Goal: Transaction & Acquisition: Download file/media

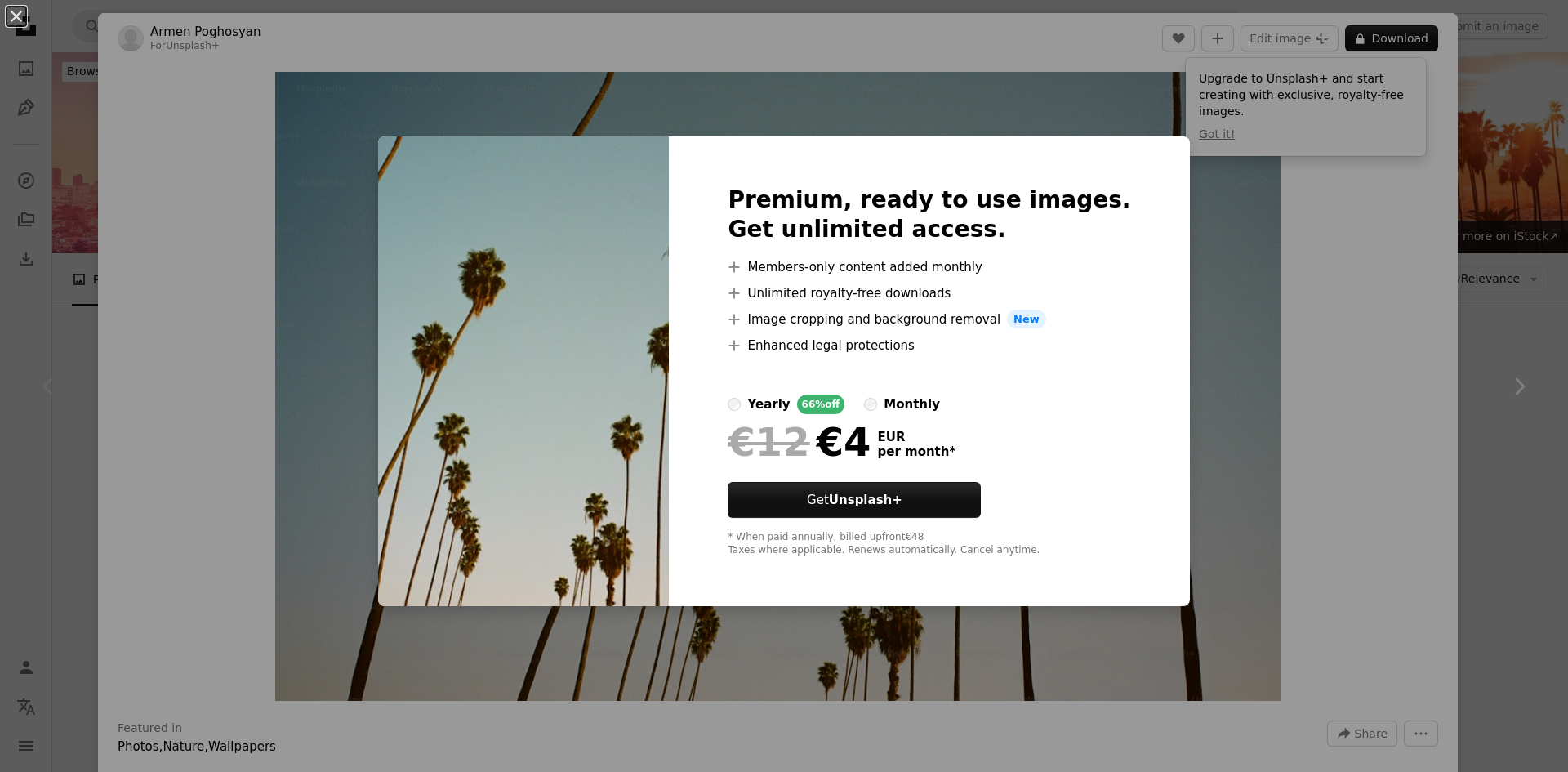
click at [1288, 339] on div "An X shape Premium, ready to use images. Get unlimited access. A plus sign Memb…" at bounding box center [784, 386] width 1568 height 772
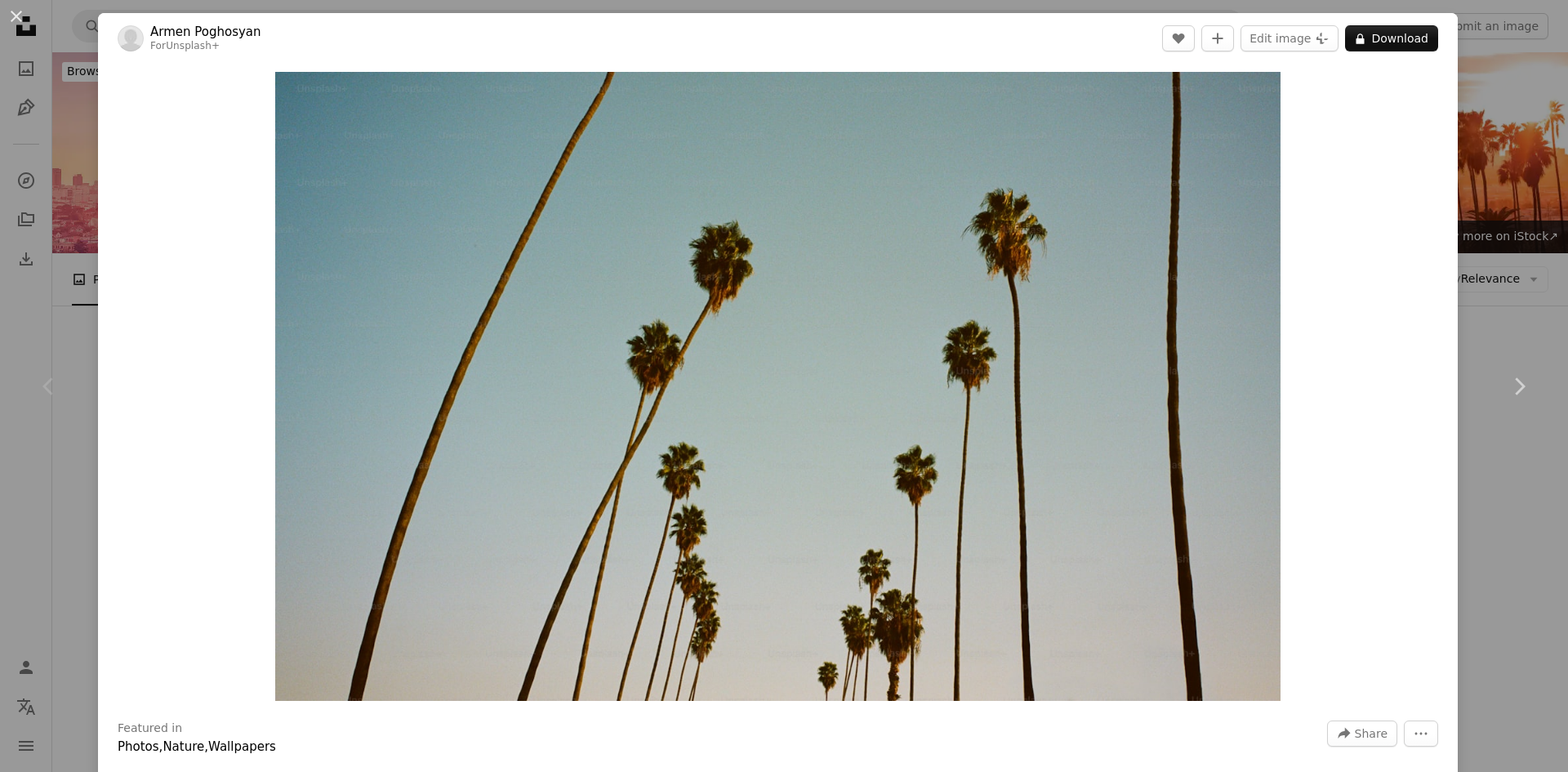
click at [23, 19] on button "An X shape" at bounding box center [16, 16] width 20 height 20
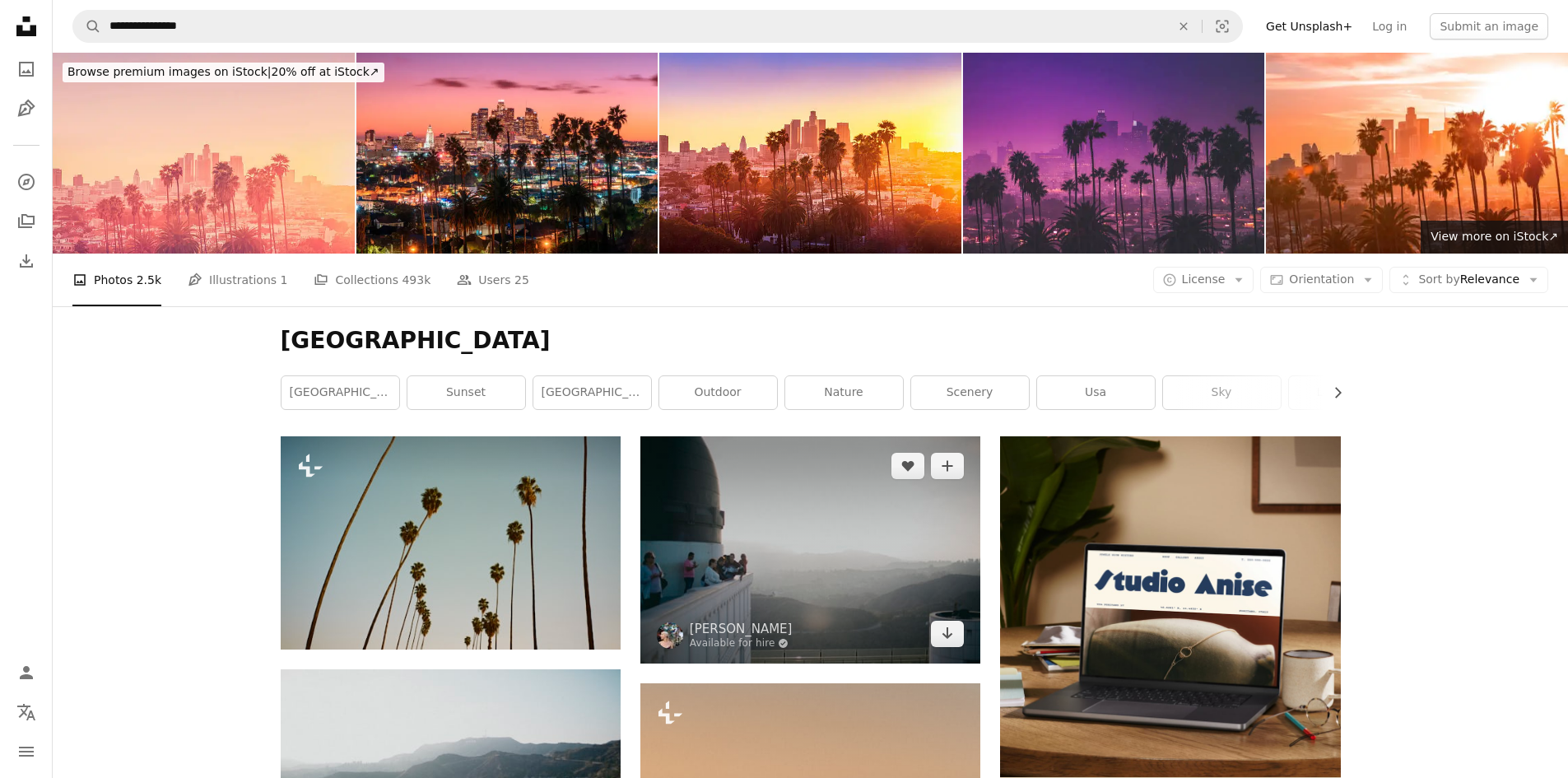
scroll to position [82, 0]
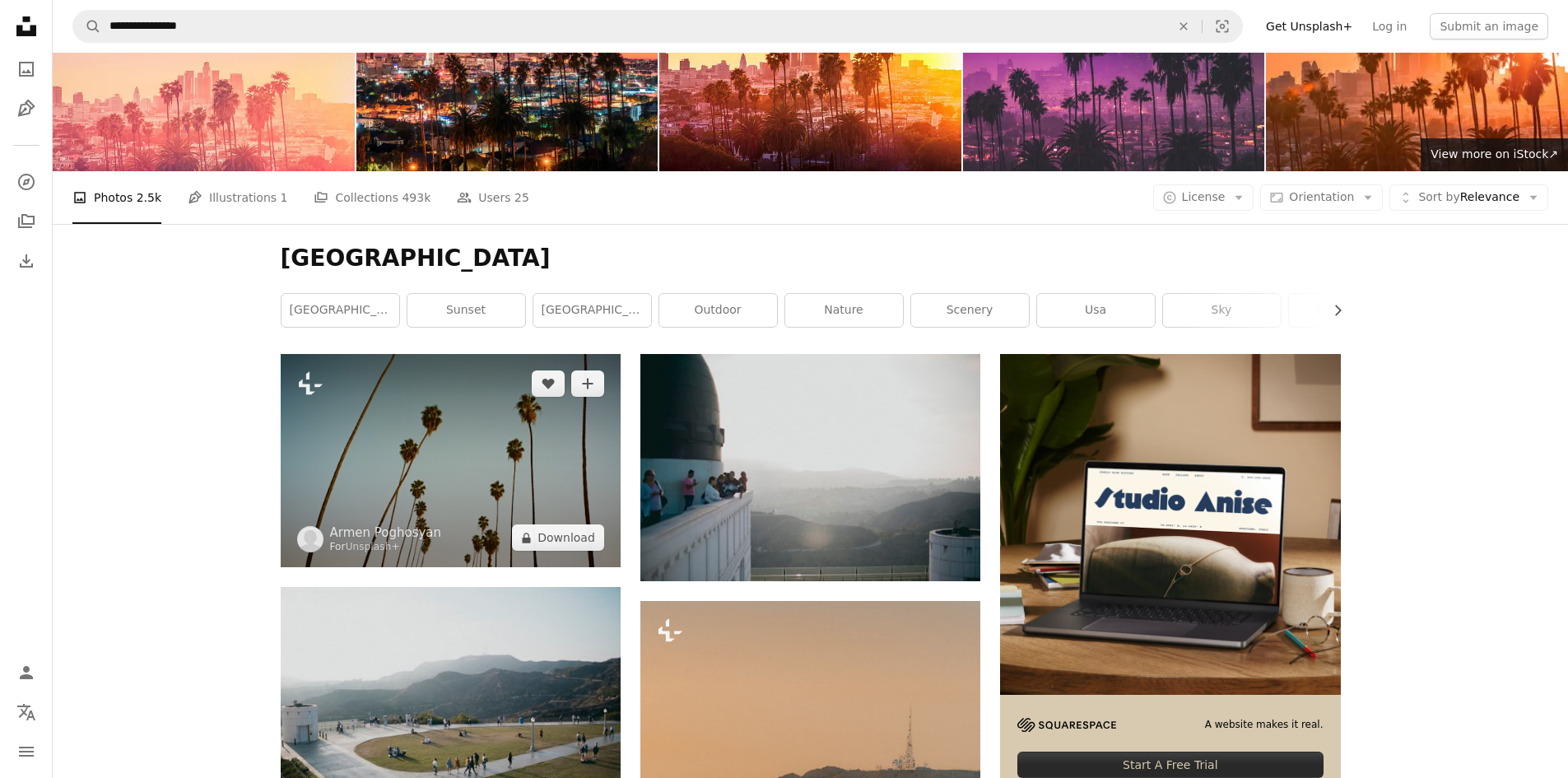
click at [429, 513] on img at bounding box center [450, 460] width 340 height 213
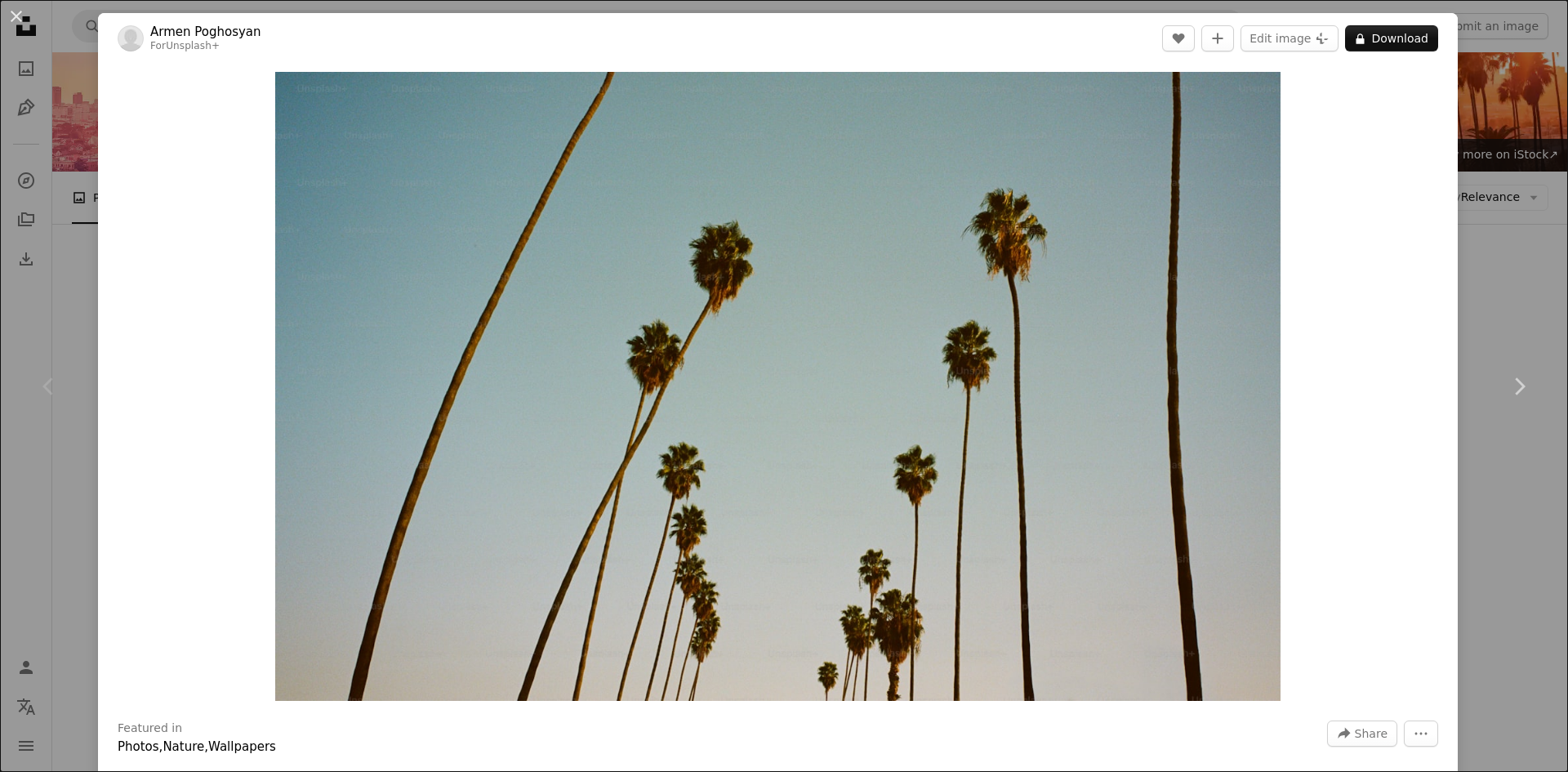
click at [71, 288] on div "An X shape Chevron left Chevron right [PERSON_NAME] For Unsplash+ A heart A plu…" at bounding box center [784, 386] width 1568 height 772
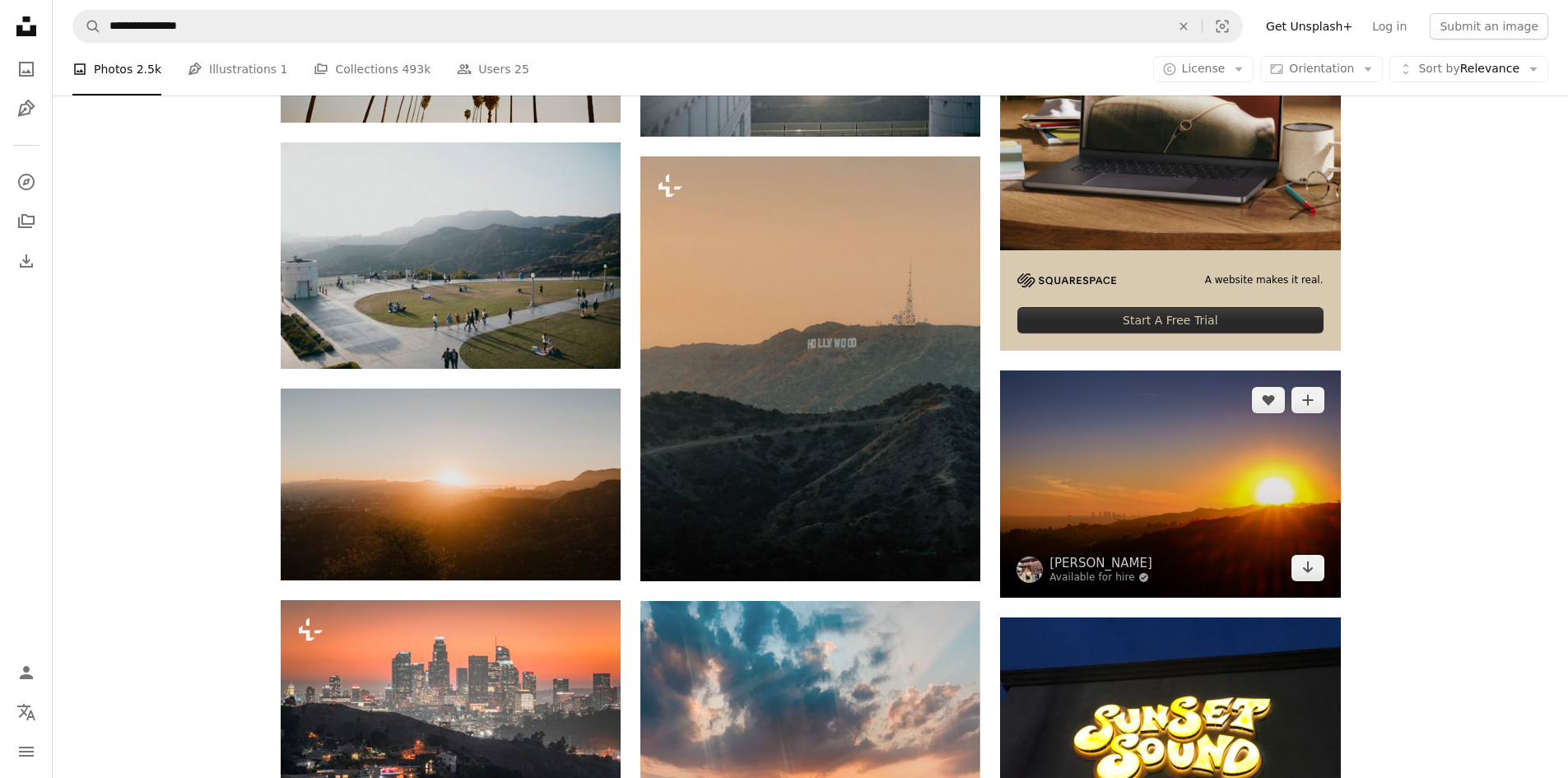
scroll to position [659, 0]
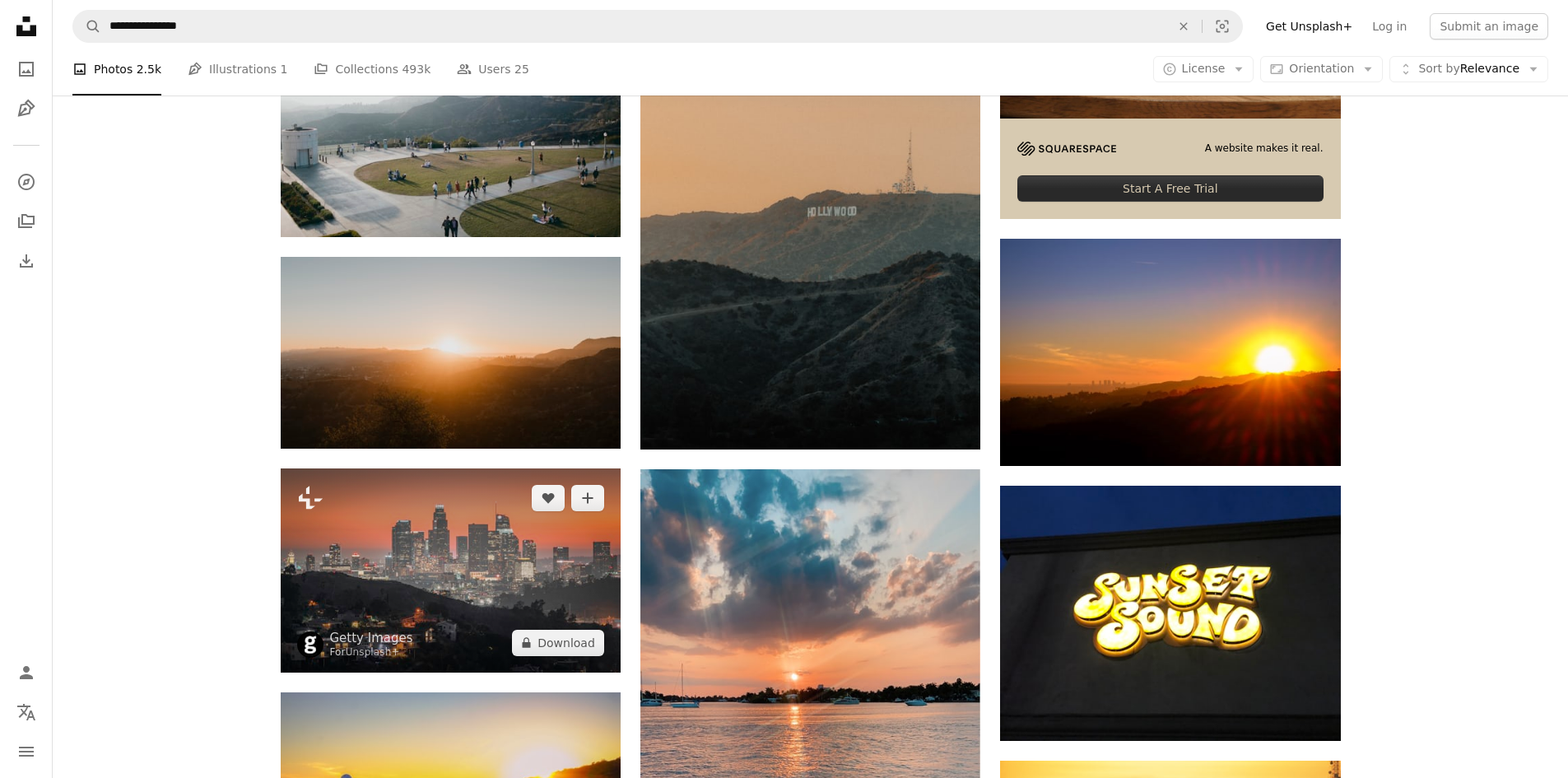
click at [471, 560] on img at bounding box center [450, 571] width 340 height 204
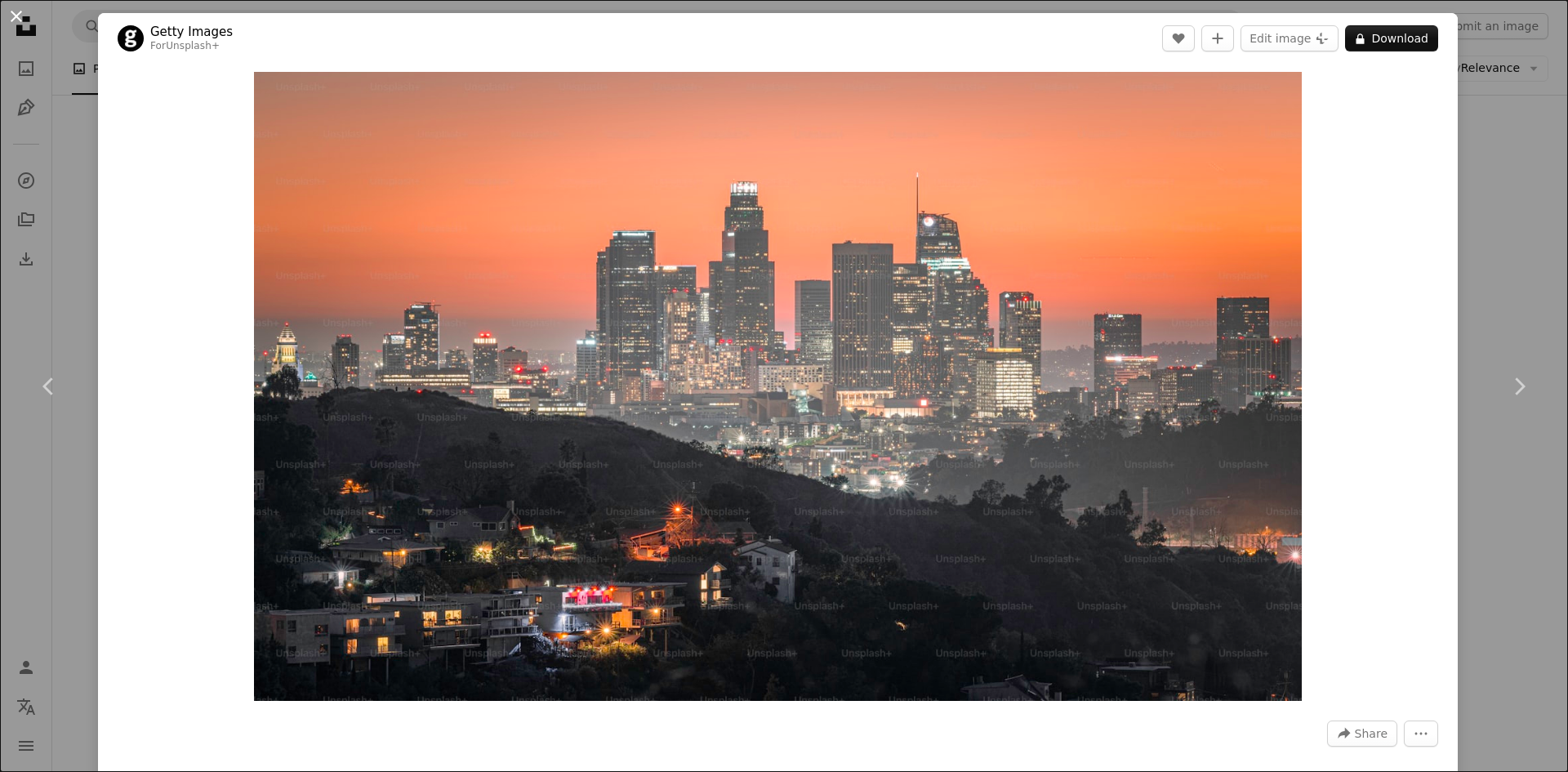
click at [13, 15] on button "An X shape" at bounding box center [16, 16] width 20 height 20
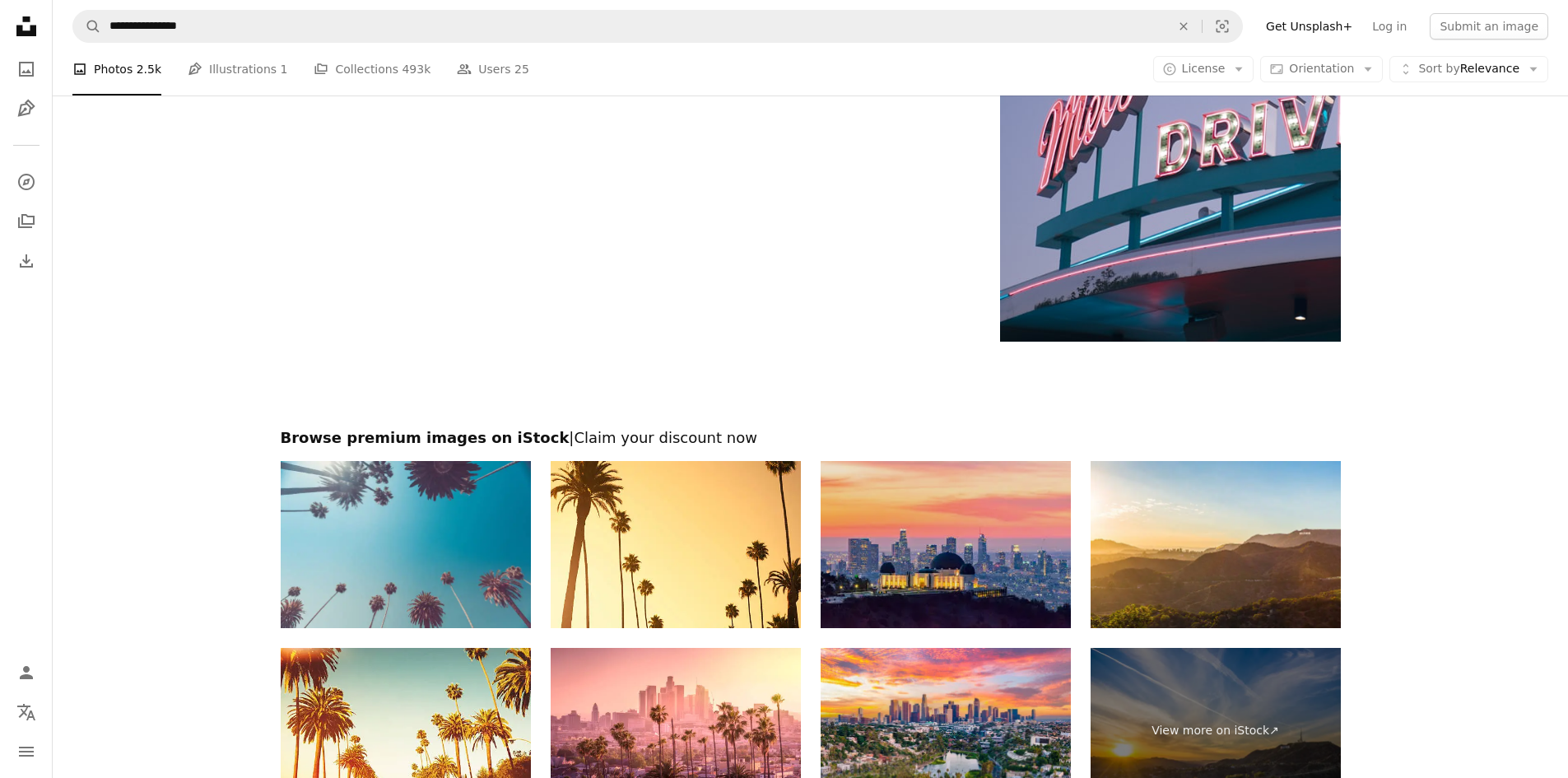
scroll to position [3047, 0]
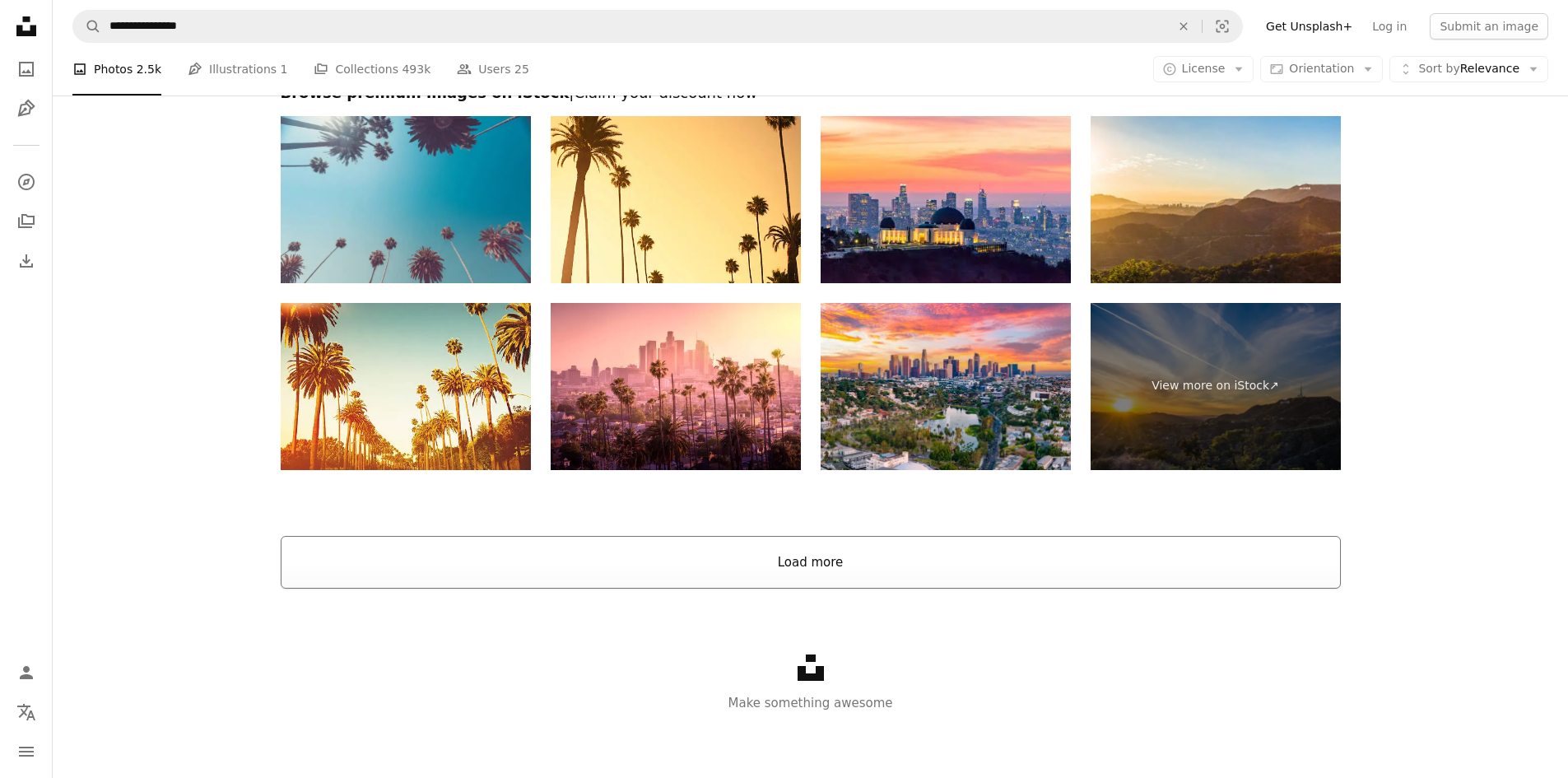
click at [926, 557] on button "Load more" at bounding box center [810, 562] width 1060 height 53
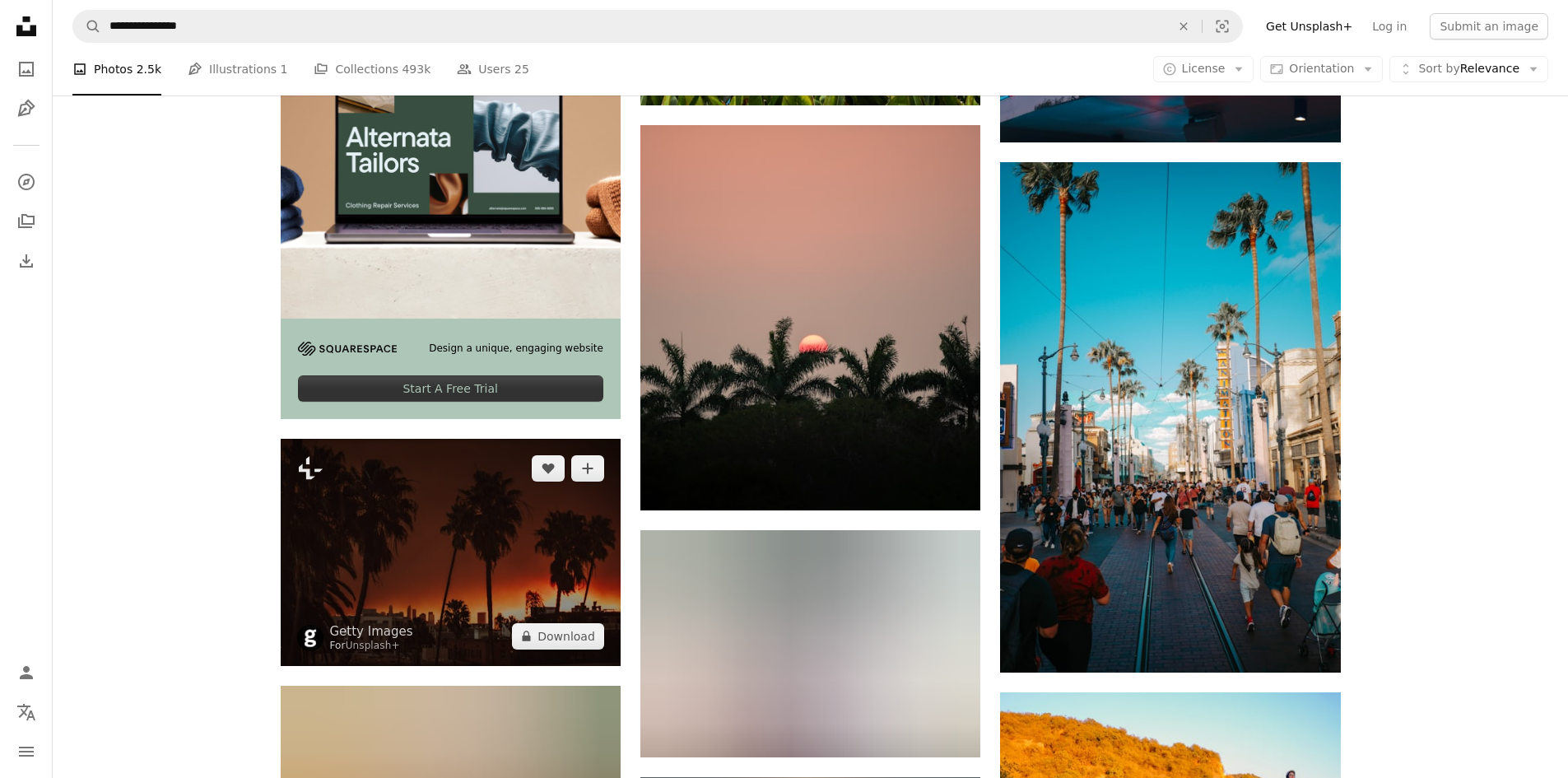
scroll to position [3048, 0]
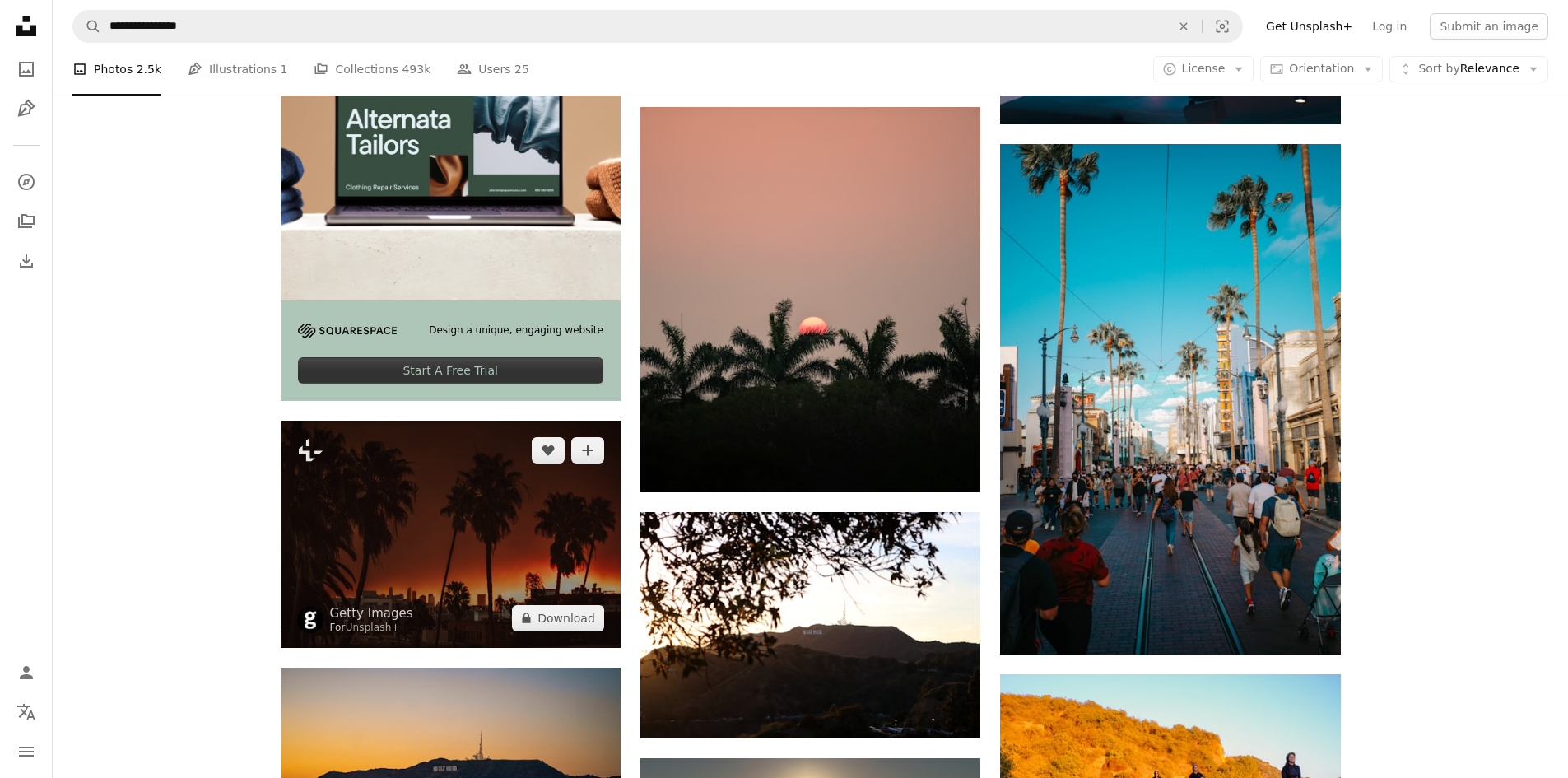
click at [461, 541] on img at bounding box center [450, 534] width 340 height 226
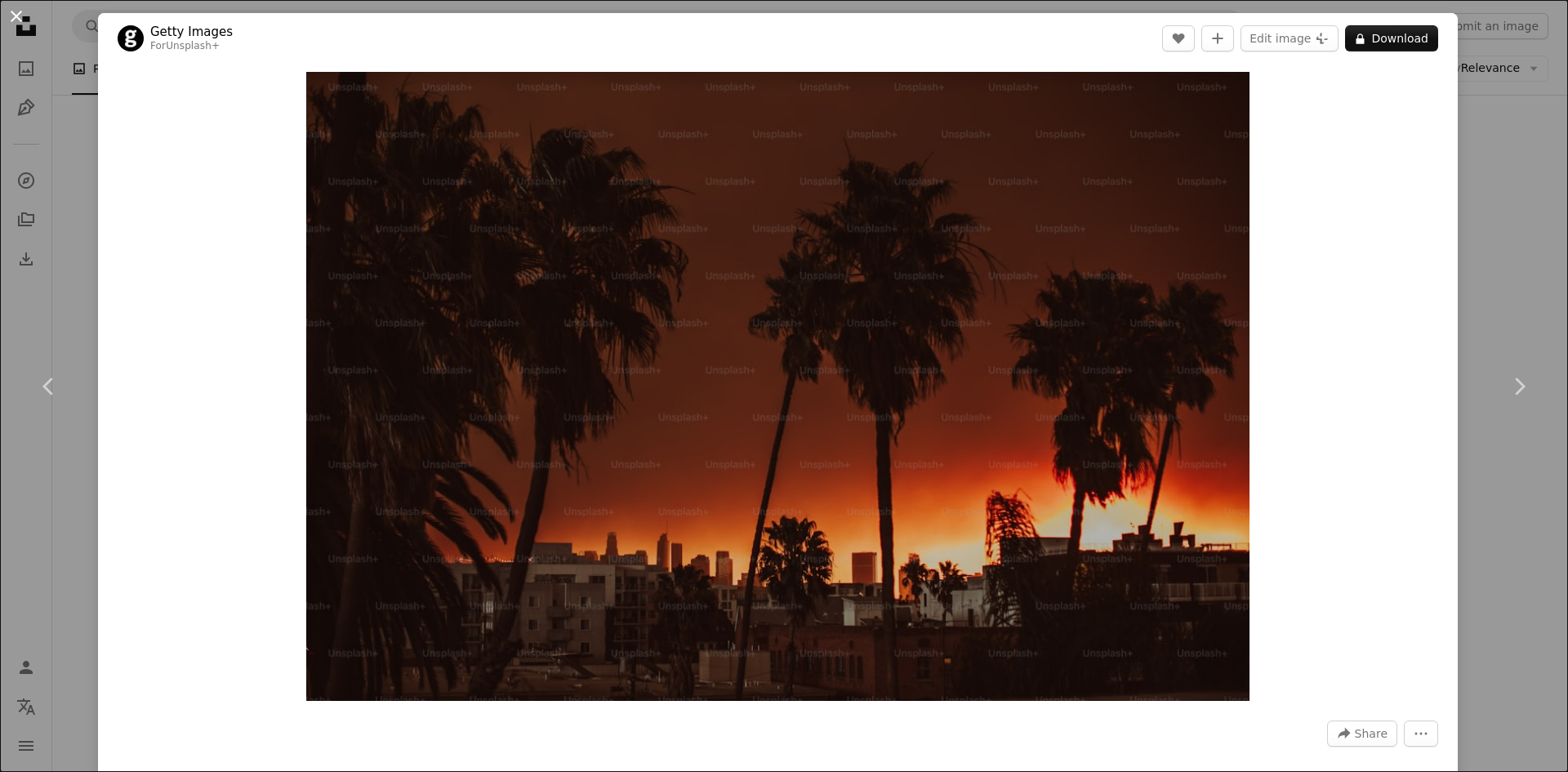
click at [21, 22] on button "An X shape" at bounding box center [16, 16] width 20 height 20
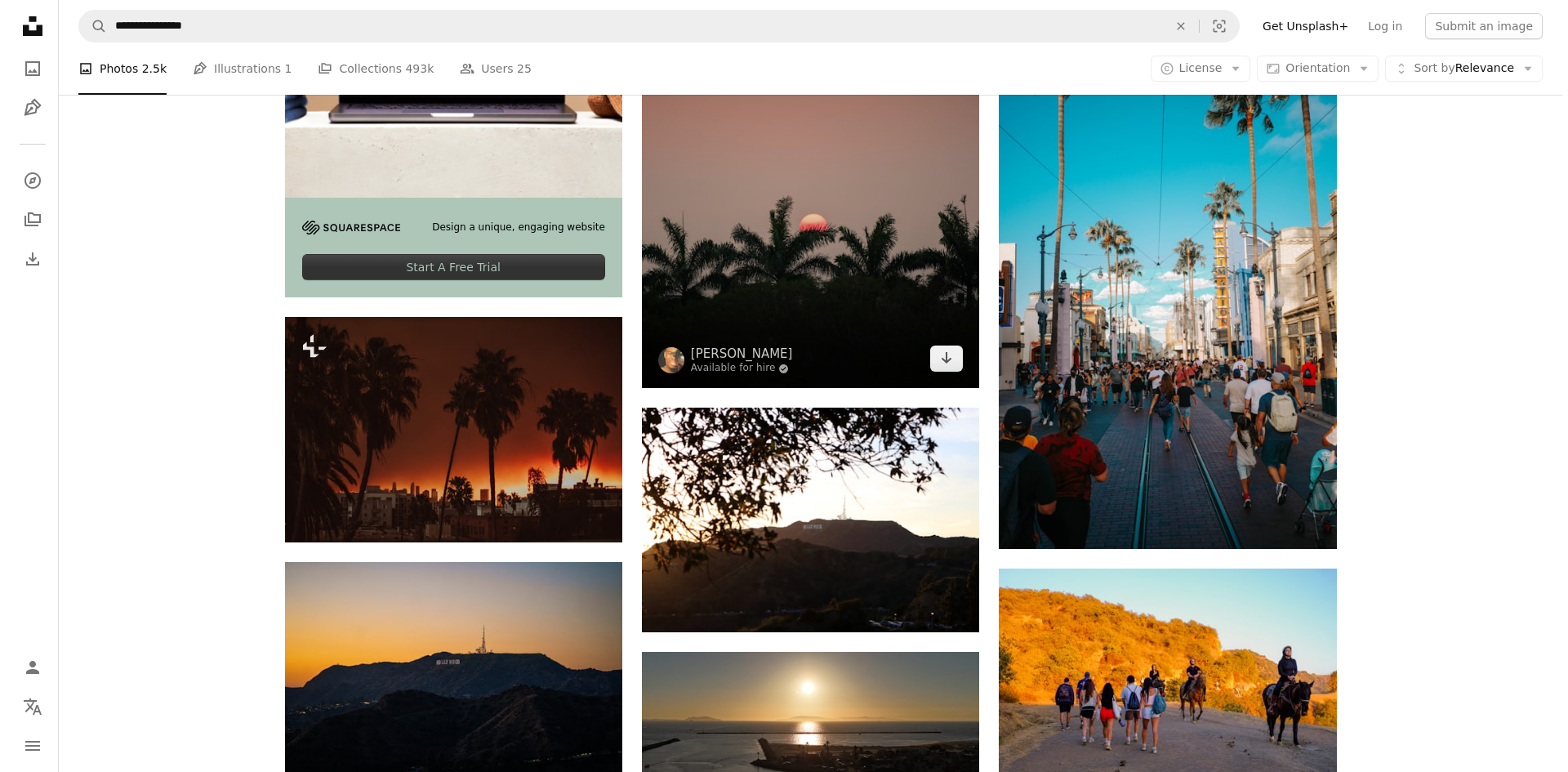
scroll to position [3106, 0]
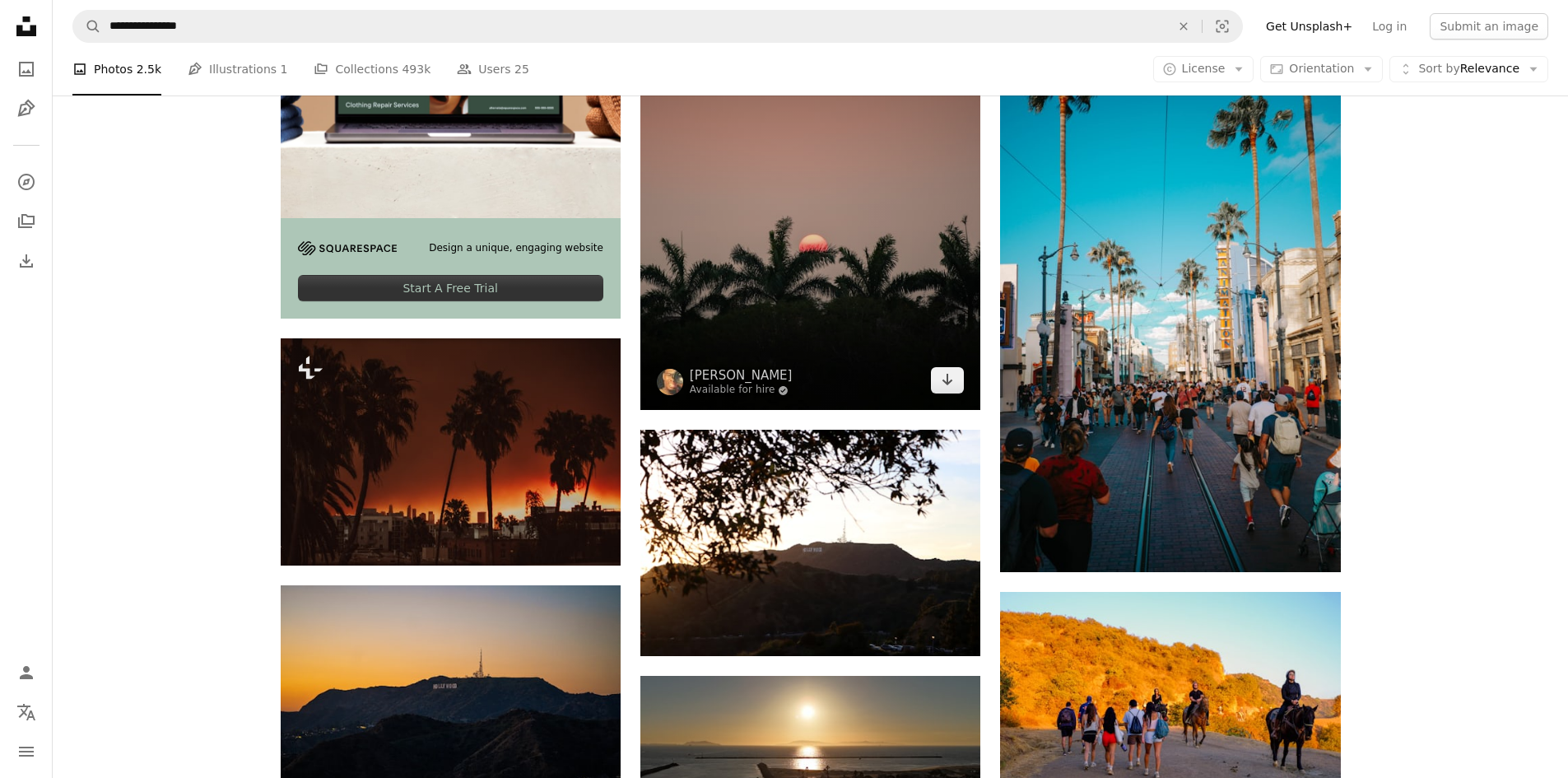
click at [818, 281] on img at bounding box center [810, 218] width 340 height 386
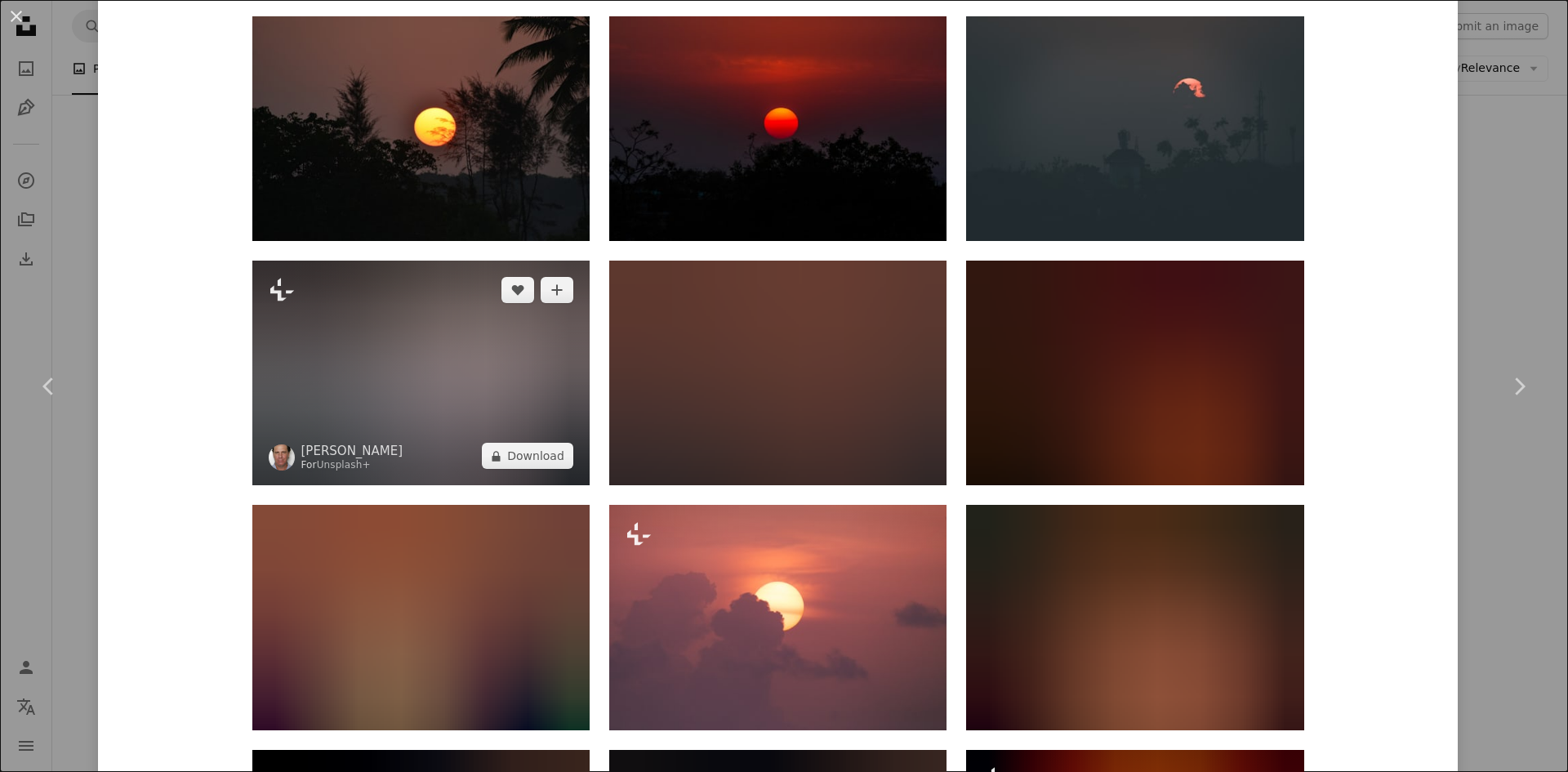
scroll to position [1307, 0]
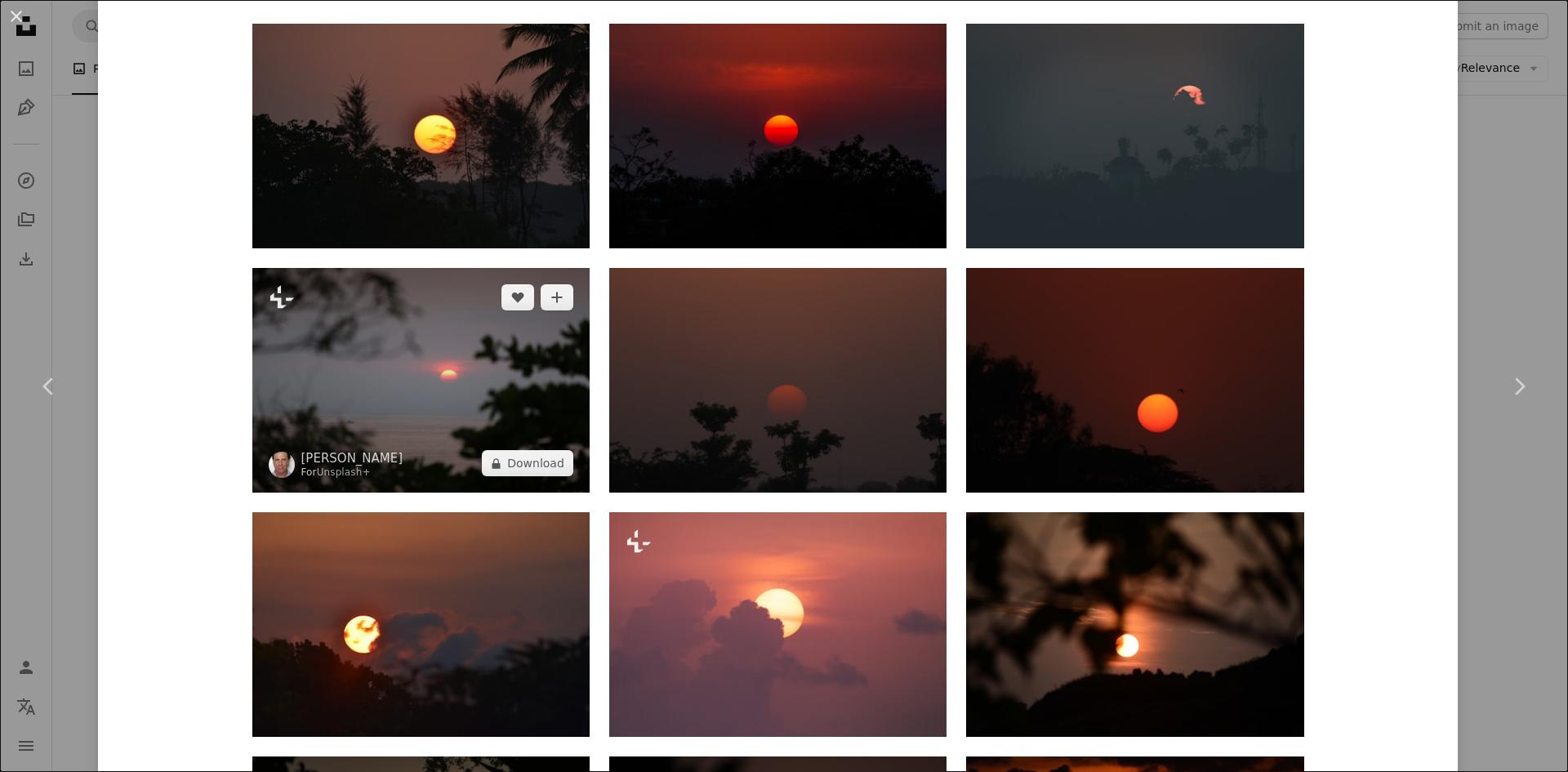
click at [399, 354] on img at bounding box center [421, 380] width 337 height 224
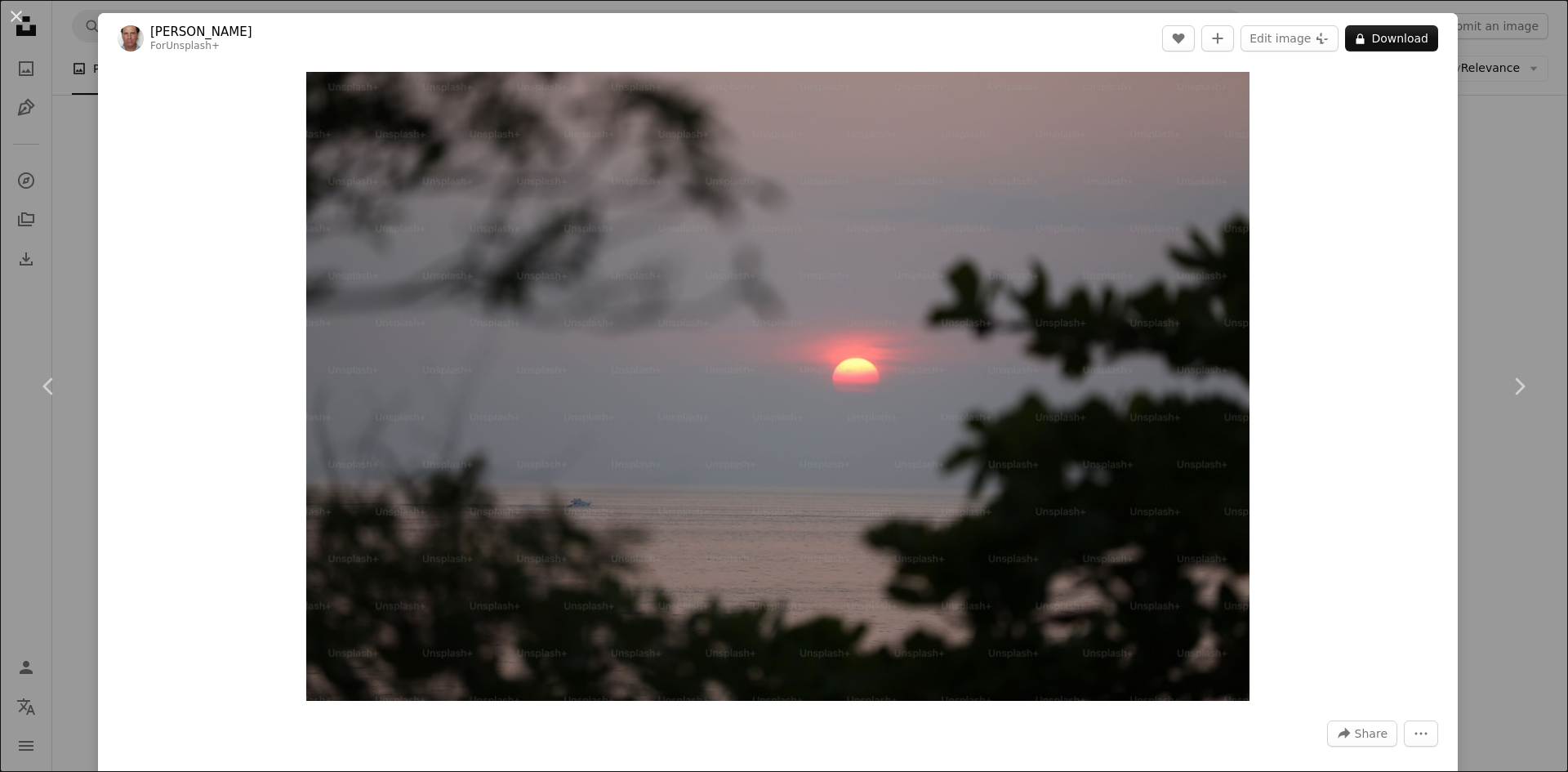
click at [18, 15] on button "An X shape" at bounding box center [16, 16] width 20 height 20
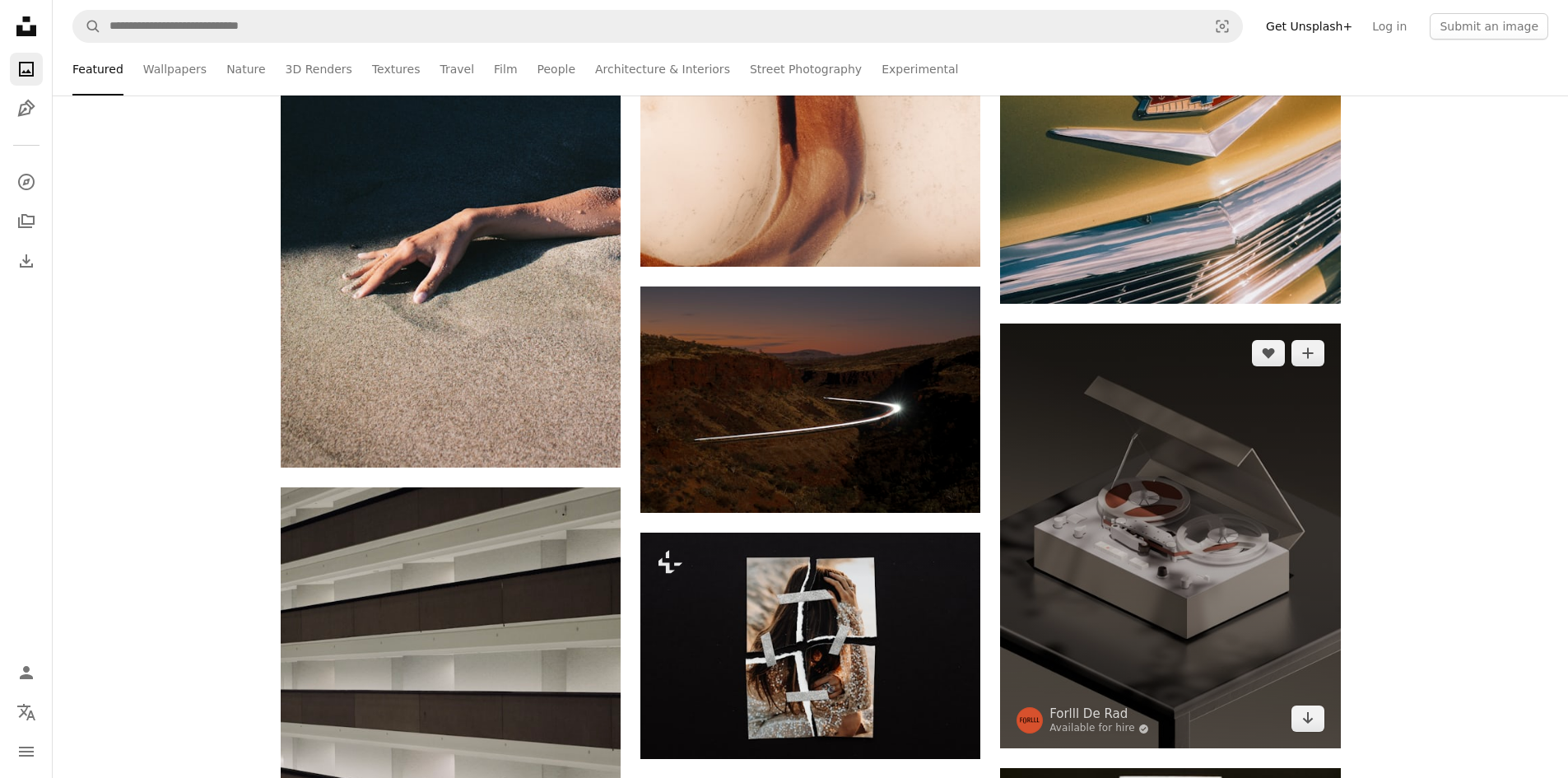
scroll to position [7905, 0]
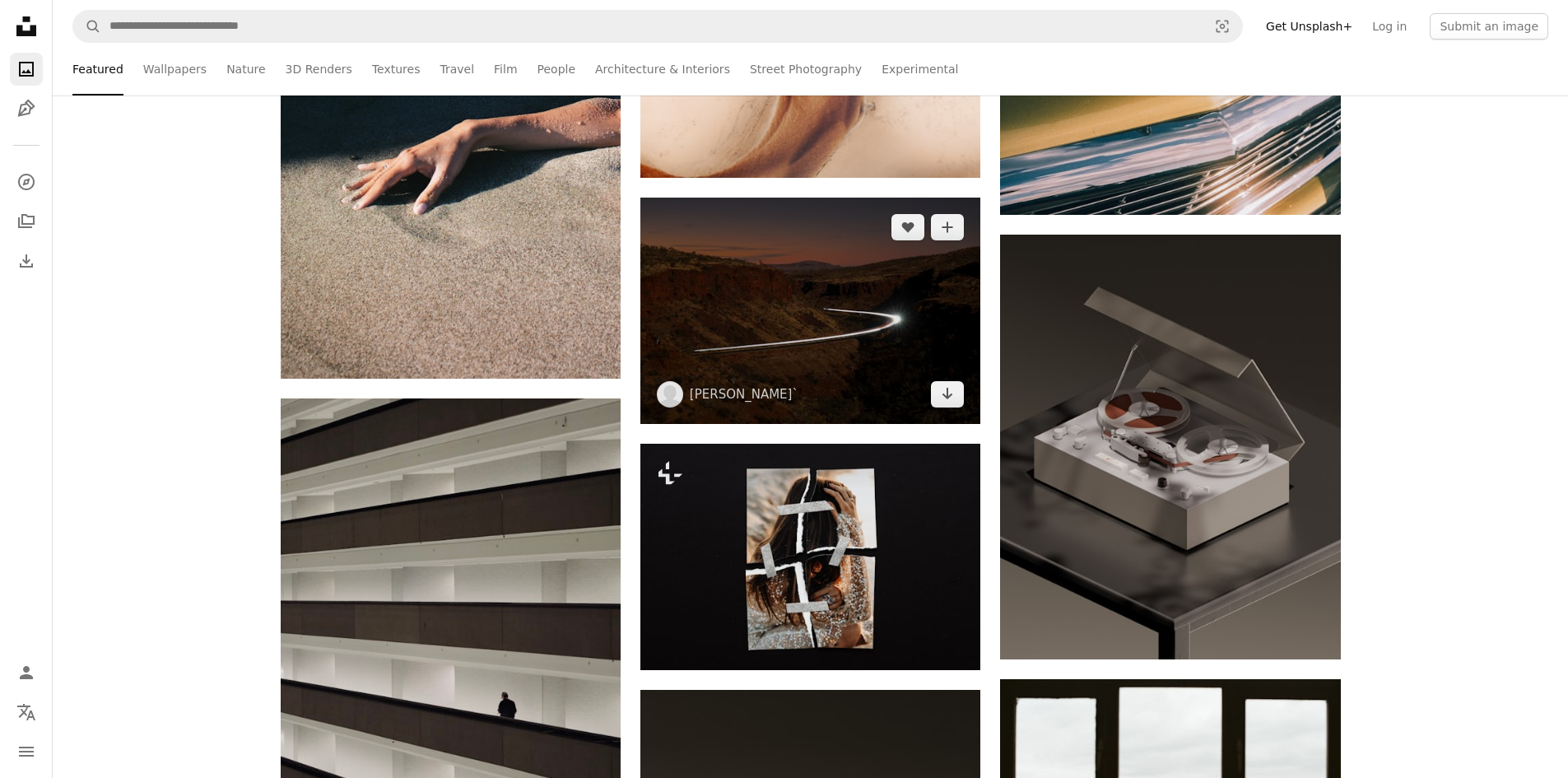
click at [858, 312] on img at bounding box center [810, 310] width 340 height 226
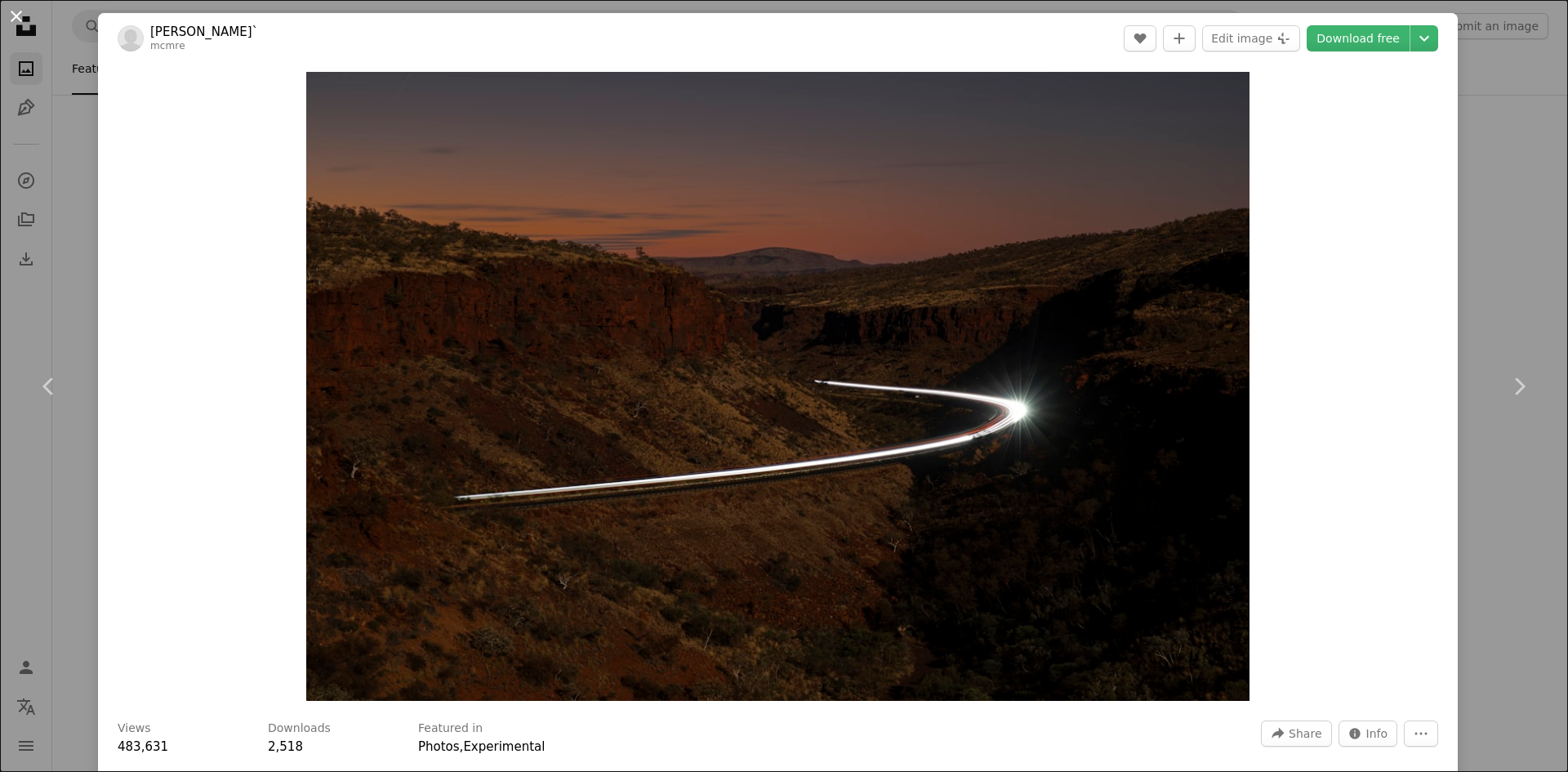
click at [14, 16] on button "An X shape" at bounding box center [16, 16] width 20 height 20
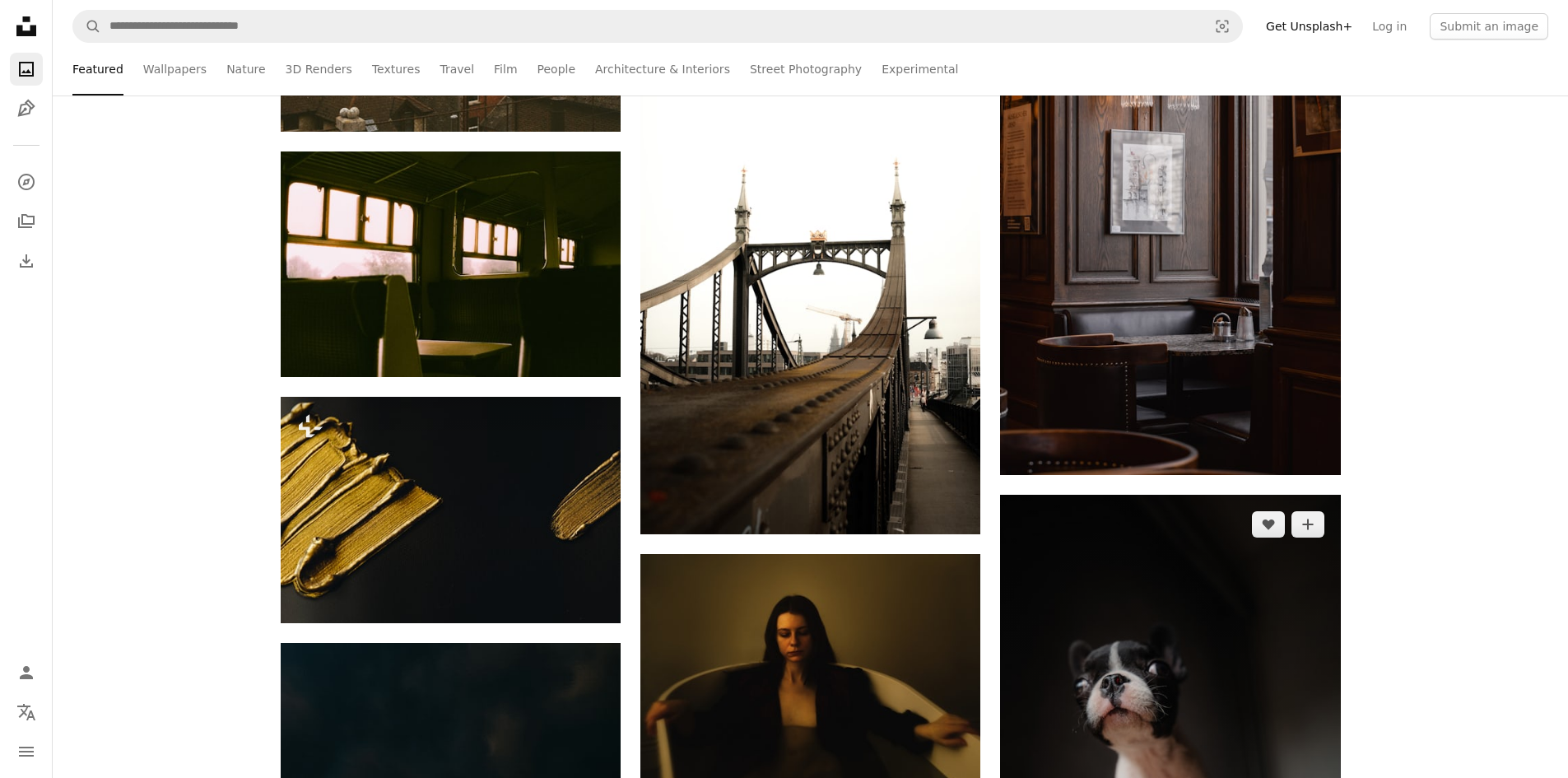
scroll to position [12763, 0]
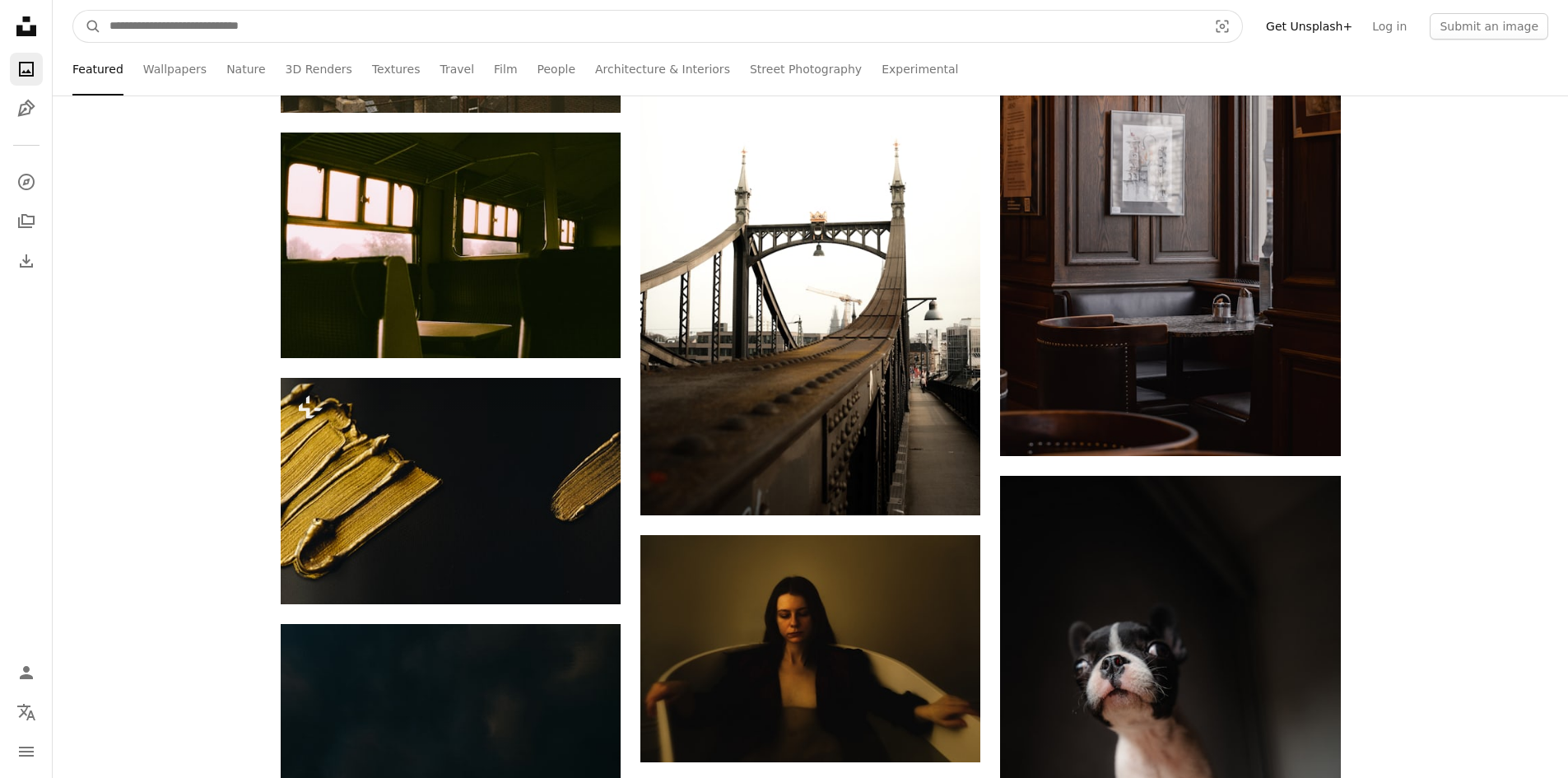
click at [475, 31] on input "Find visuals sitewide" at bounding box center [652, 26] width 1101 height 32
type input "**********"
click at [73, 11] on button "A magnifying glass" at bounding box center [87, 26] width 28 height 32
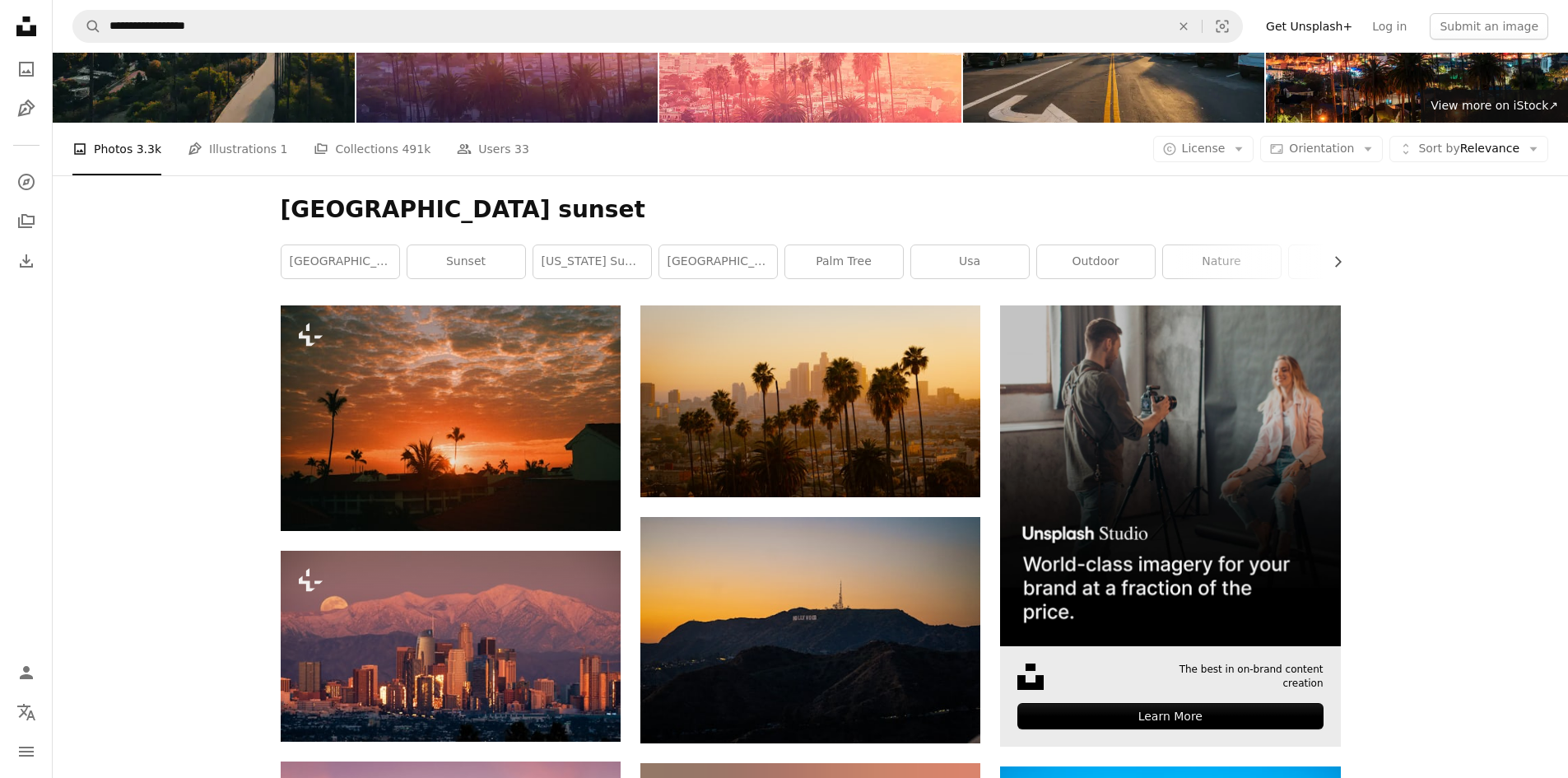
scroll to position [165, 0]
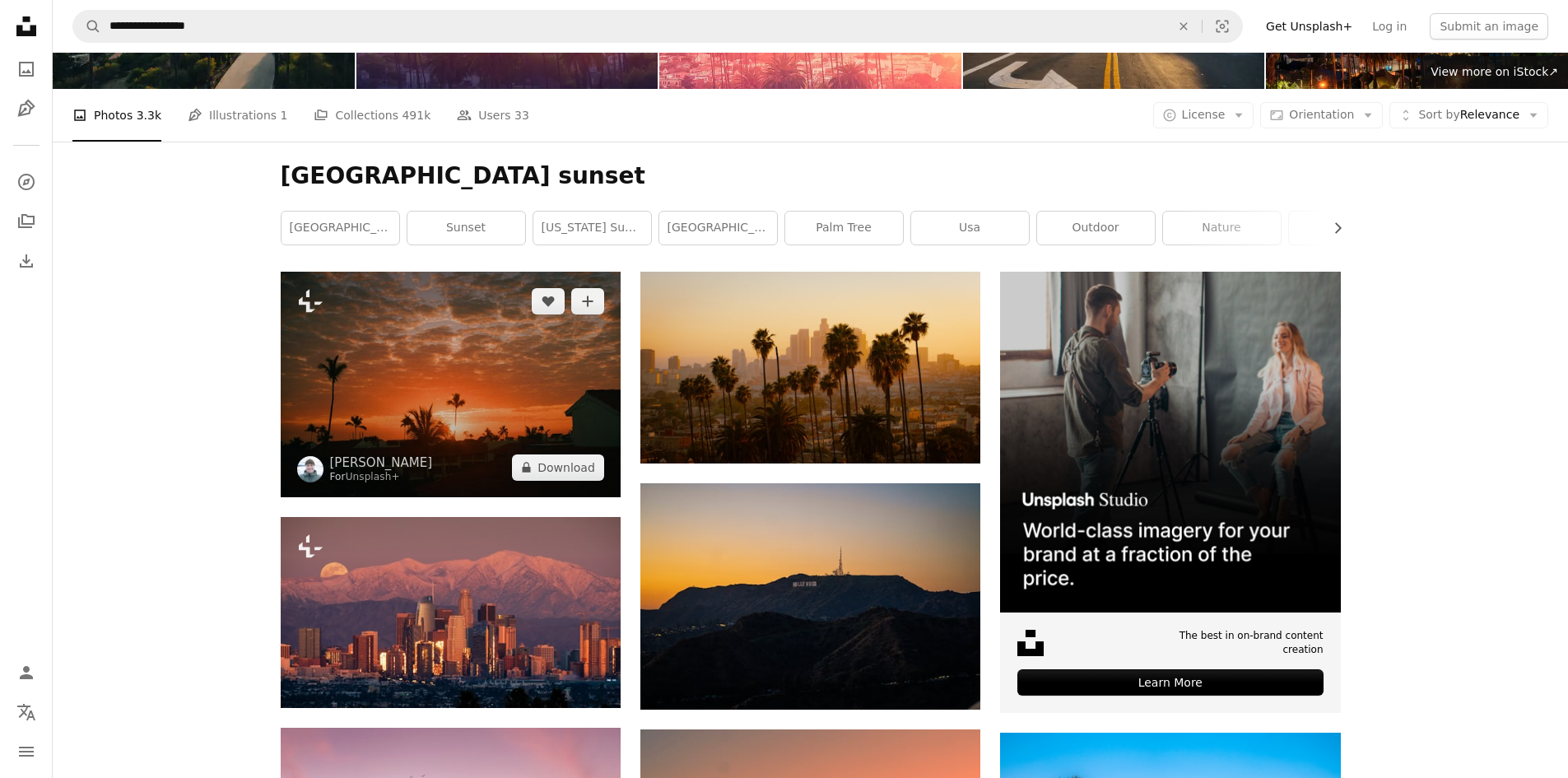
click at [521, 414] on img at bounding box center [450, 385] width 340 height 225
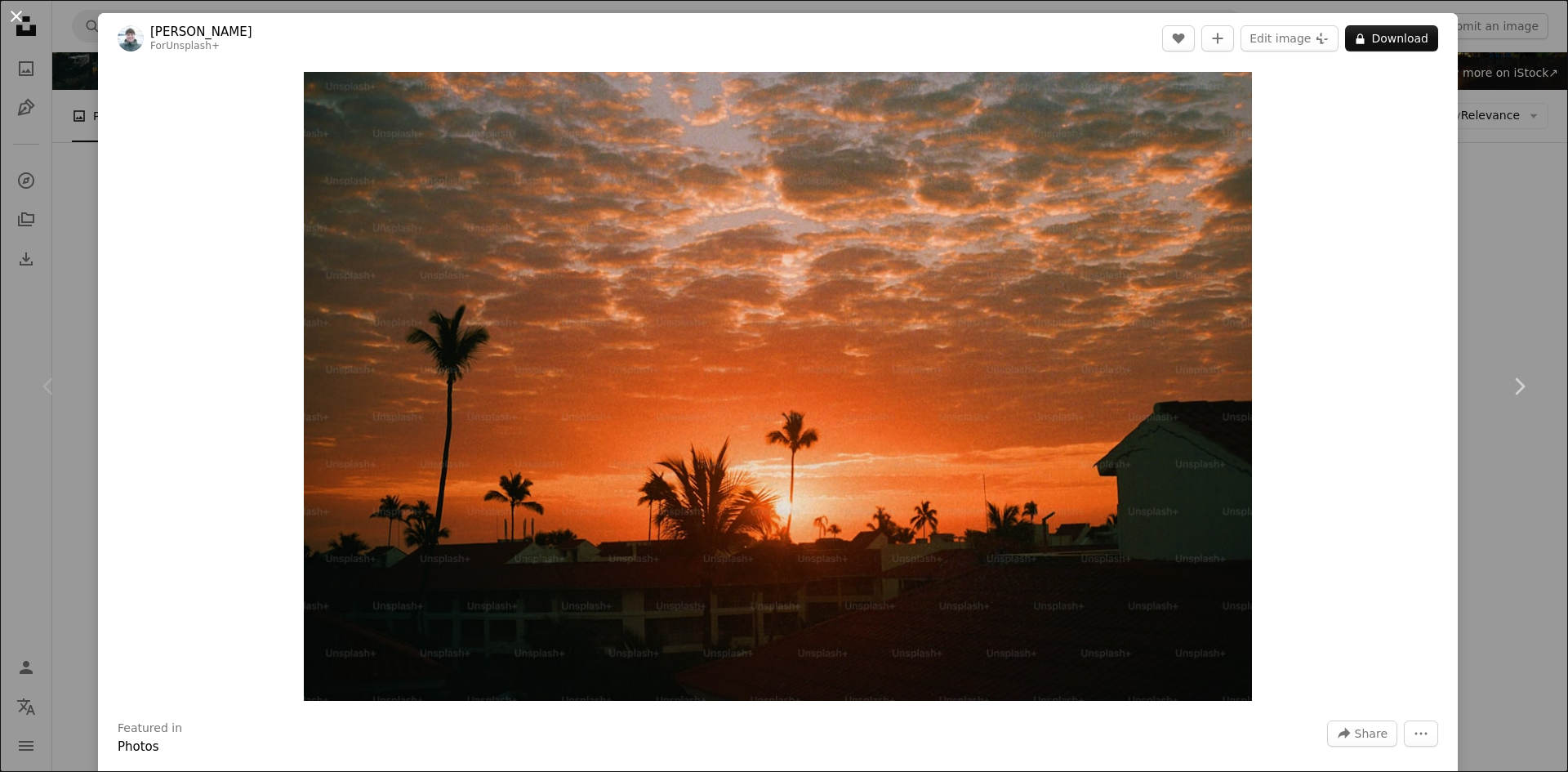
click at [21, 20] on button "An X shape" at bounding box center [16, 16] width 20 height 20
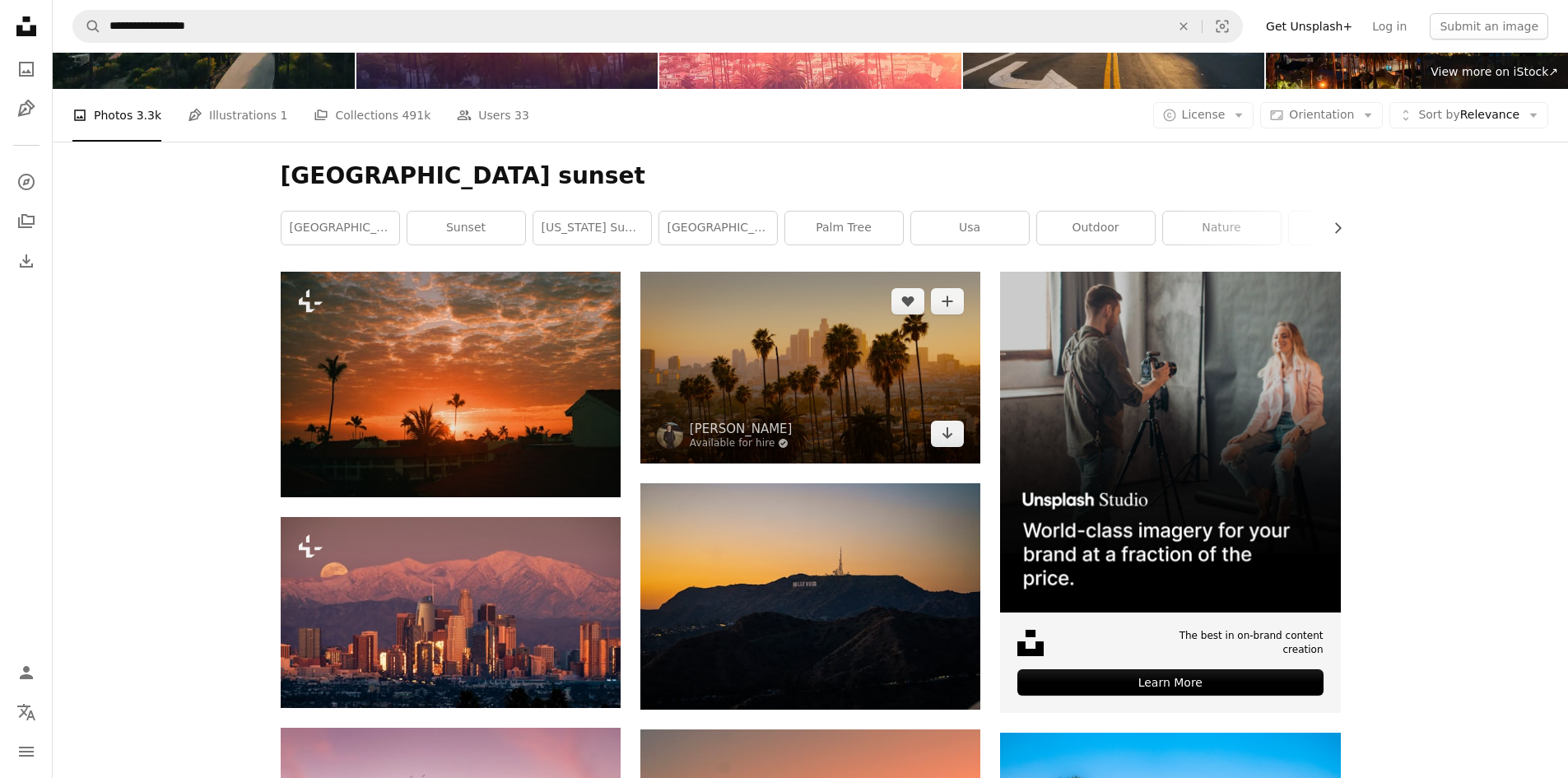
click at [878, 393] on img at bounding box center [810, 368] width 340 height 191
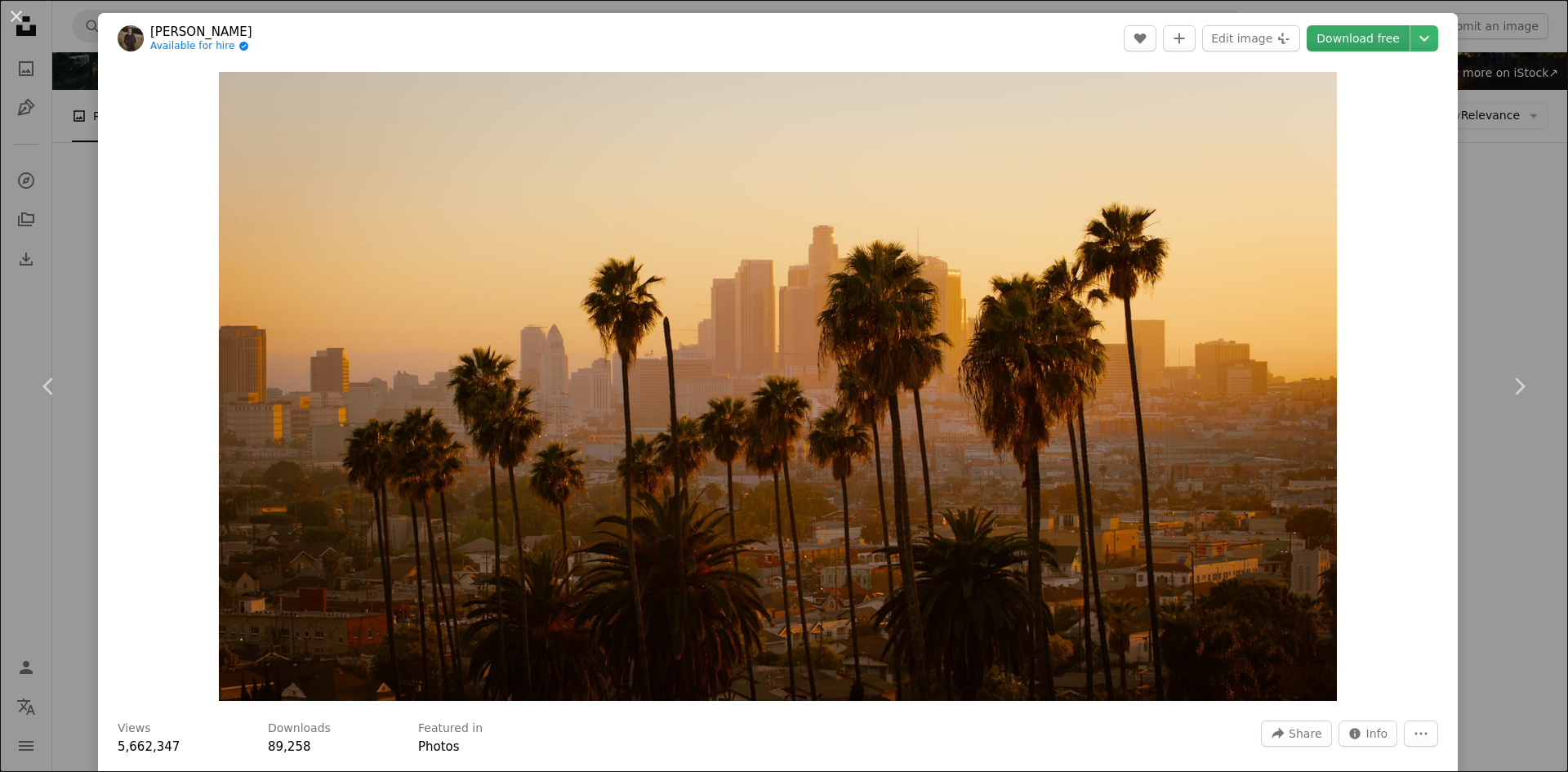
click at [1379, 39] on link "Download free" at bounding box center [1358, 39] width 103 height 27
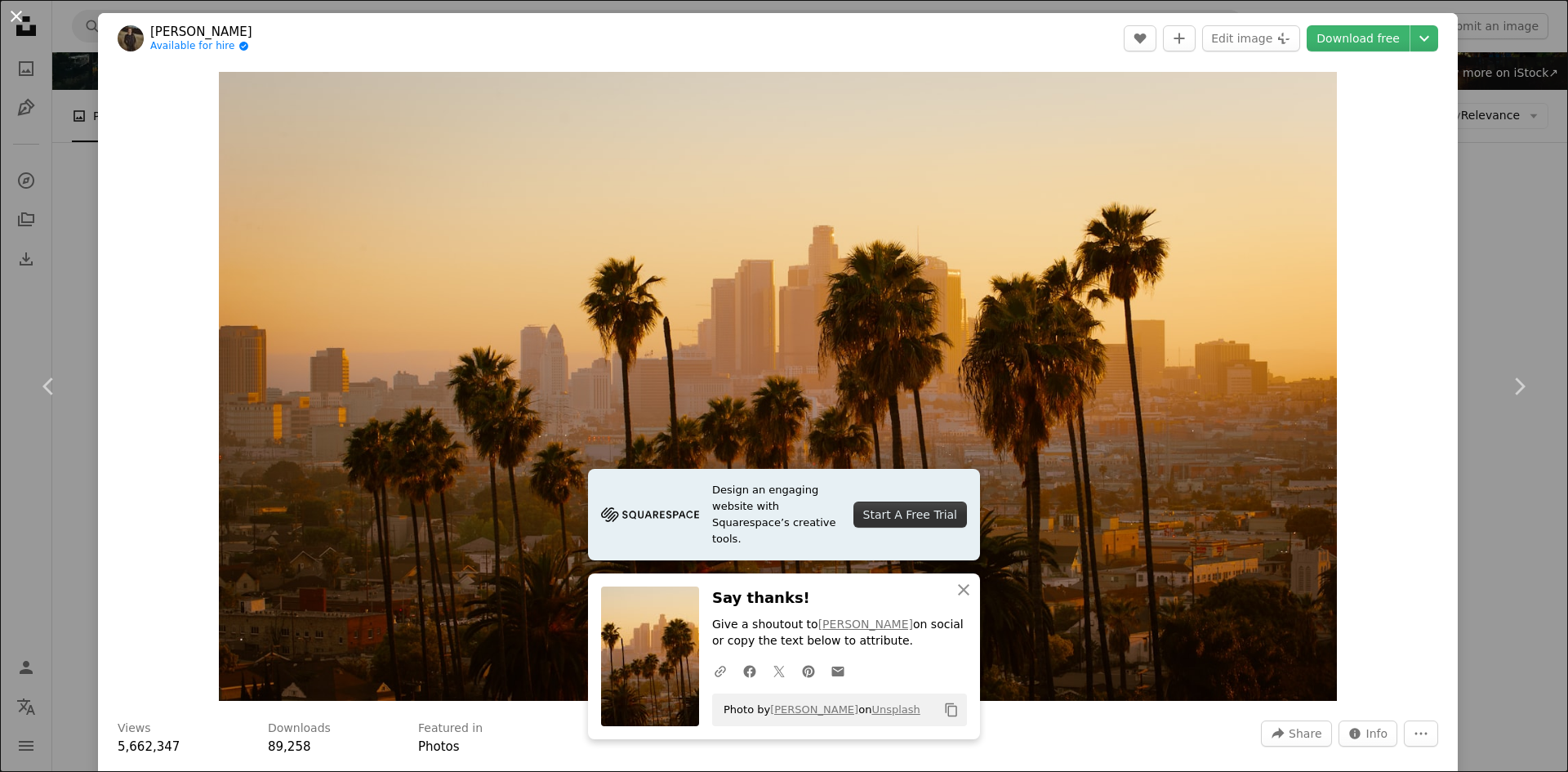
click at [19, 19] on button "An X shape" at bounding box center [16, 16] width 20 height 20
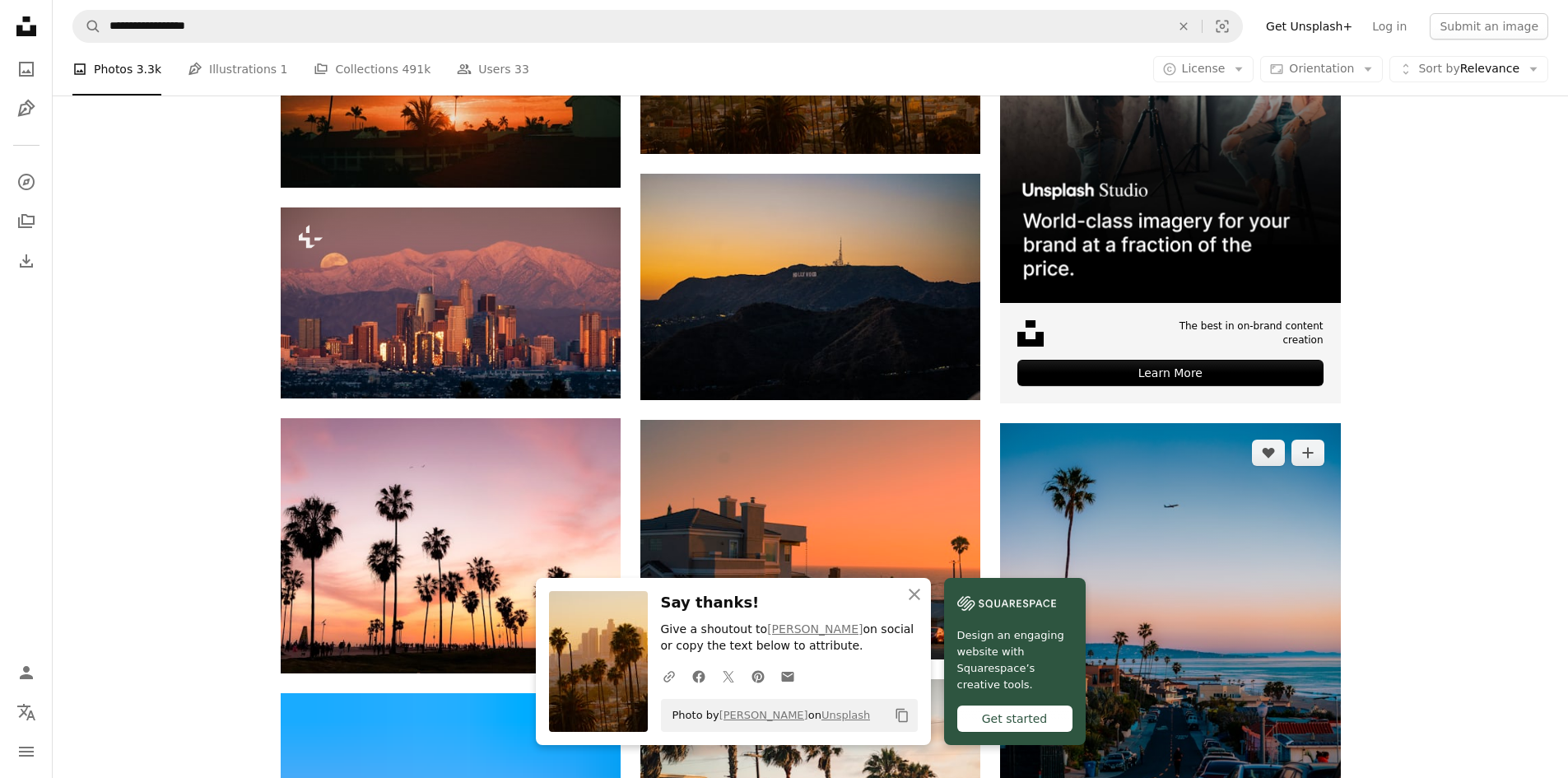
scroll to position [494, 0]
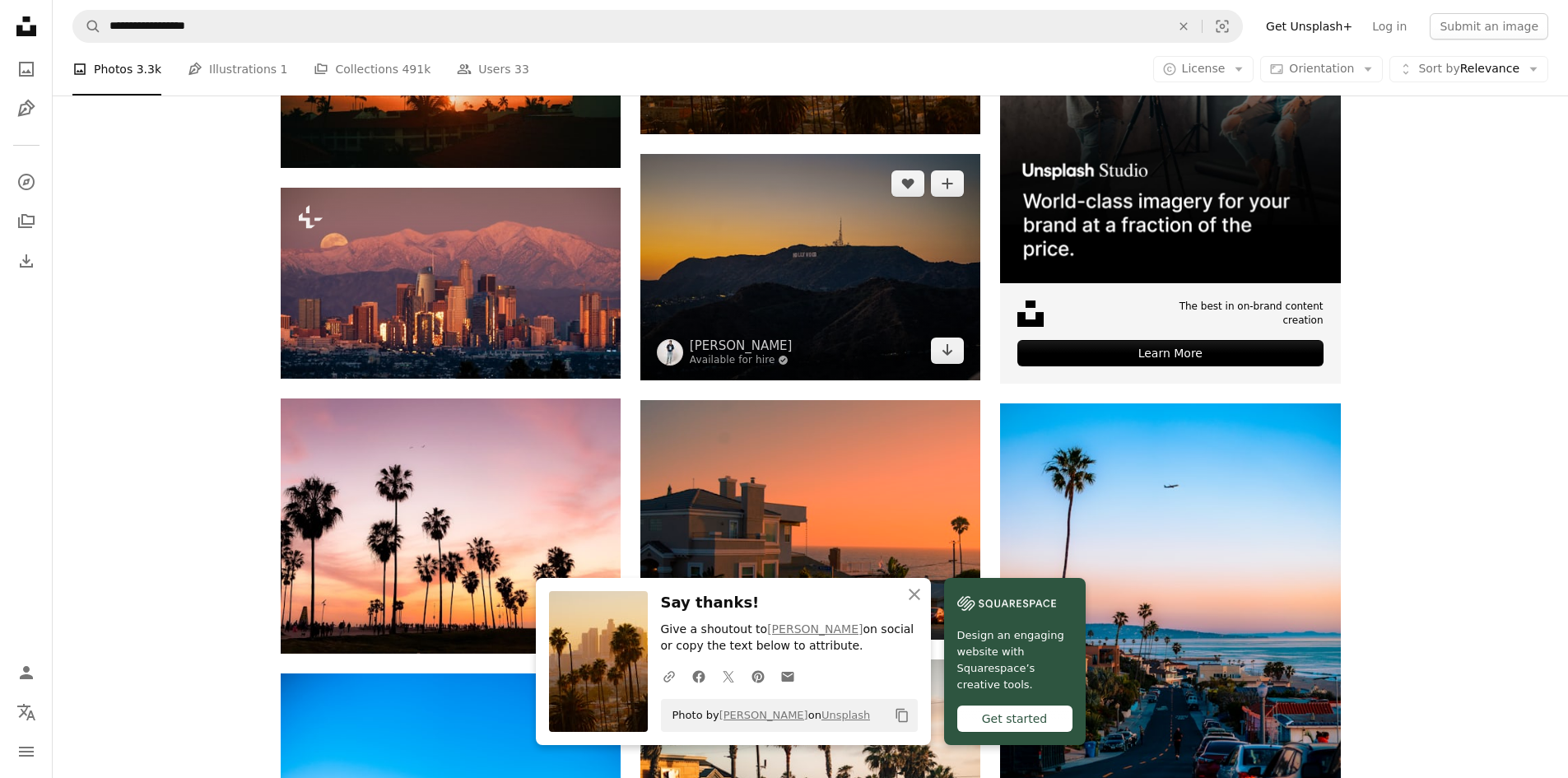
click at [749, 278] on img at bounding box center [810, 266] width 340 height 226
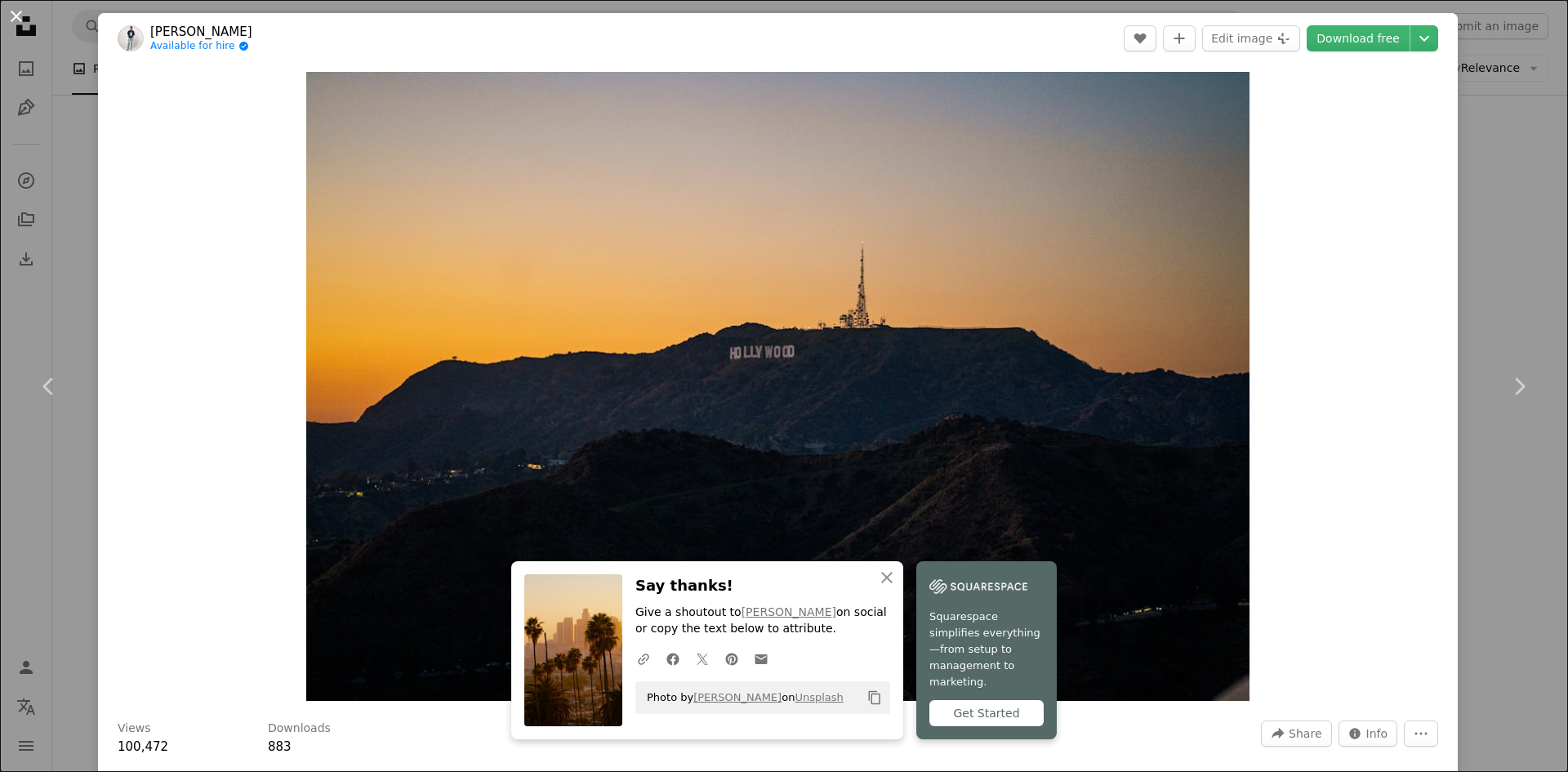
click at [15, 12] on button "An X shape" at bounding box center [16, 16] width 20 height 20
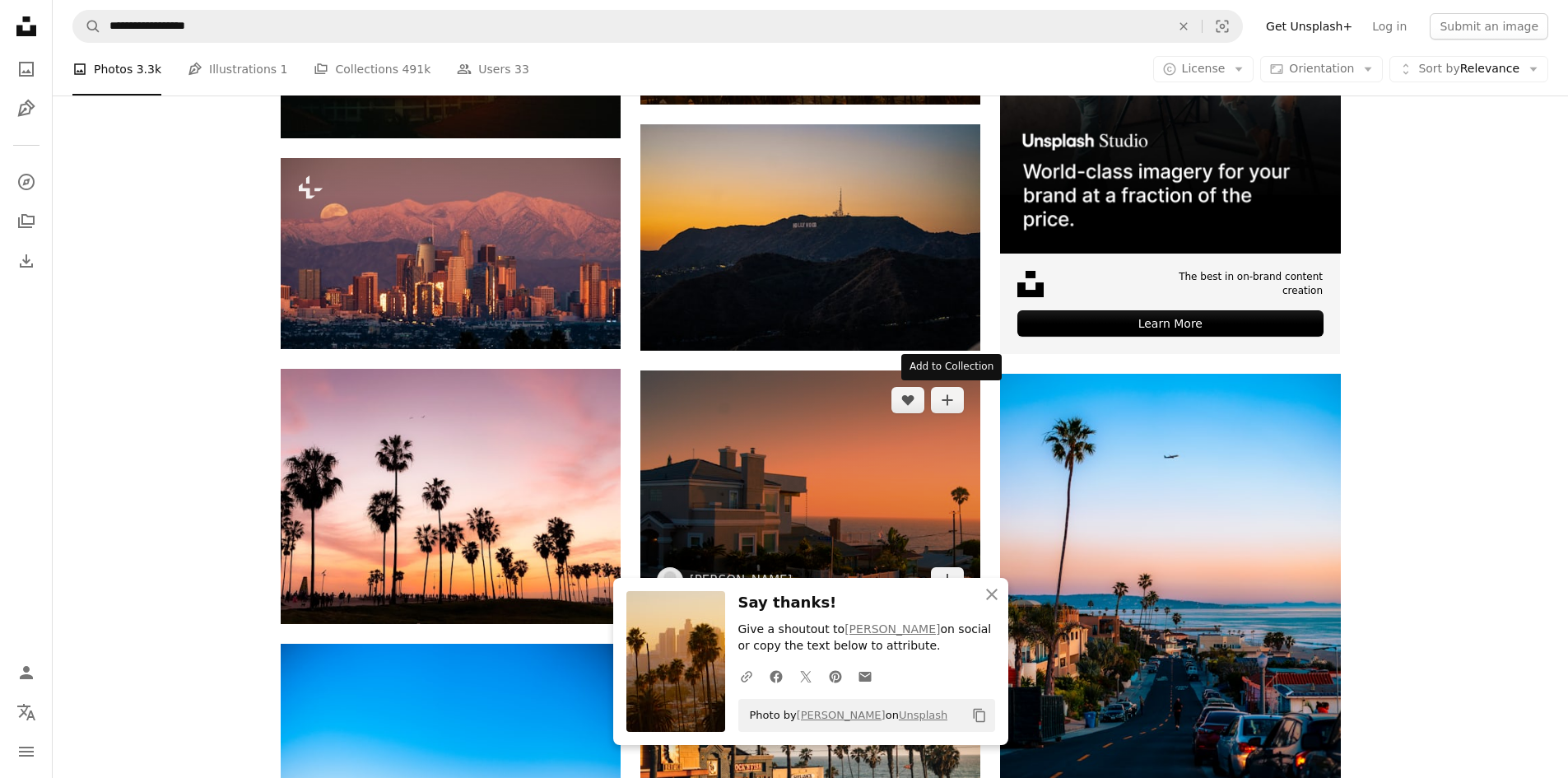
scroll to position [577, 0]
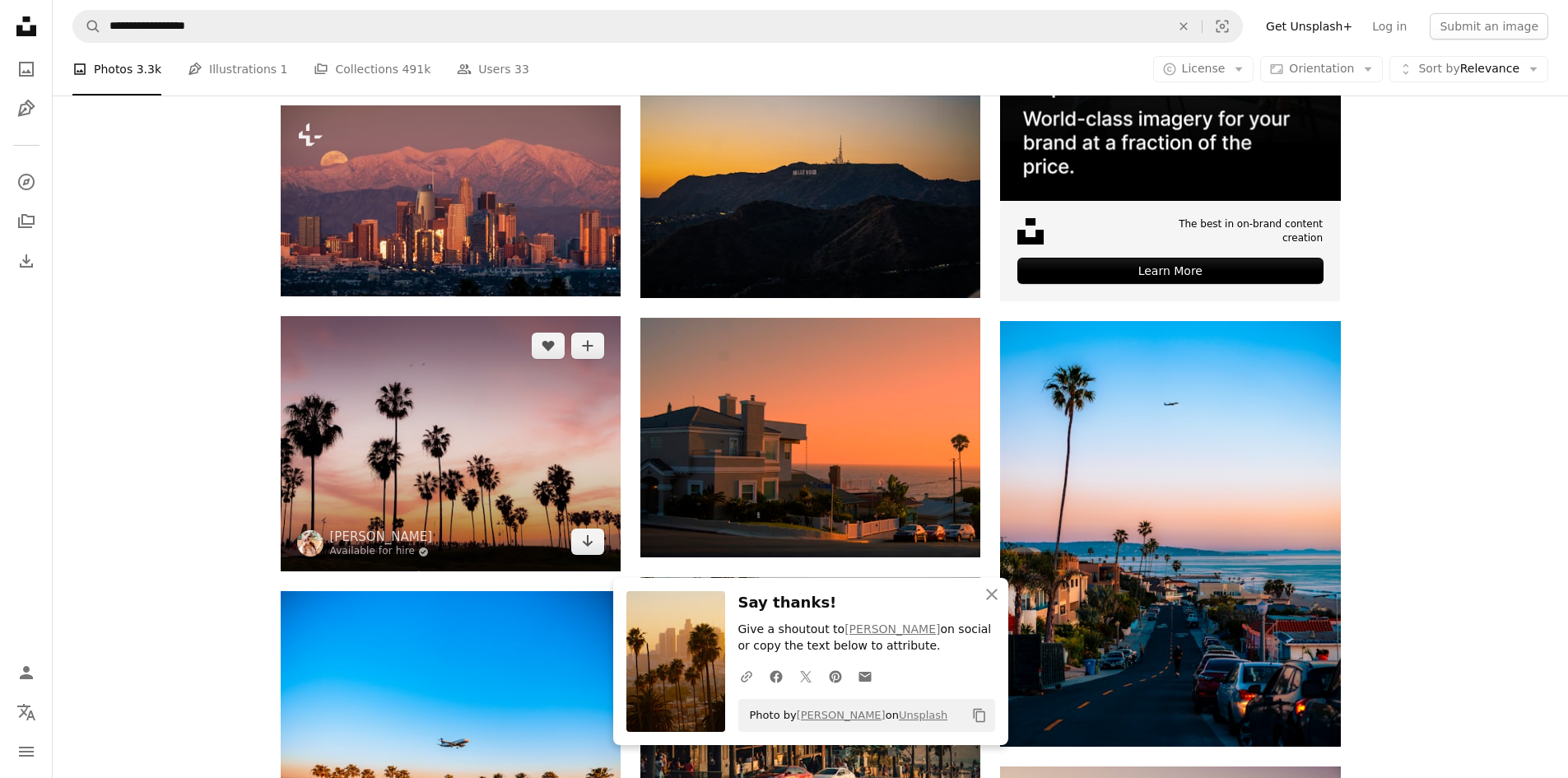
click at [386, 473] on img at bounding box center [450, 443] width 340 height 255
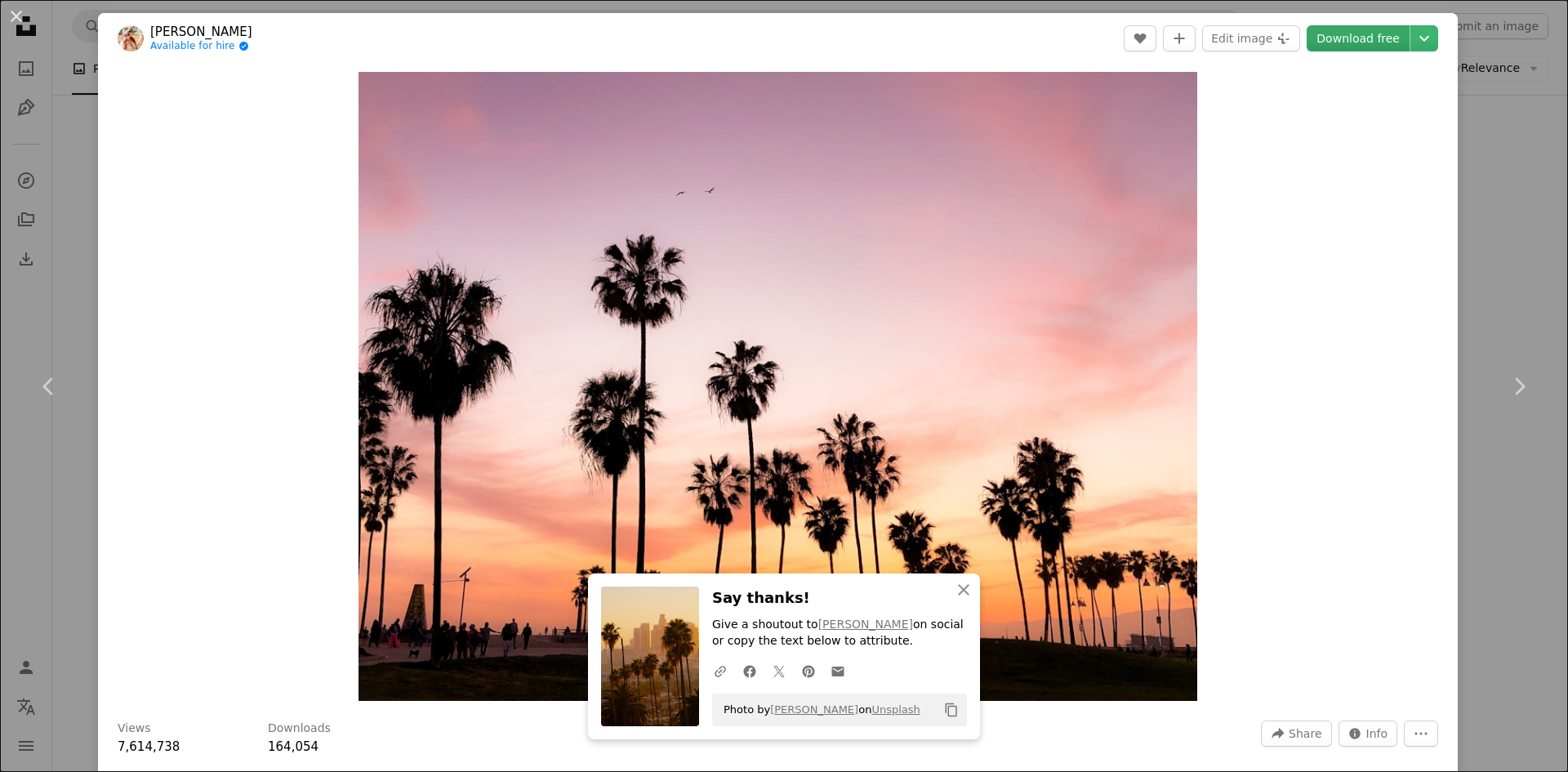
click at [1367, 39] on link "Download free" at bounding box center [1358, 39] width 103 height 27
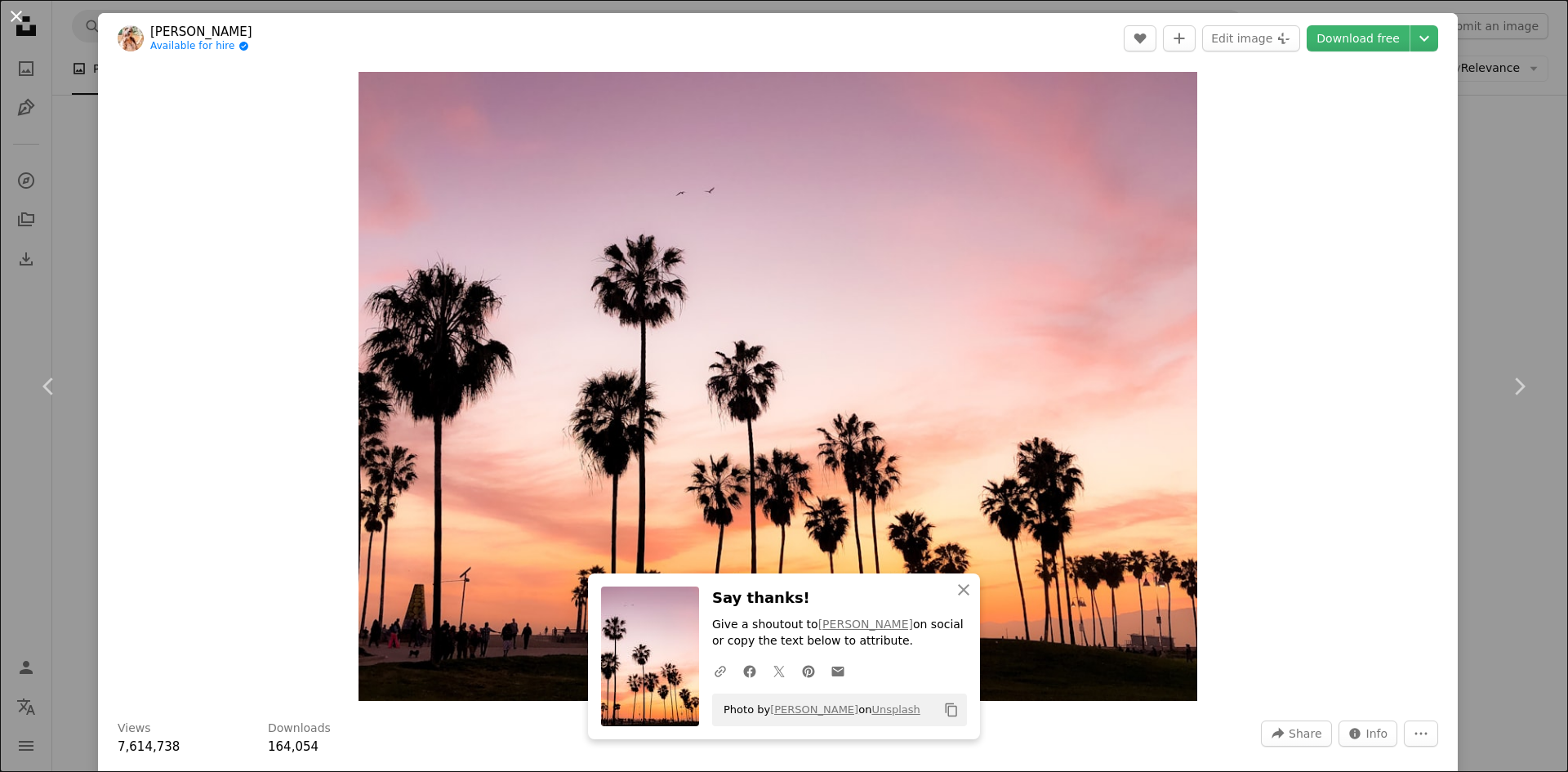
click at [27, 17] on button "An X shape" at bounding box center [16, 16] width 20 height 20
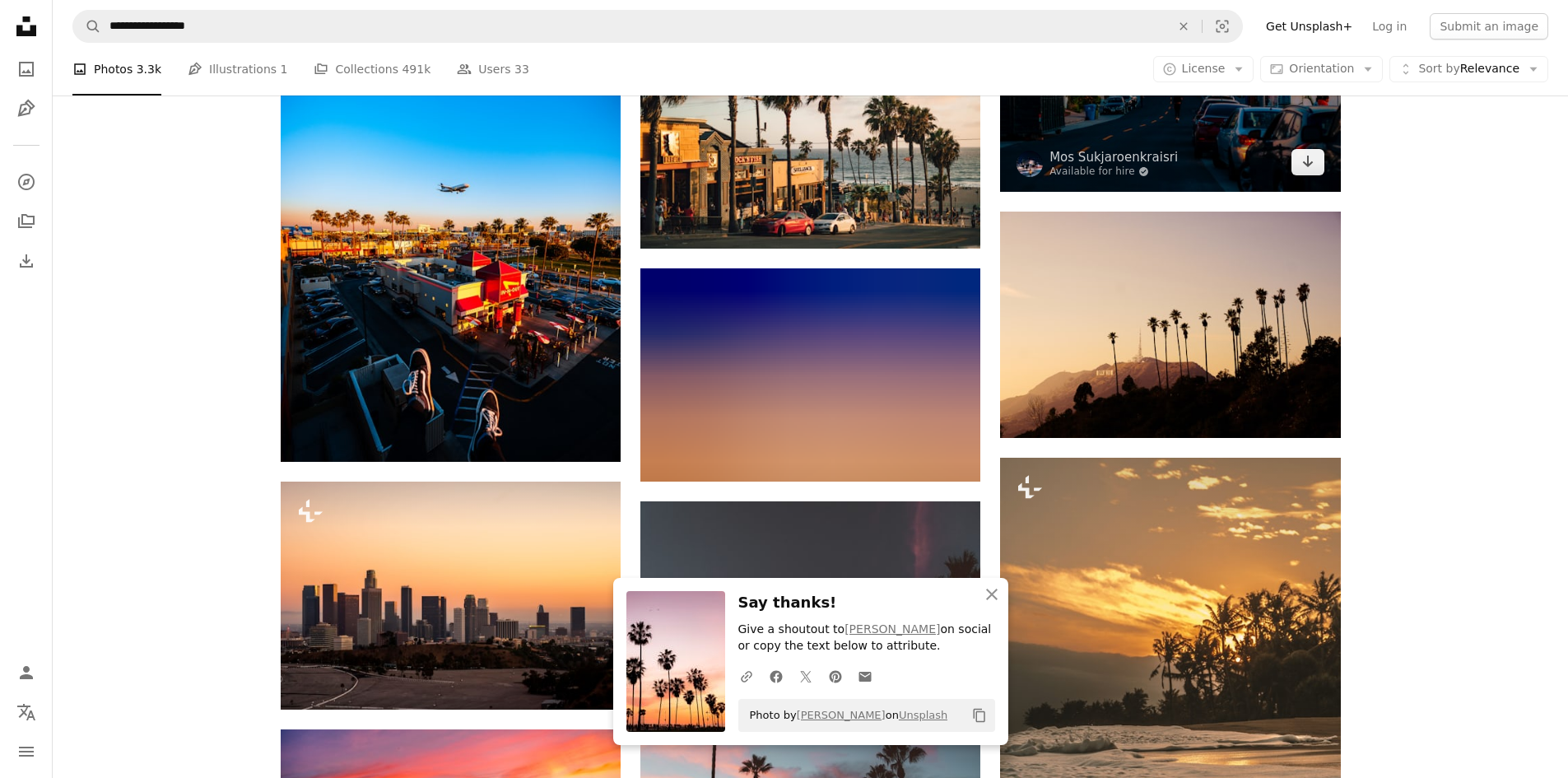
scroll to position [1153, 0]
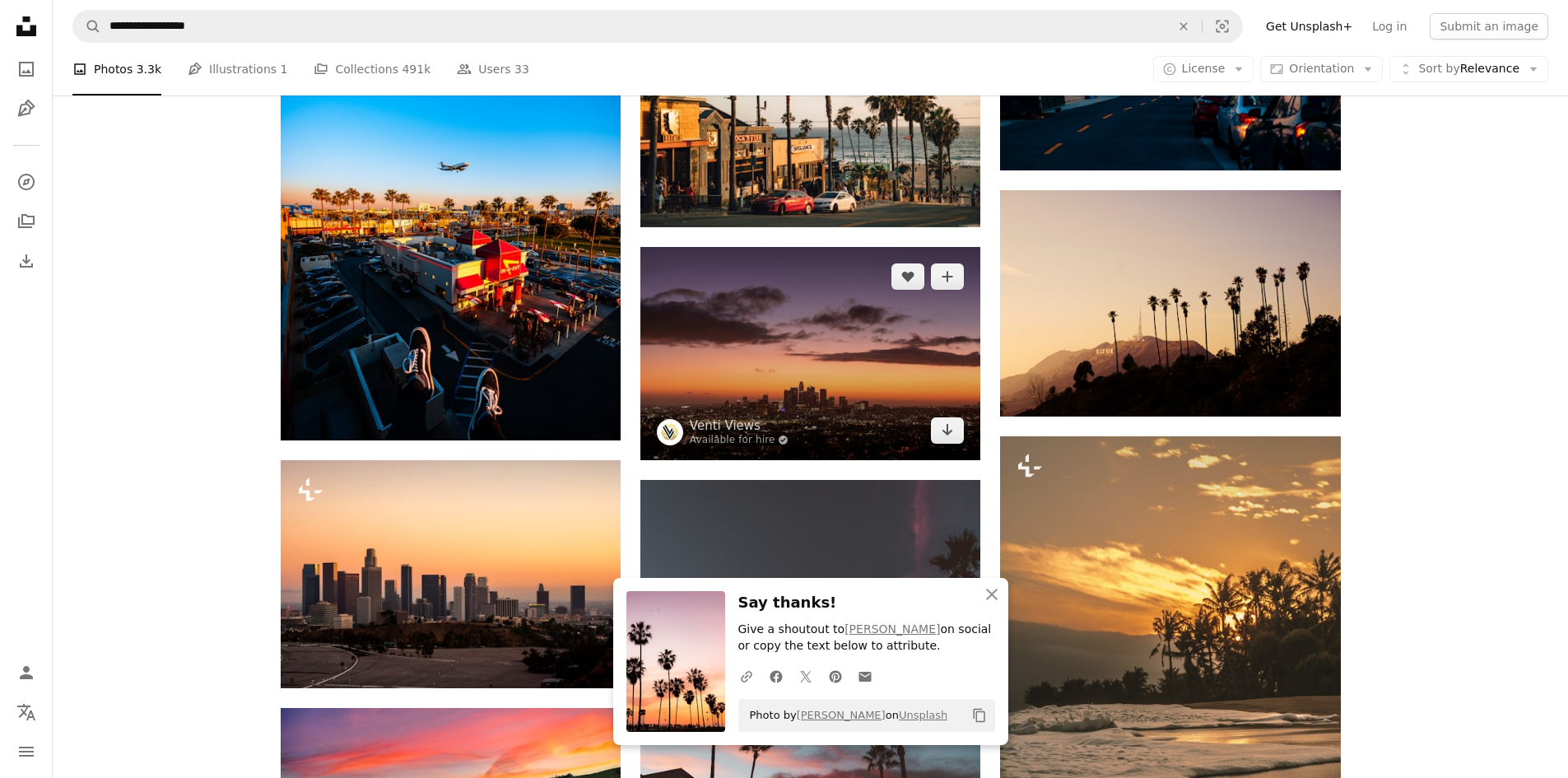
click at [842, 387] on img at bounding box center [810, 353] width 340 height 213
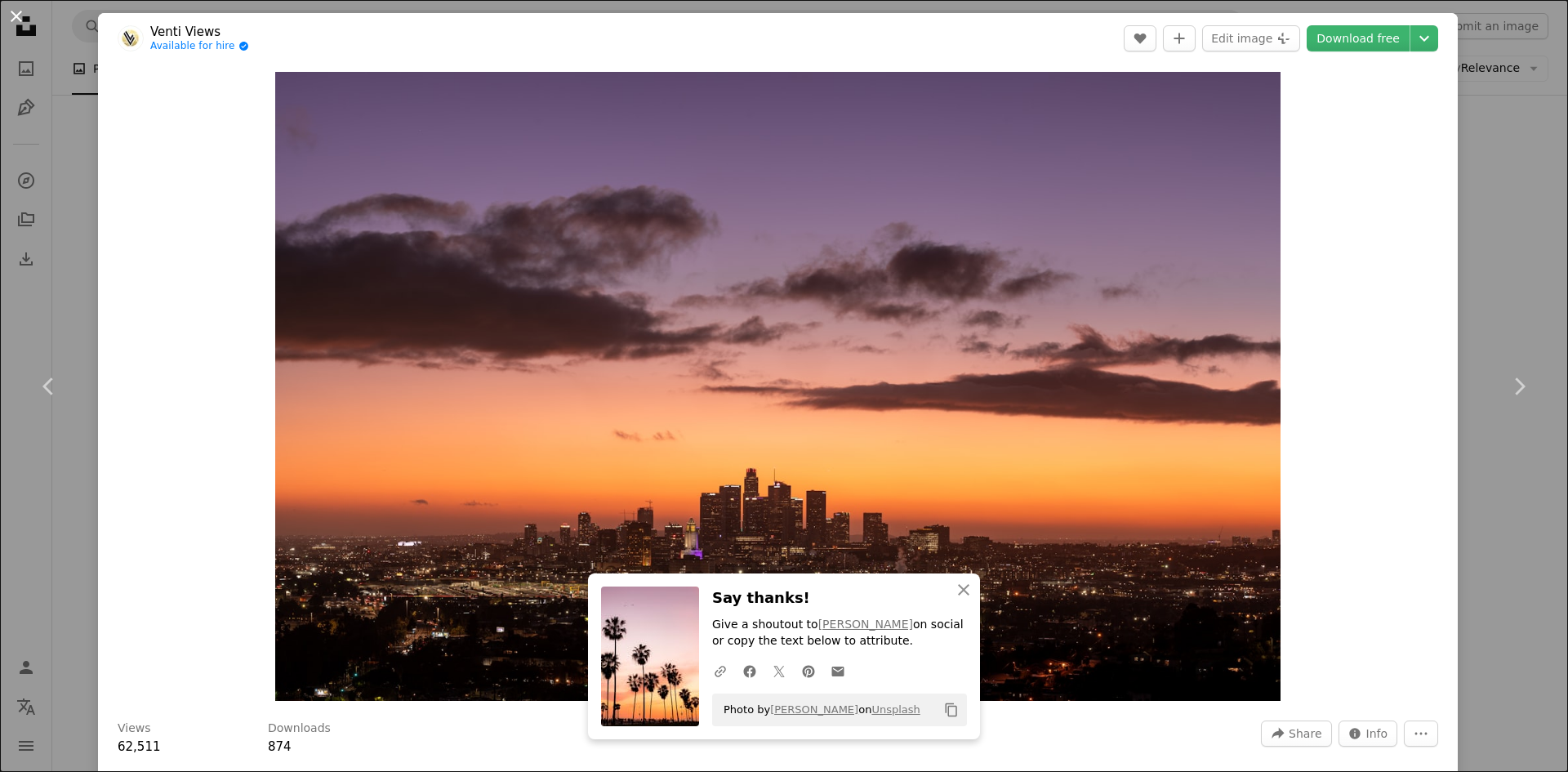
click at [17, 18] on button "An X shape" at bounding box center [16, 16] width 20 height 20
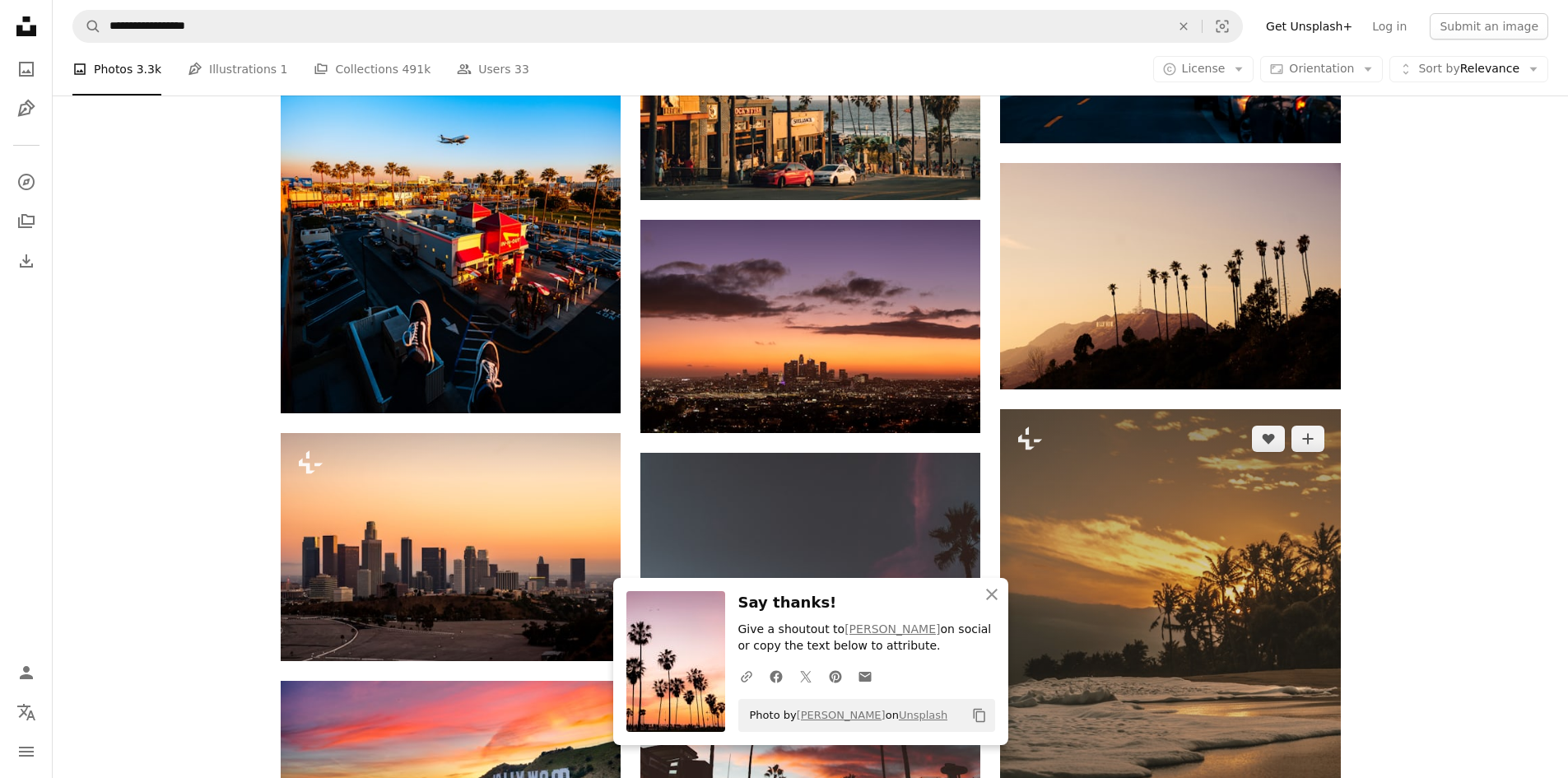
scroll to position [1235, 0]
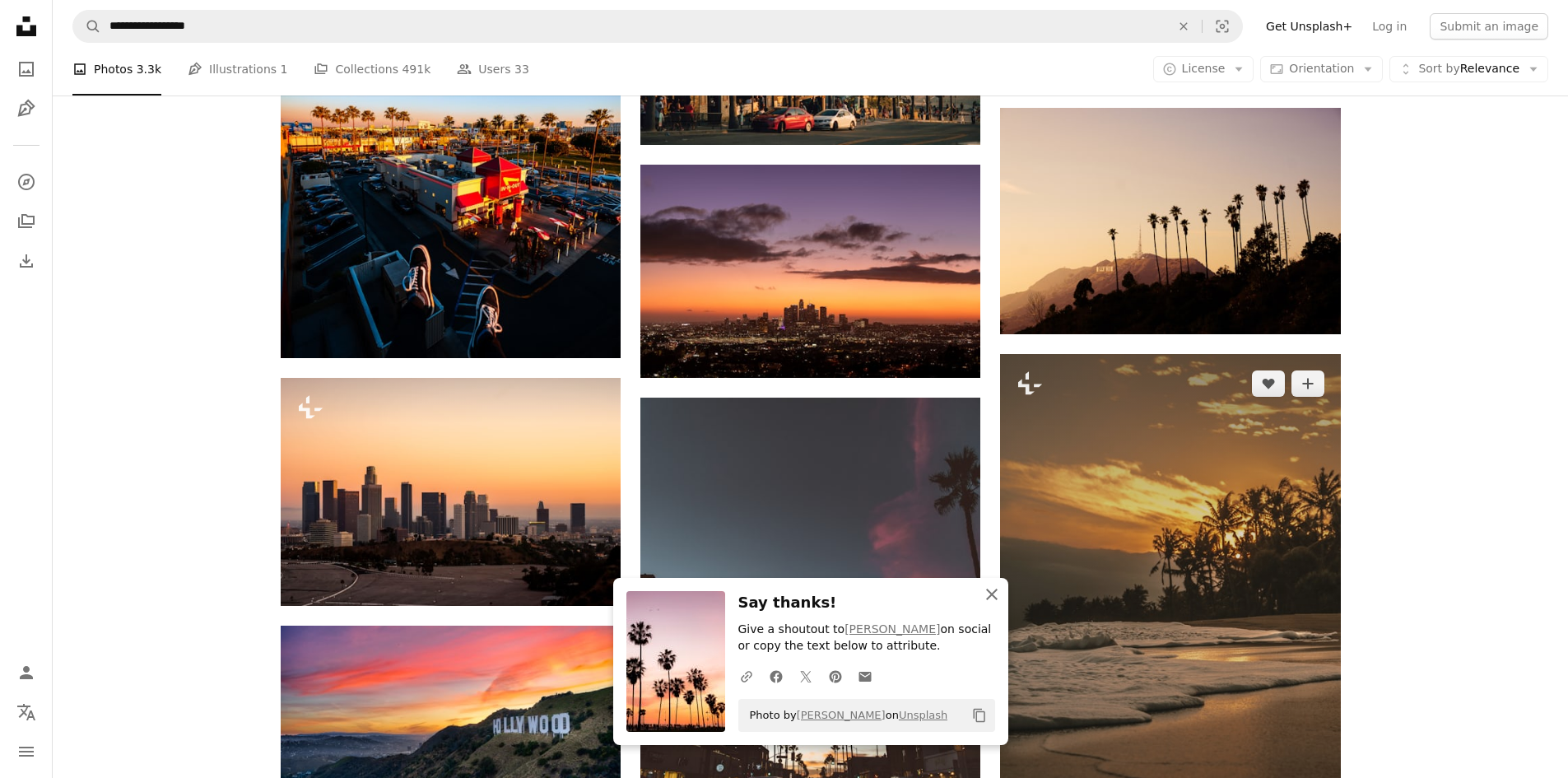
drag, startPoint x: 995, startPoint y: 597, endPoint x: 1018, endPoint y: 586, distance: 25.5
click at [995, 597] on icon "An X shape" at bounding box center [992, 594] width 20 height 20
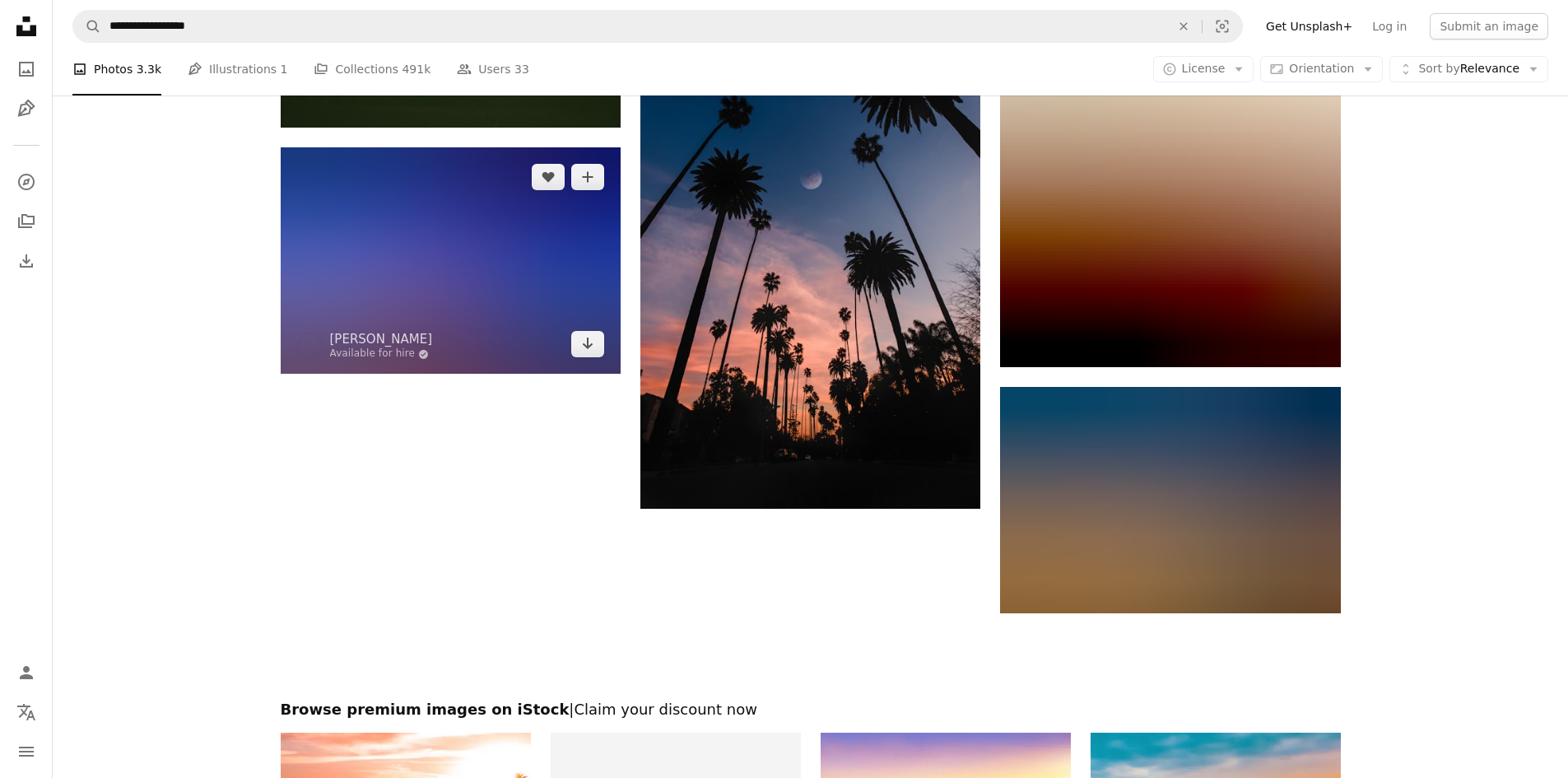
scroll to position [2141, 0]
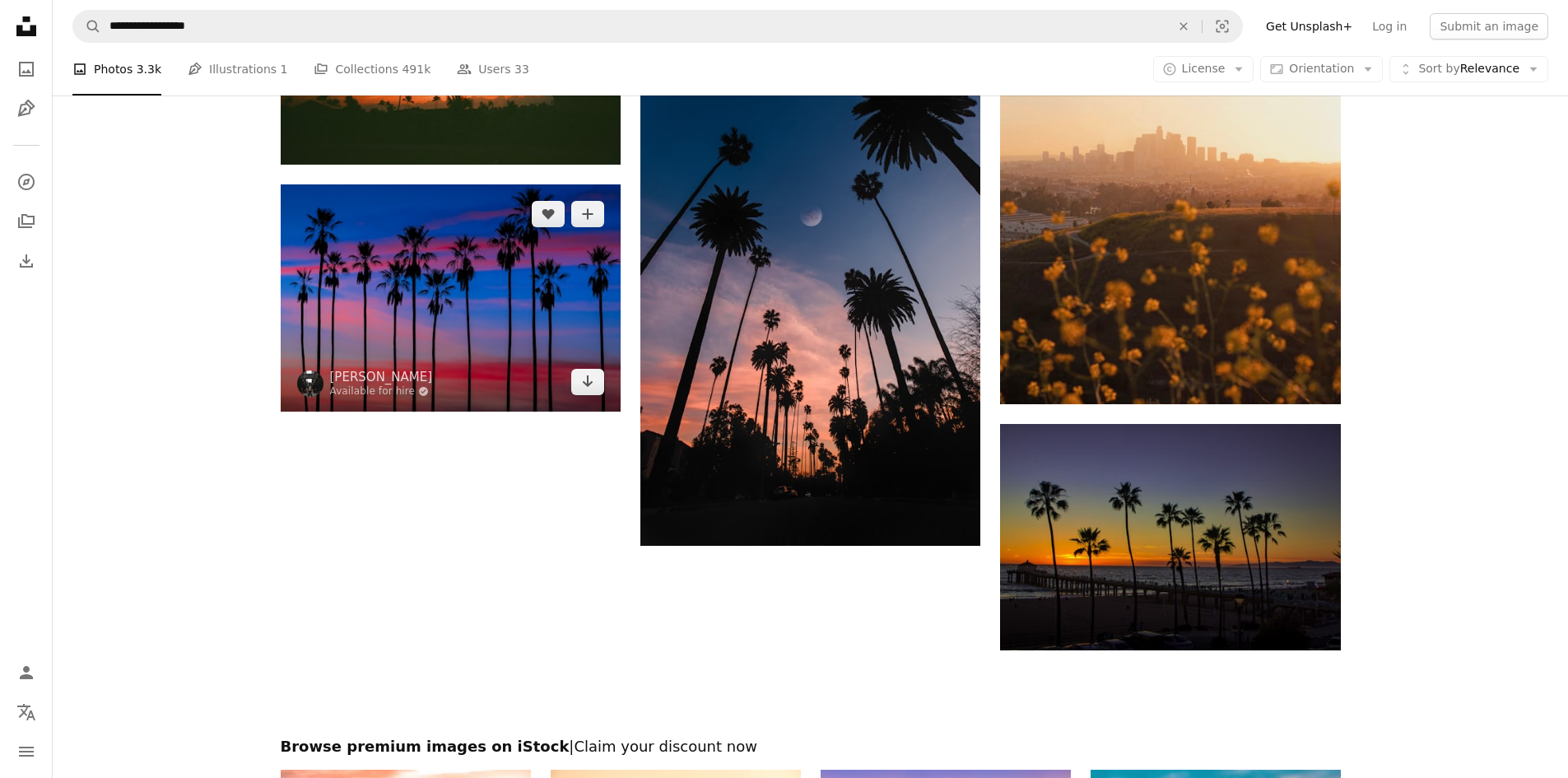
click at [491, 329] on img at bounding box center [450, 298] width 340 height 227
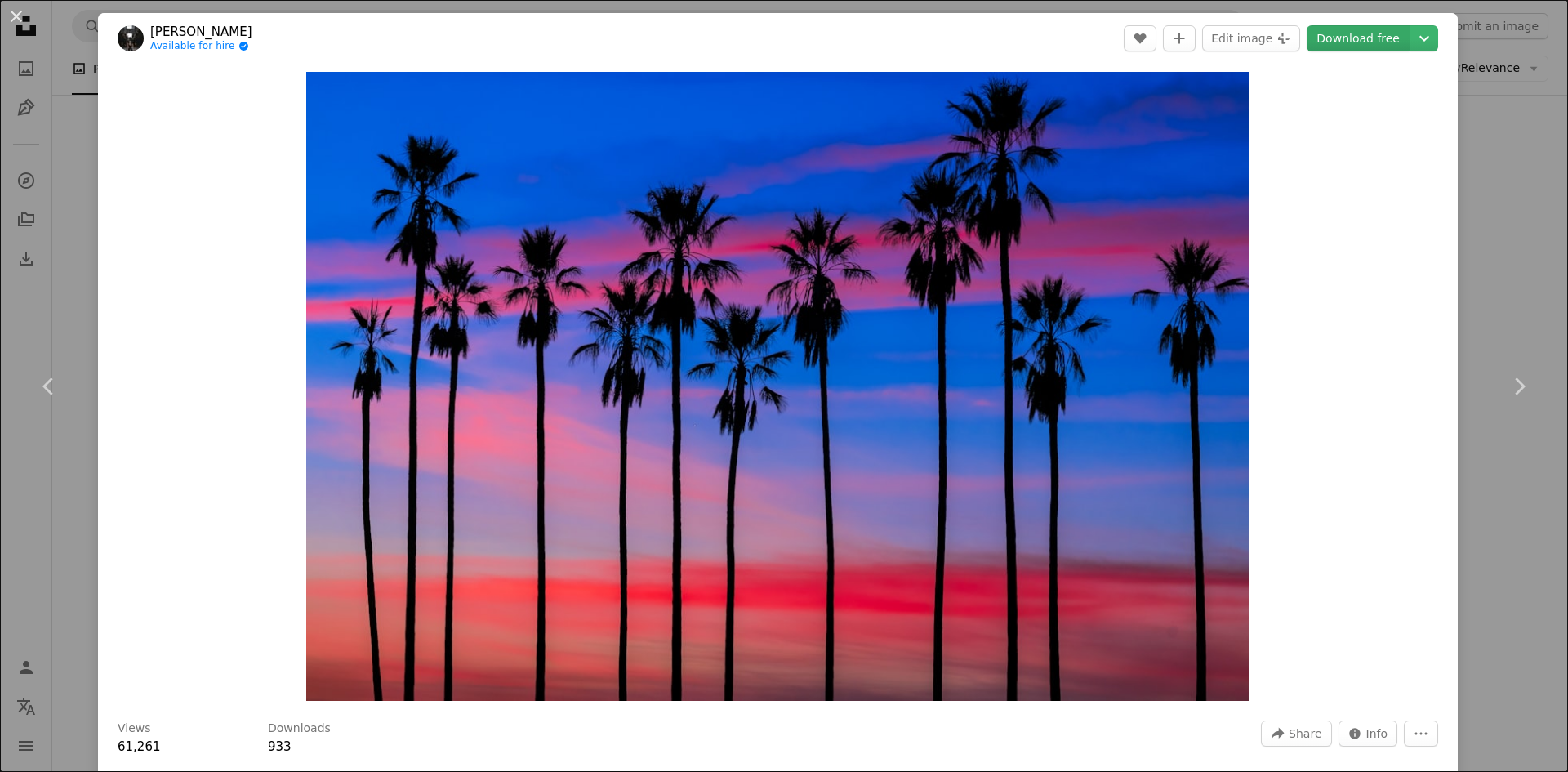
click at [1331, 36] on link "Download free" at bounding box center [1358, 39] width 103 height 27
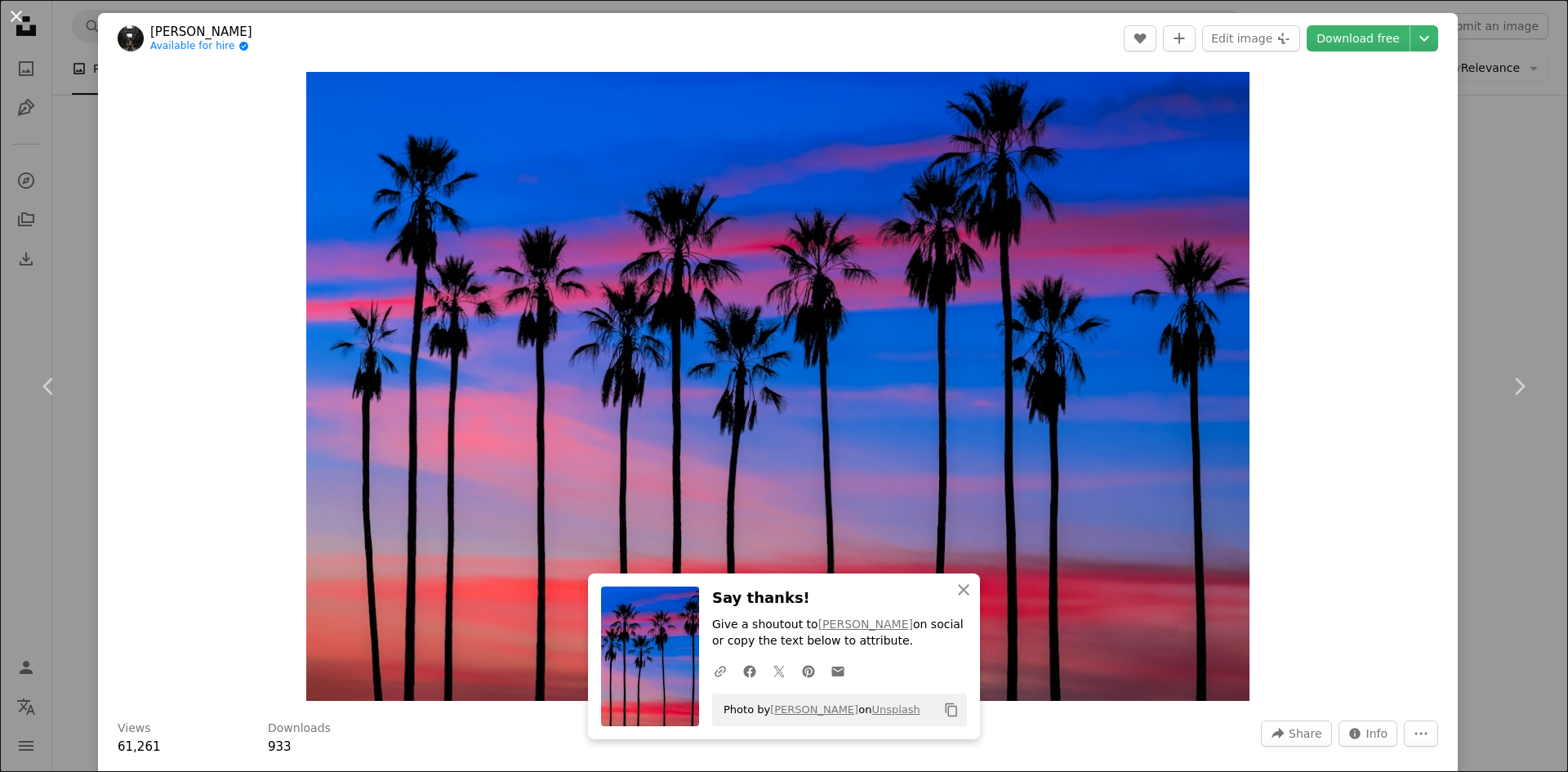
click at [20, 21] on button "An X shape" at bounding box center [16, 16] width 20 height 20
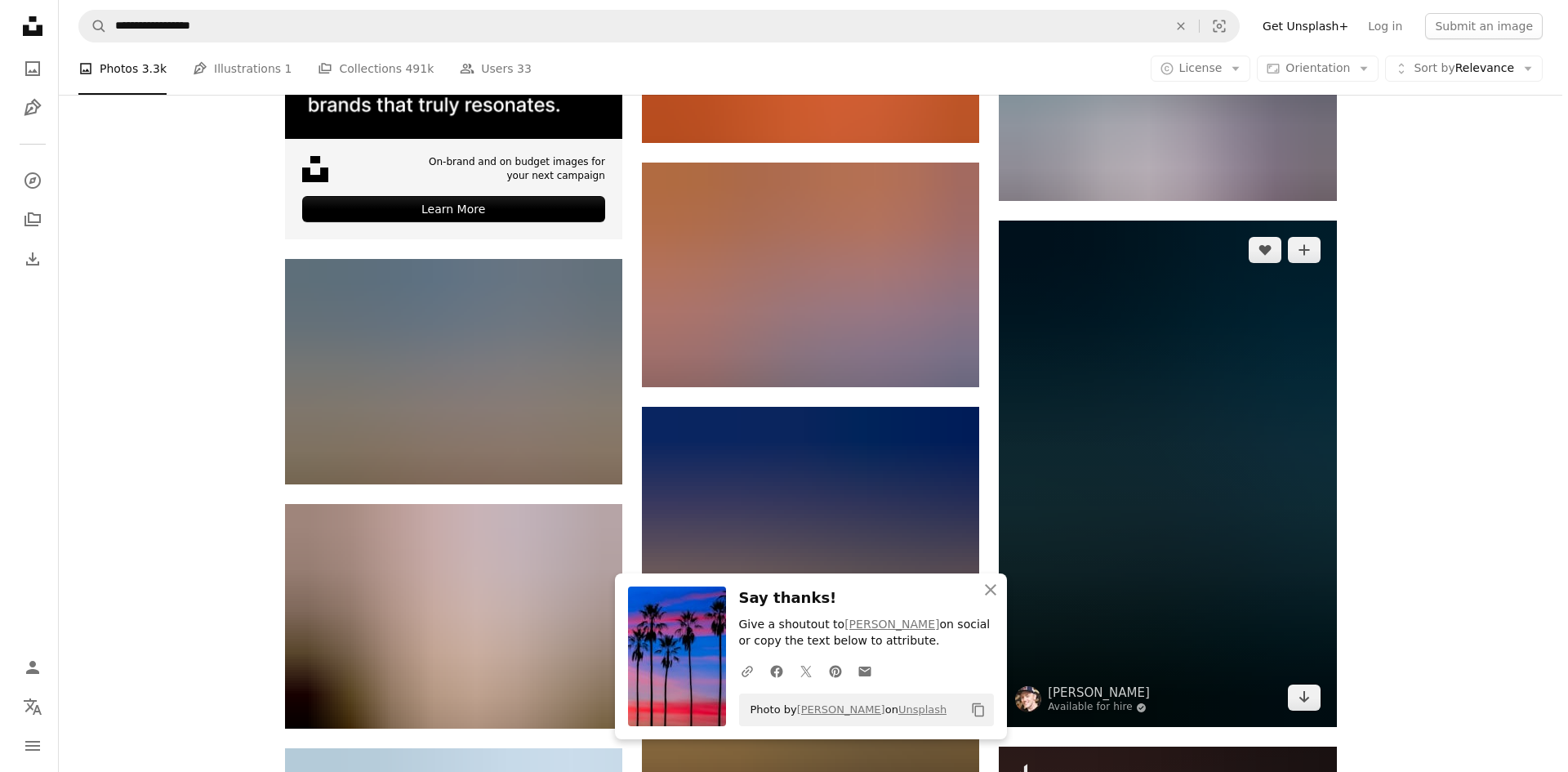
scroll to position [3432, 0]
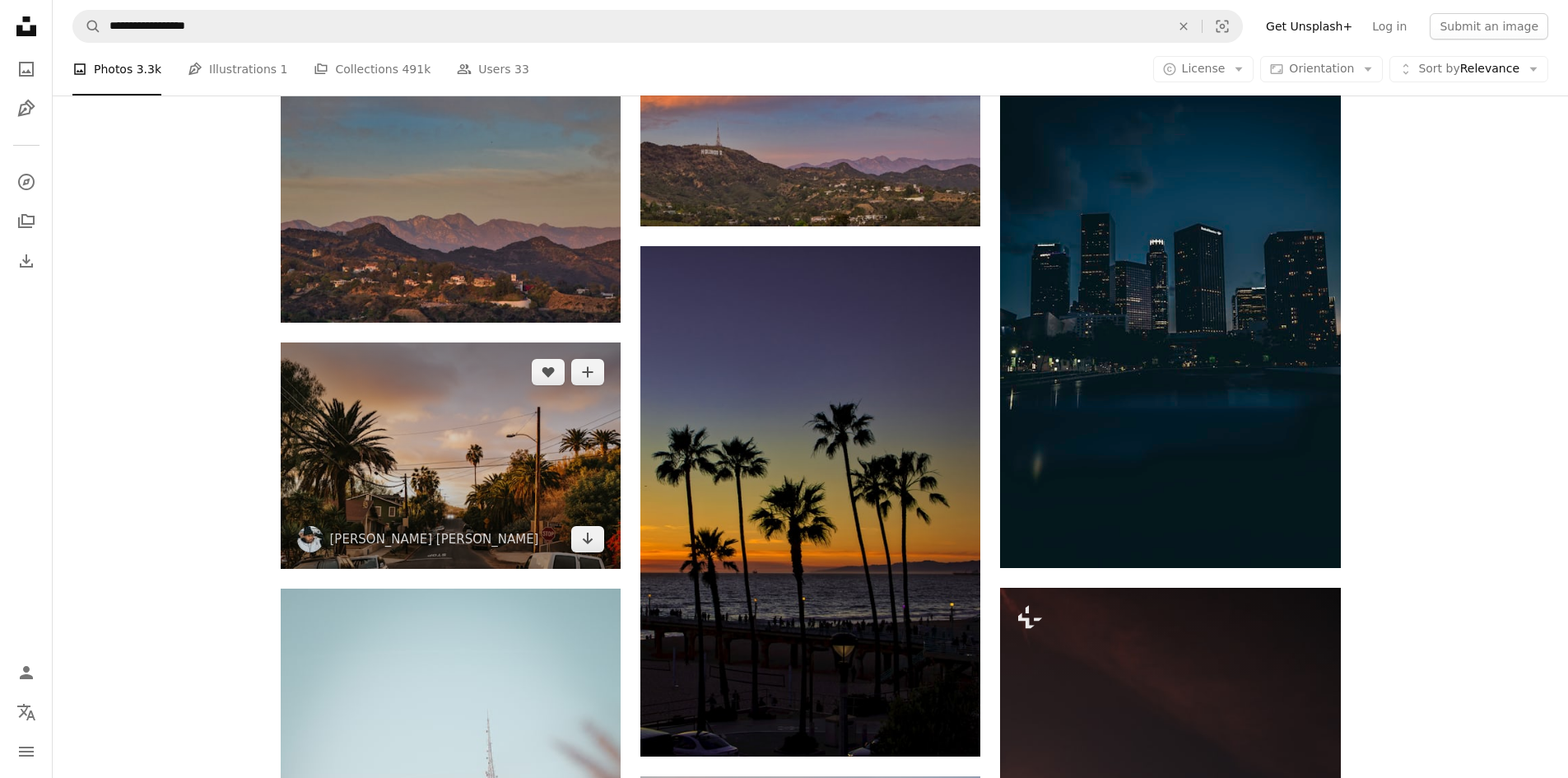
click at [524, 472] on img at bounding box center [450, 455] width 340 height 226
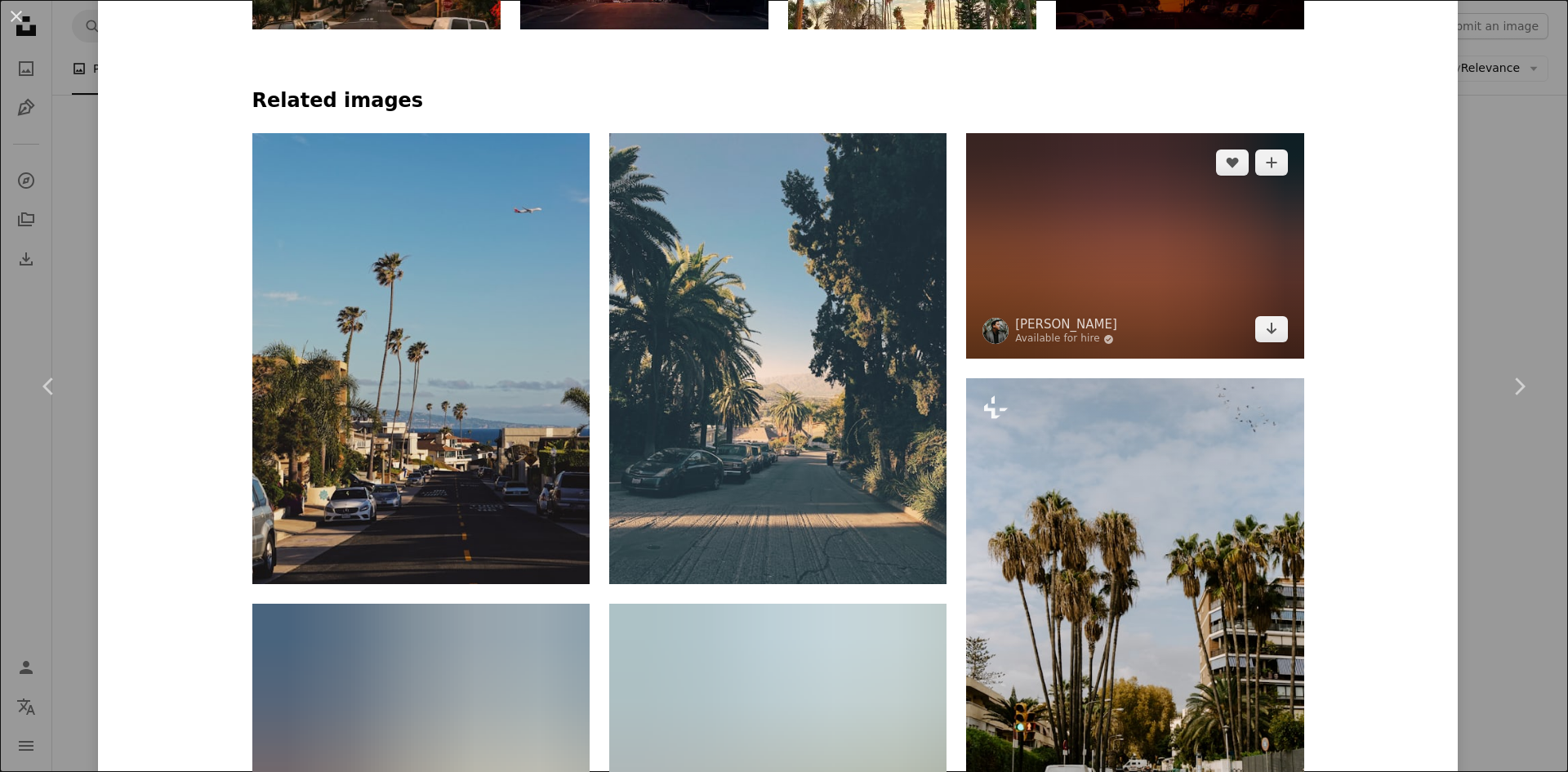
scroll to position [1226, 0]
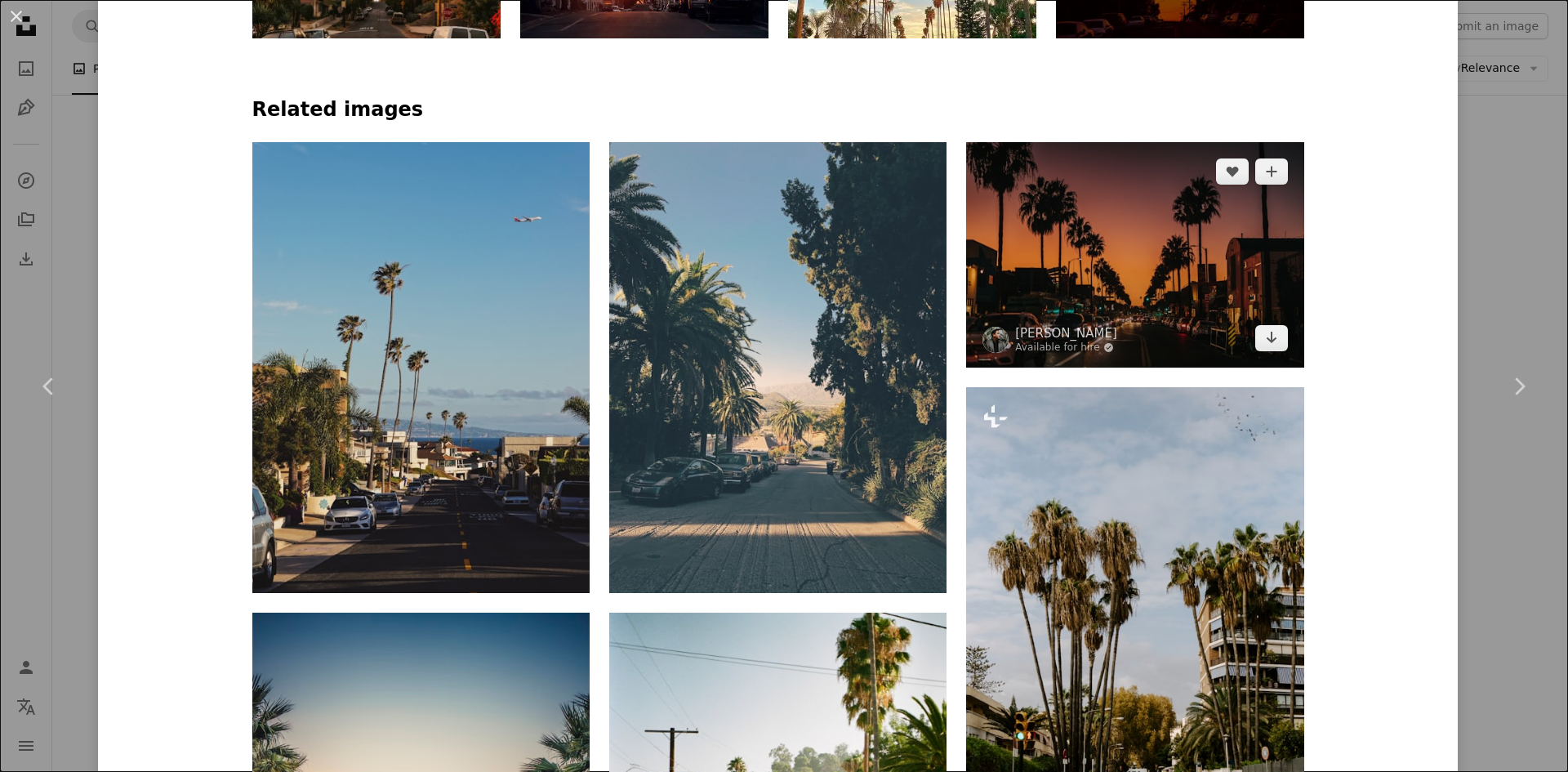
click at [1209, 256] on img at bounding box center [1134, 254] width 337 height 224
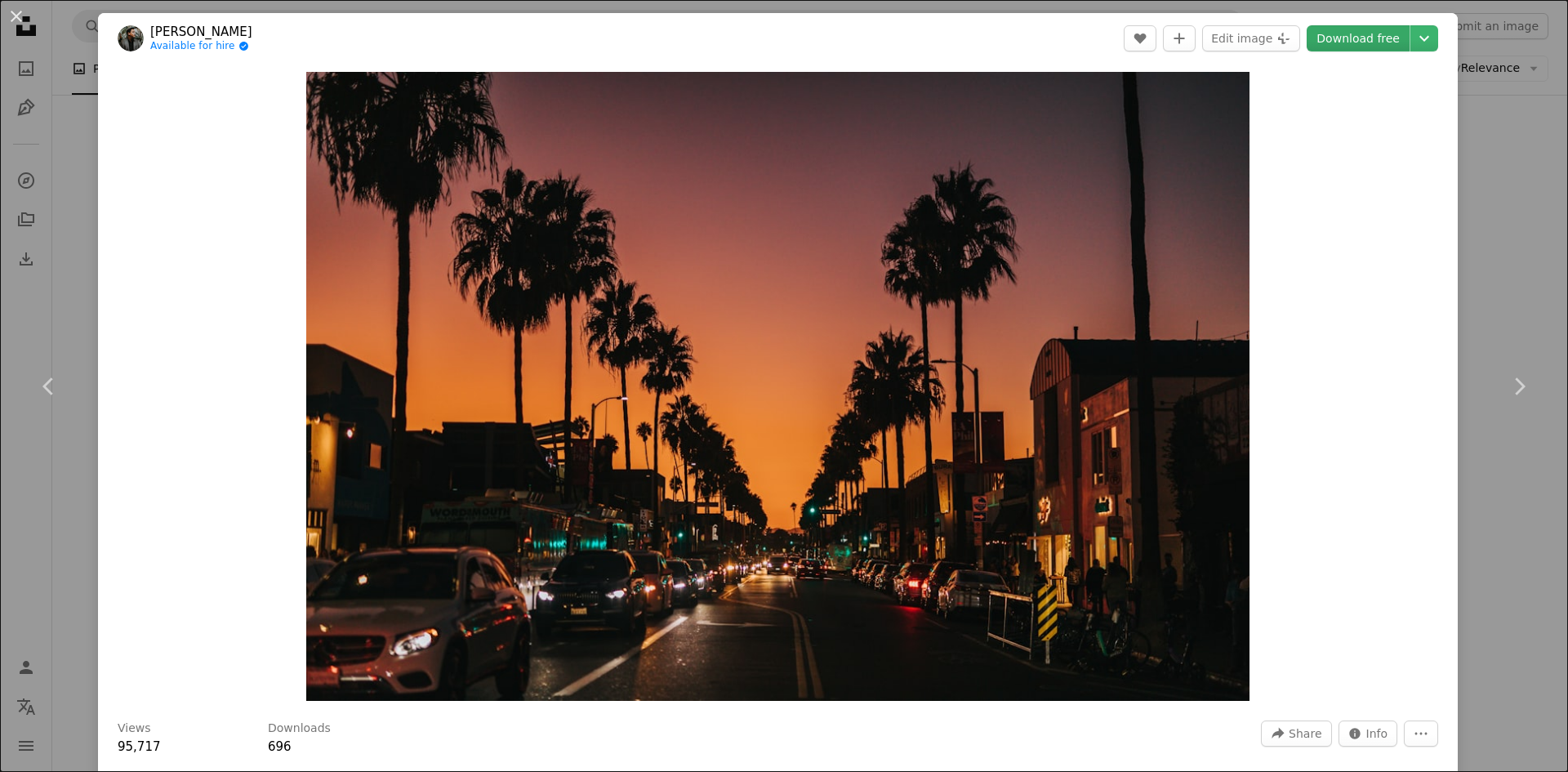
click at [1345, 40] on link "Download free" at bounding box center [1358, 39] width 103 height 27
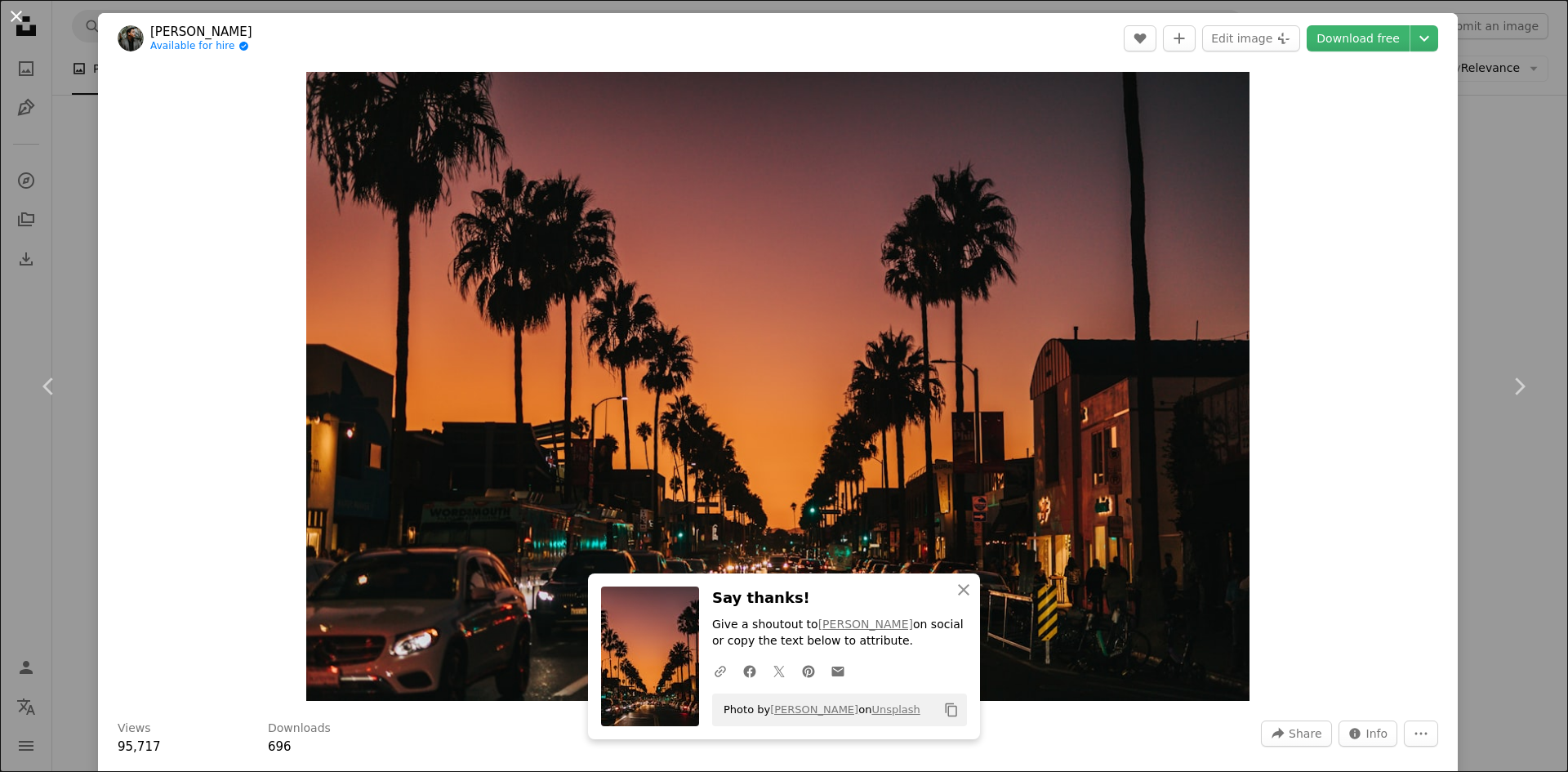
click at [16, 19] on button "An X shape" at bounding box center [16, 16] width 20 height 20
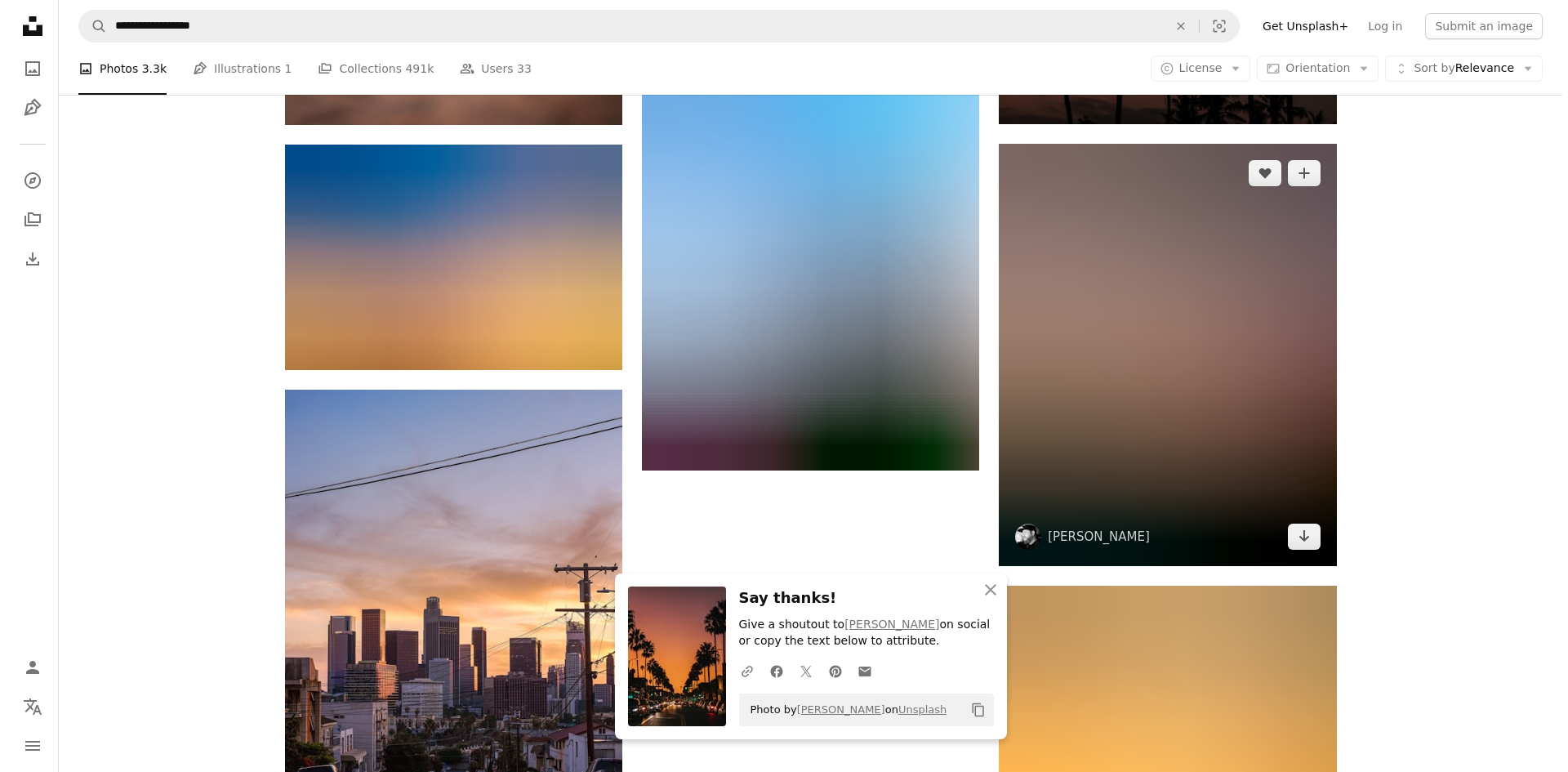
scroll to position [4412, 0]
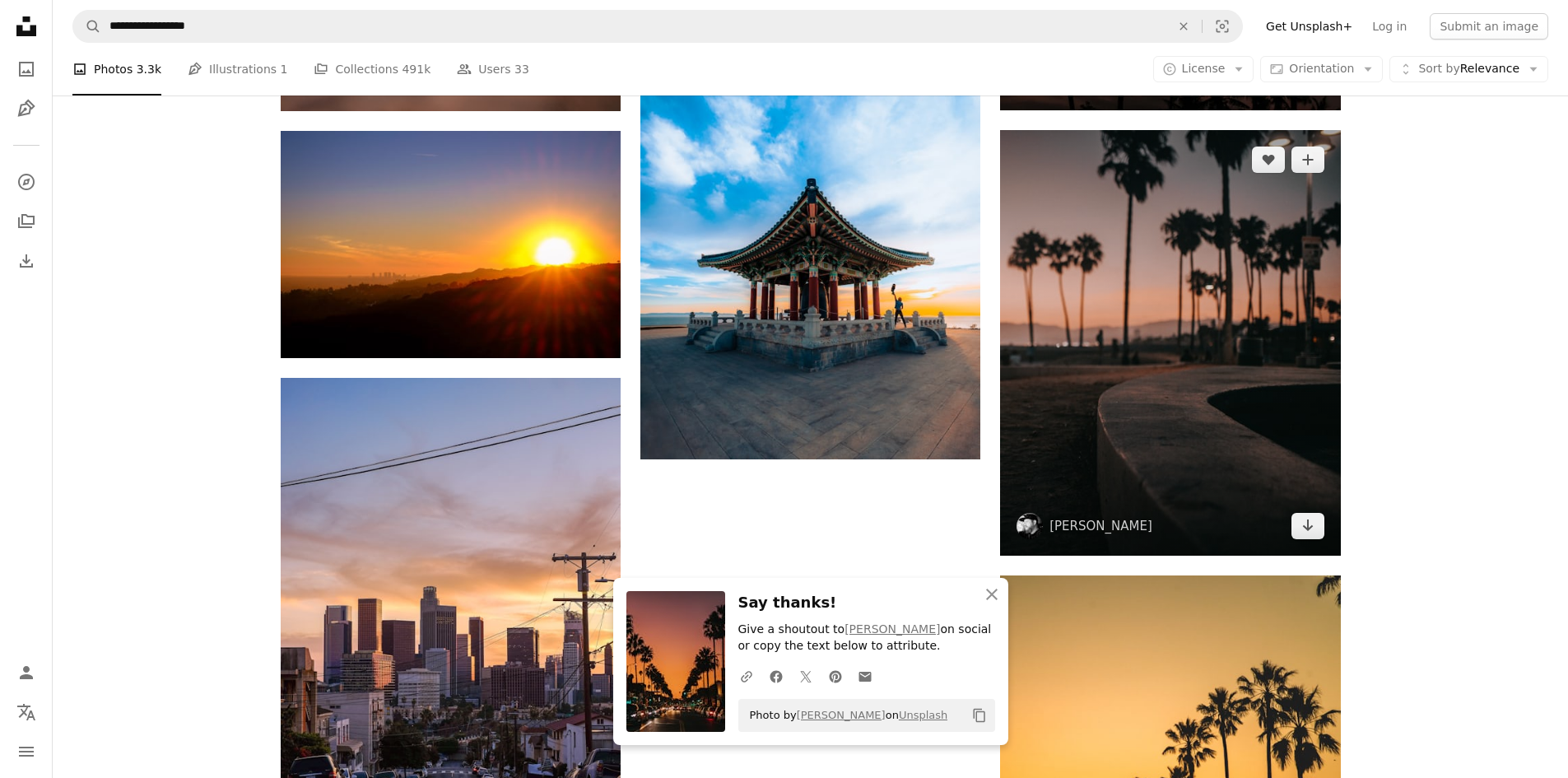
click at [1182, 392] on img at bounding box center [1170, 343] width 340 height 426
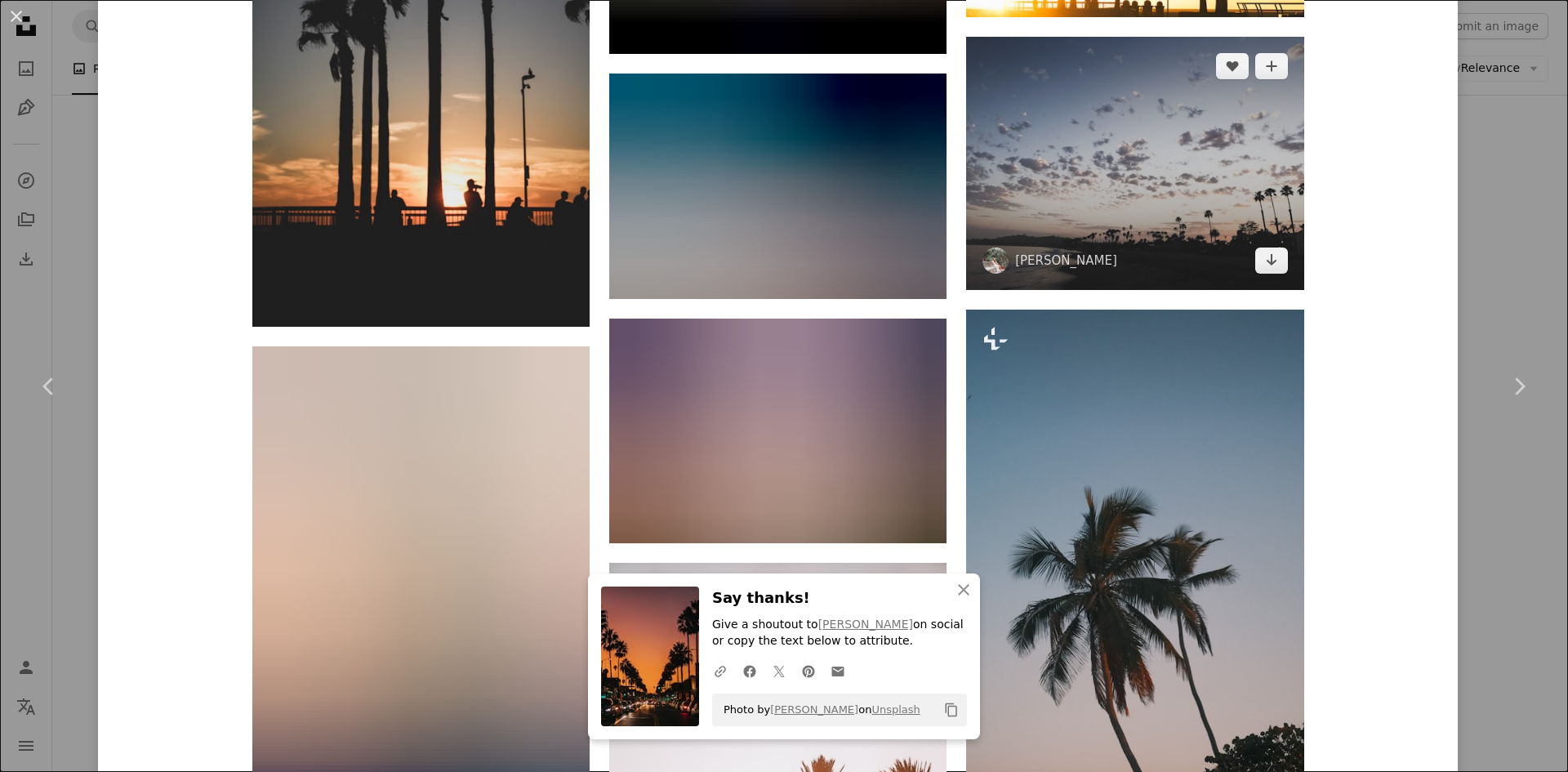
scroll to position [1879, 0]
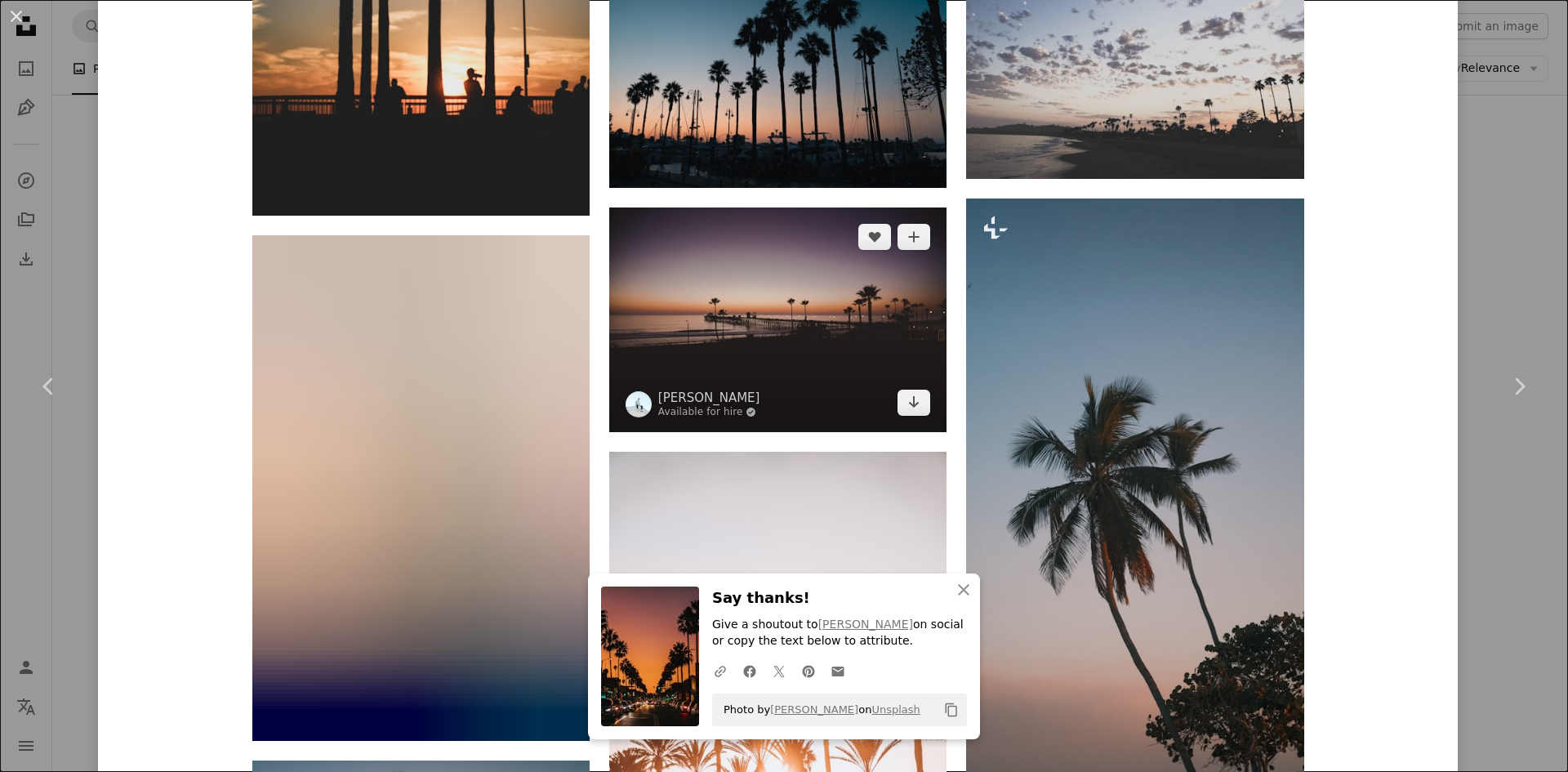
click at [838, 353] on img at bounding box center [778, 319] width 337 height 224
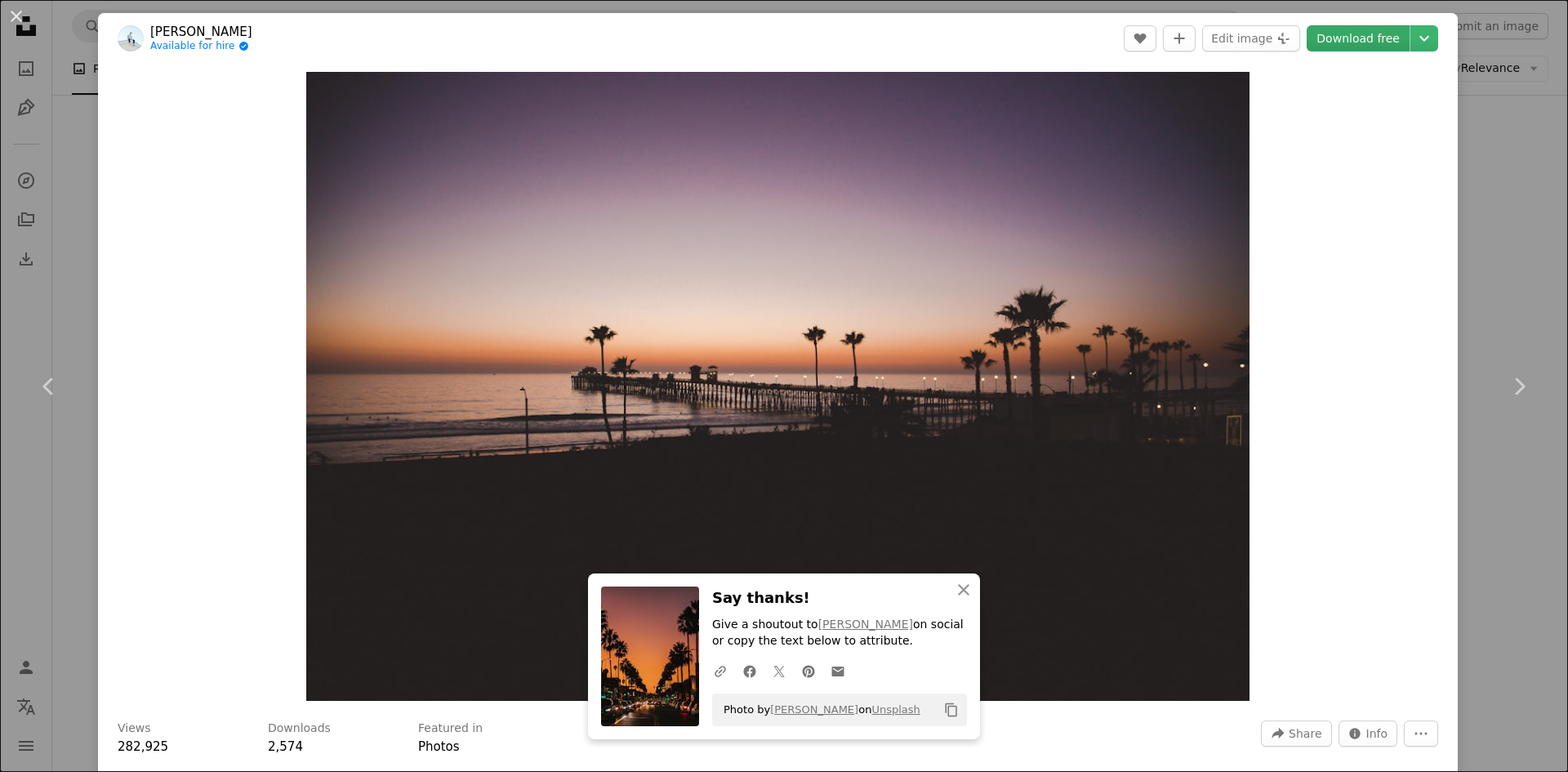
click at [1357, 39] on link "Download free" at bounding box center [1358, 39] width 103 height 27
click at [19, 13] on button "An X shape" at bounding box center [16, 16] width 20 height 20
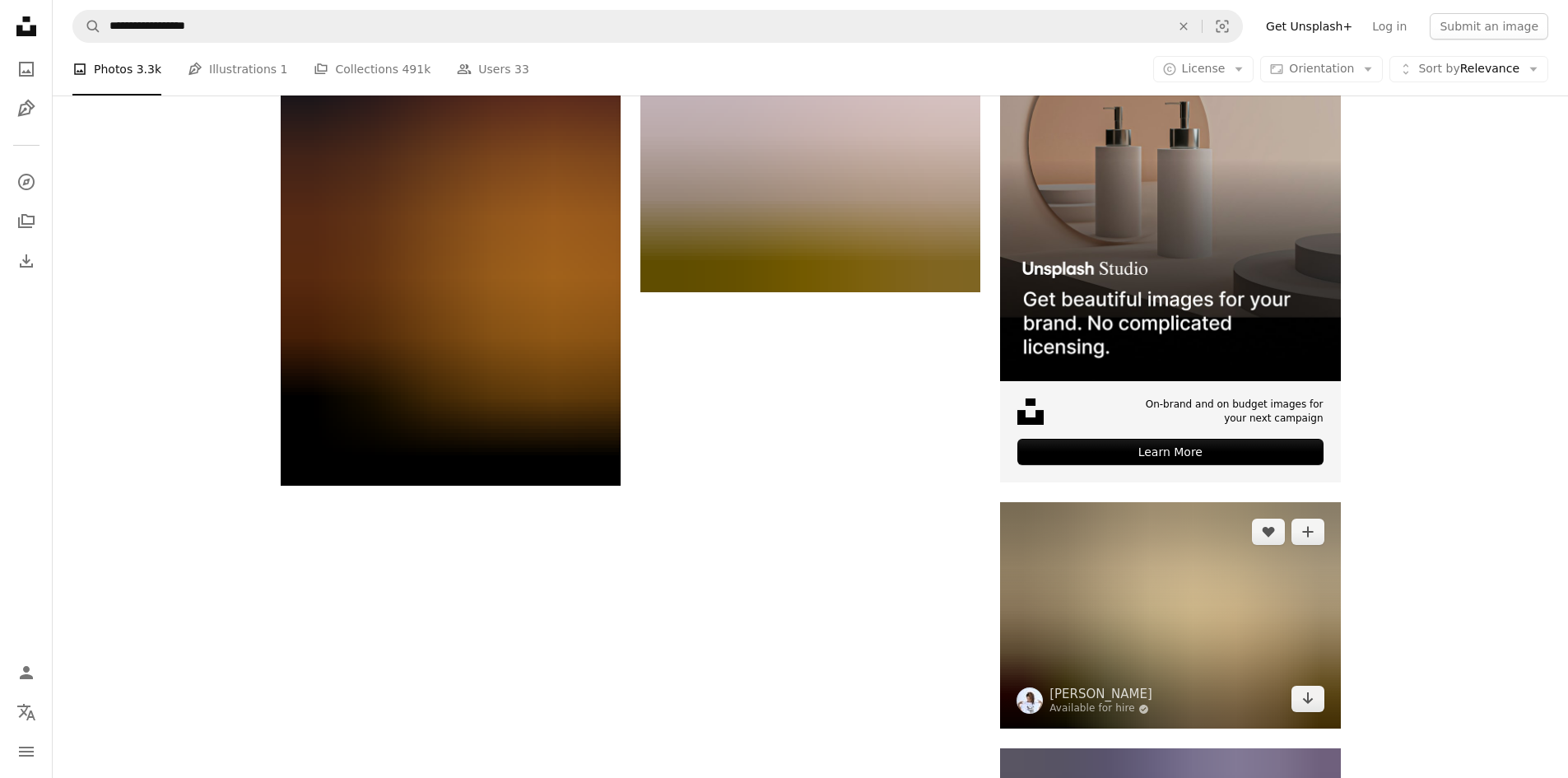
scroll to position [6999, 0]
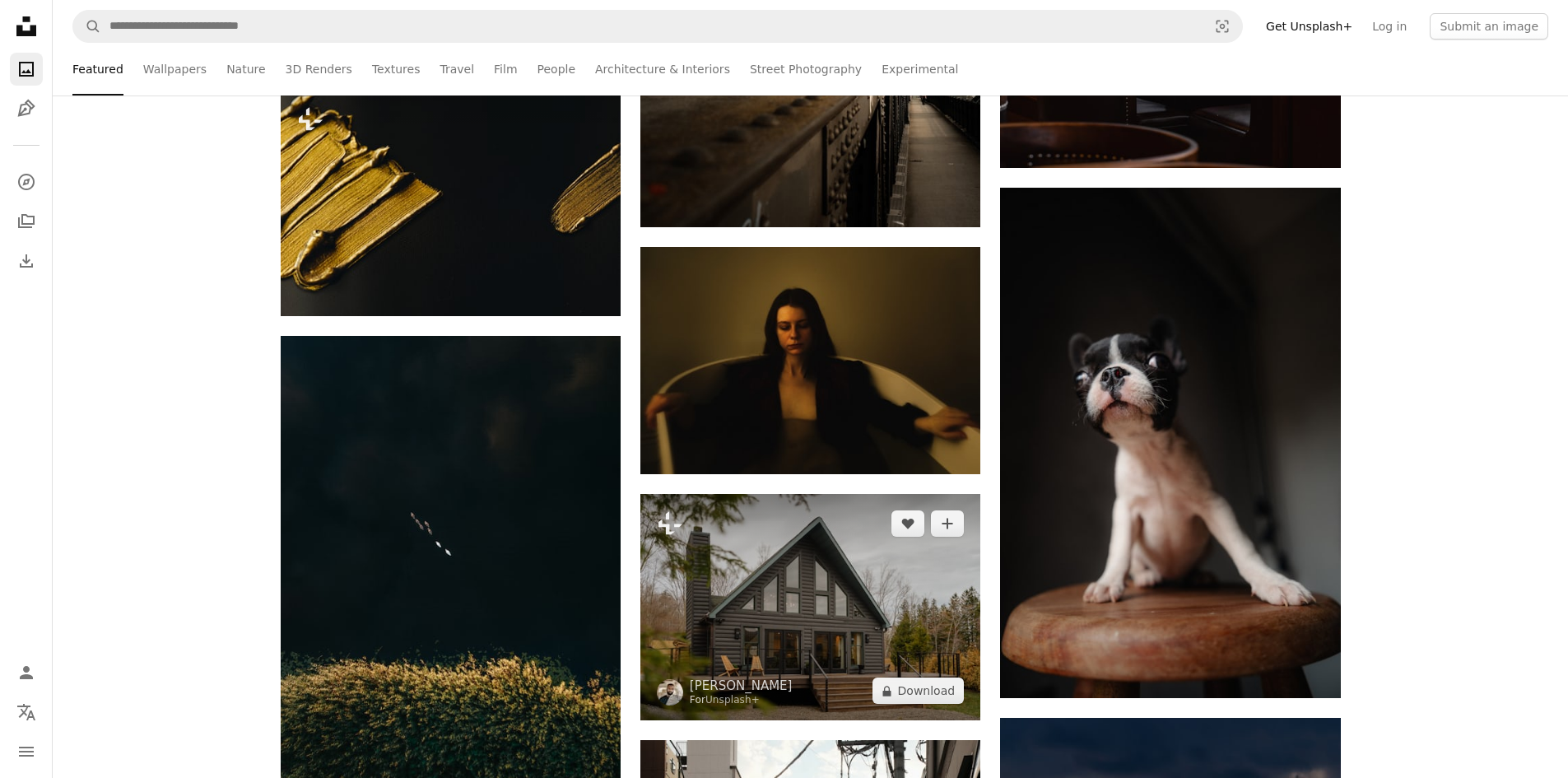
scroll to position [13092, 0]
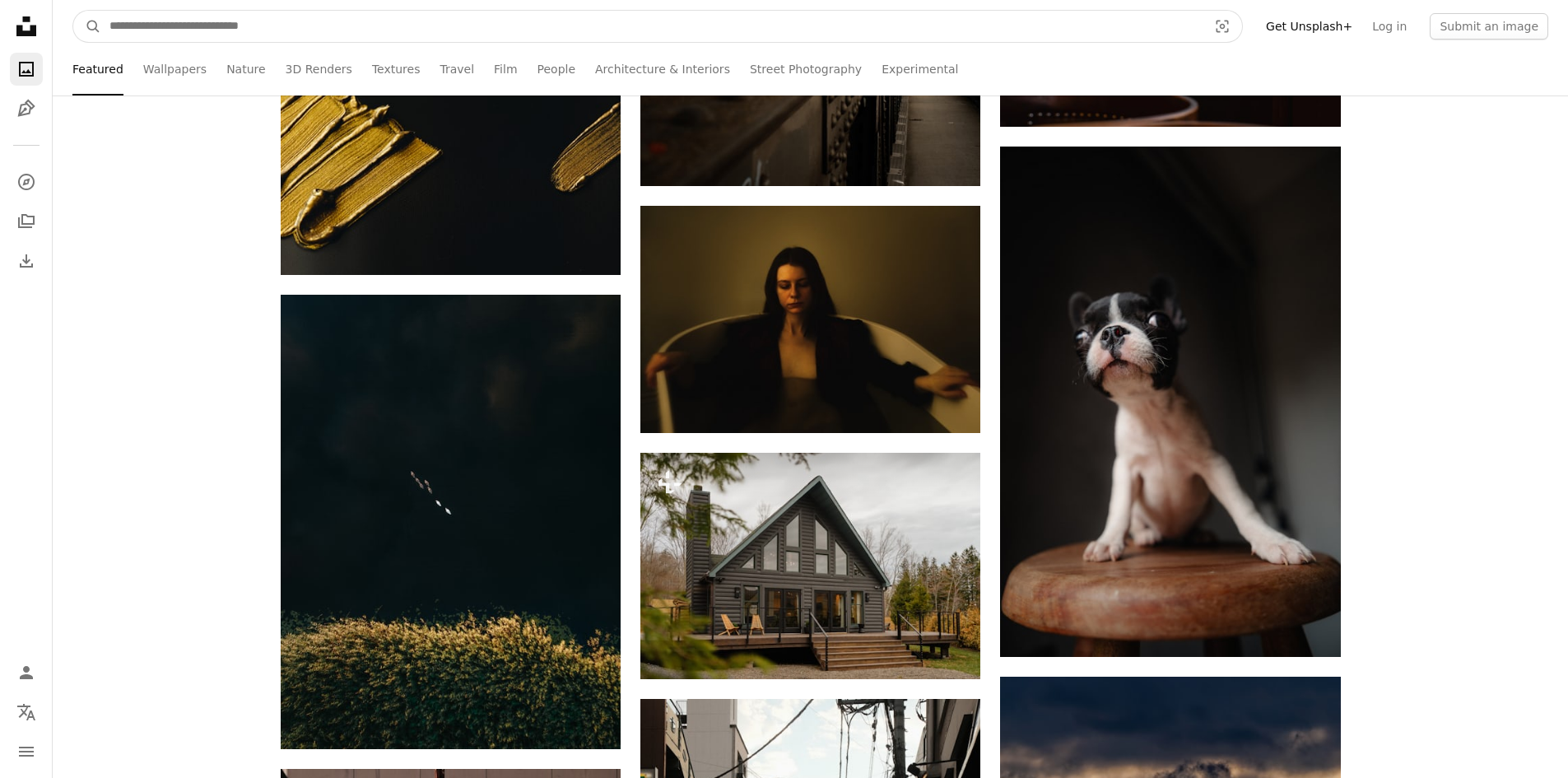
click at [175, 25] on input "Find visuals sitewide" at bounding box center [652, 26] width 1101 height 32
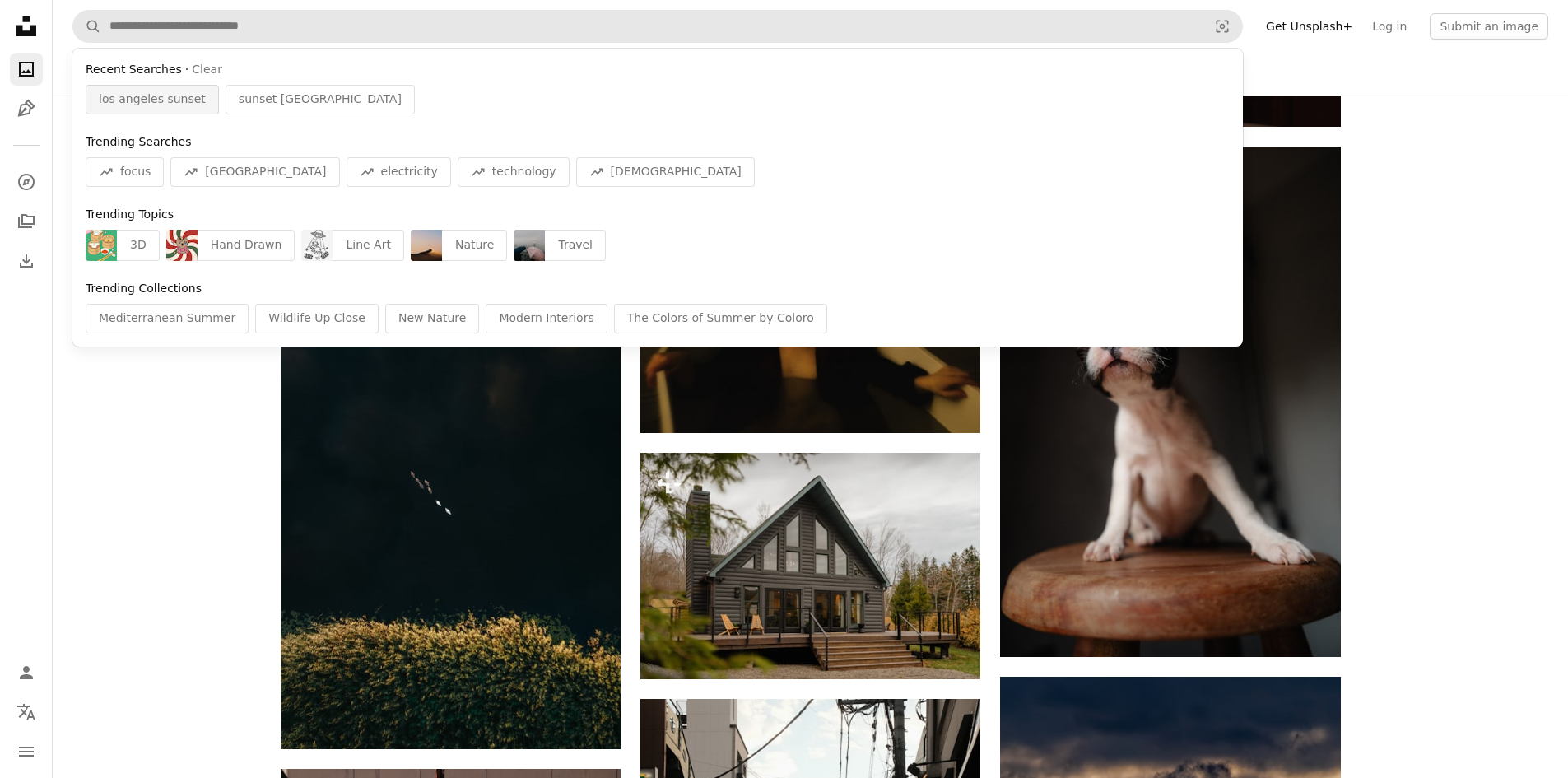
click at [176, 99] on span "los angeles sunset" at bounding box center [153, 99] width 107 height 16
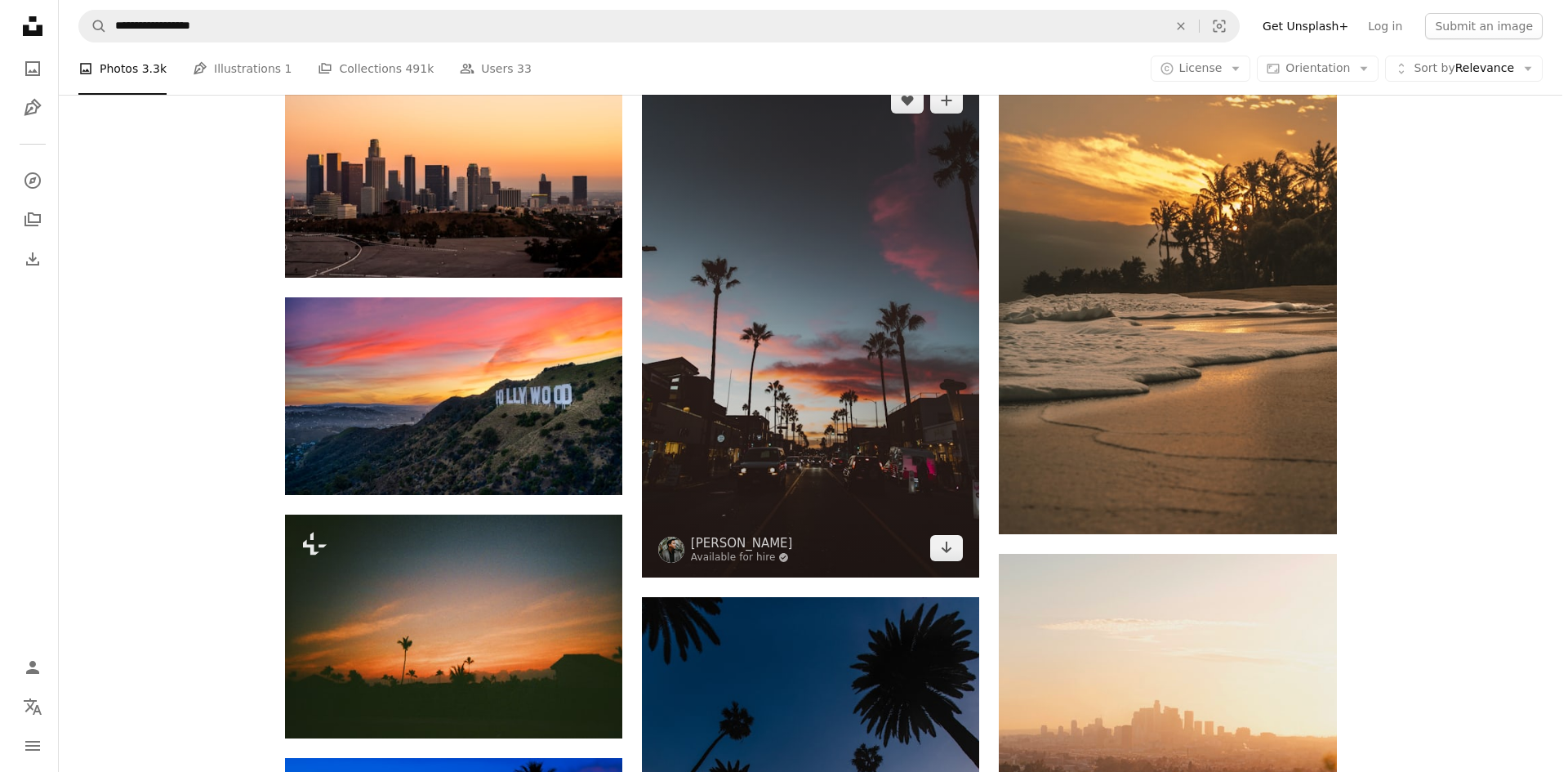
scroll to position [1553, 0]
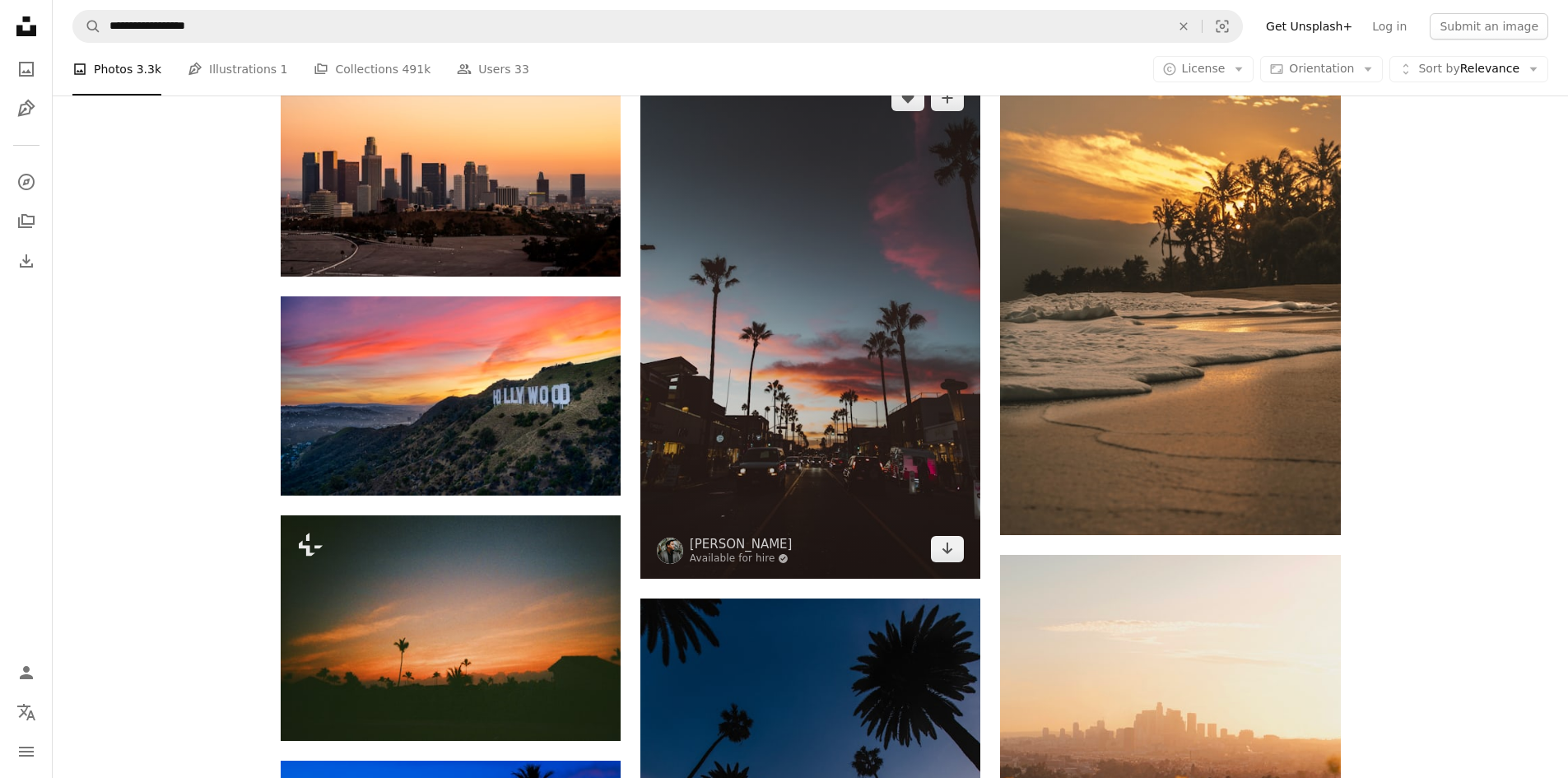
click at [854, 381] on img at bounding box center [810, 324] width 340 height 511
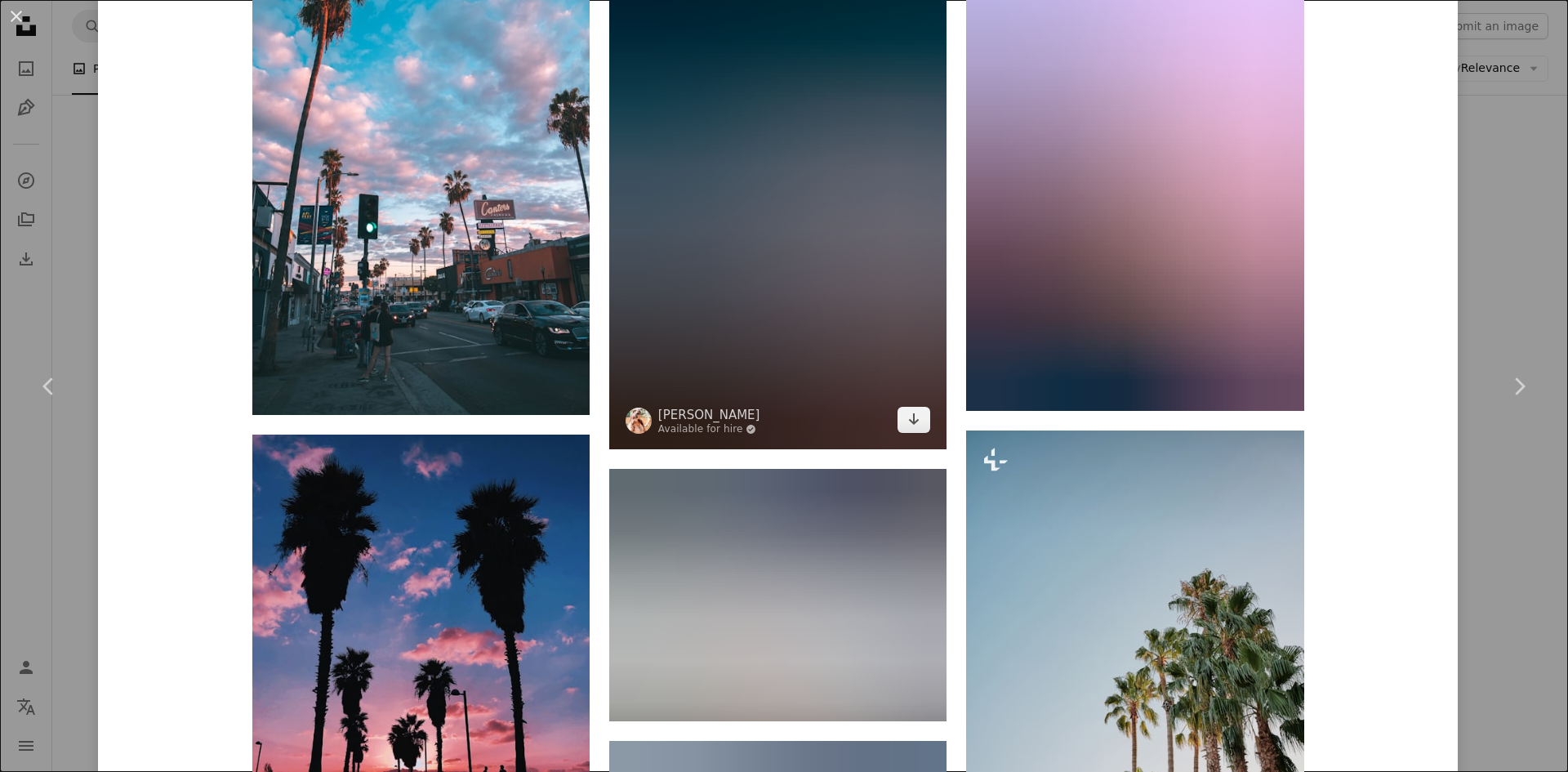
scroll to position [1879, 0]
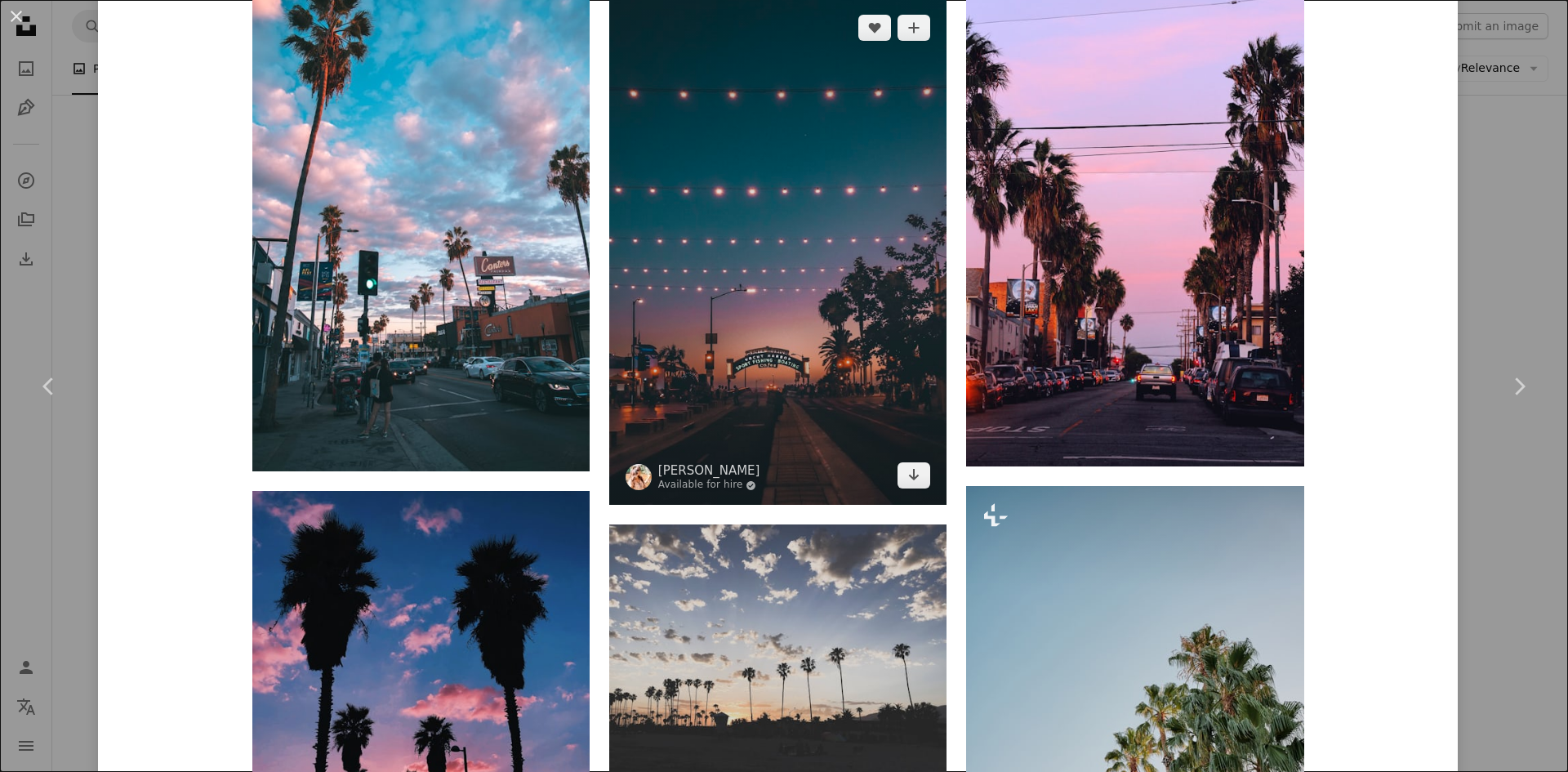
click at [782, 361] on img at bounding box center [778, 251] width 337 height 507
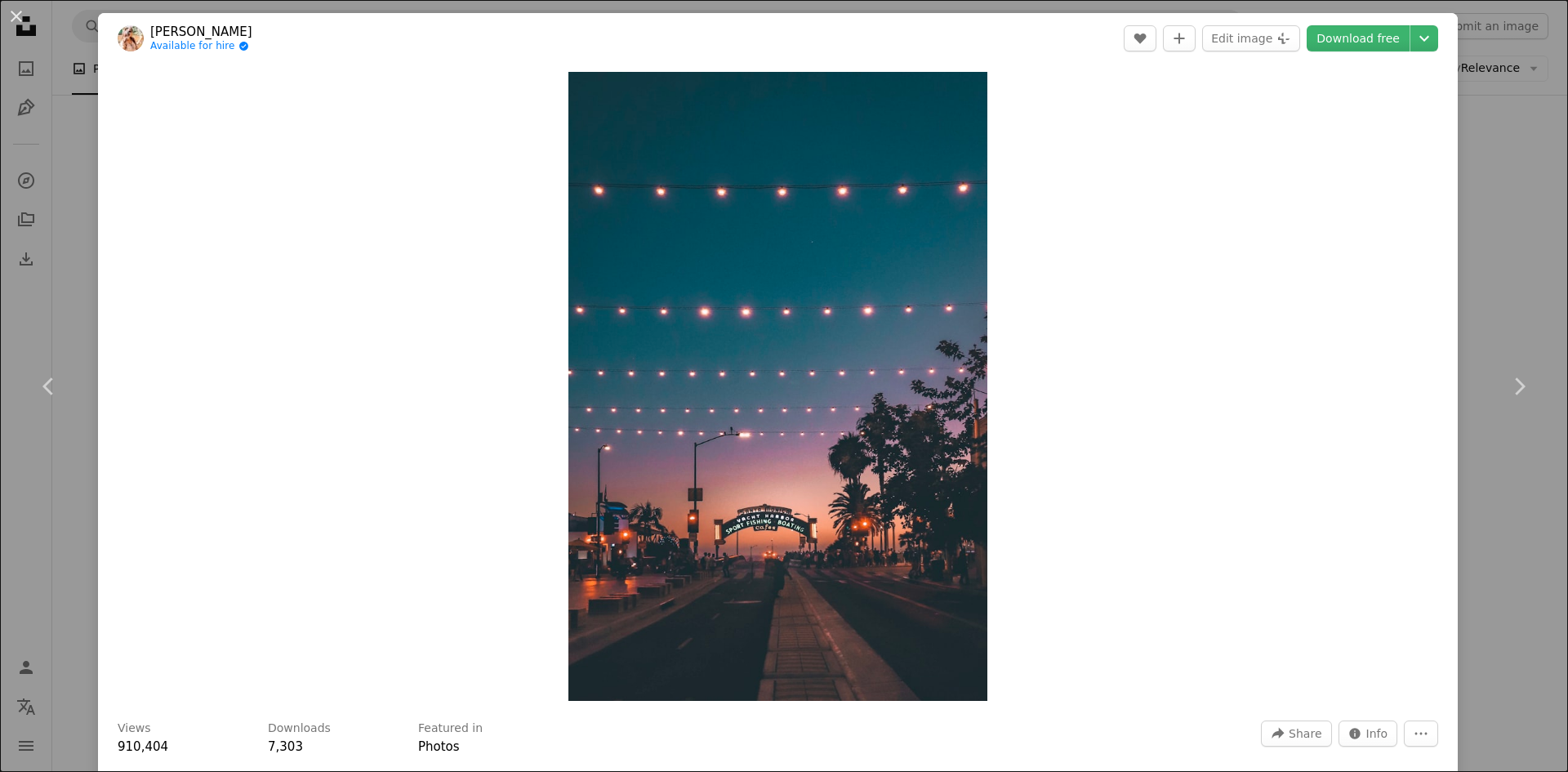
click at [43, 35] on div "An X shape Chevron left Chevron right [PERSON_NAME] Available for hire A checkm…" at bounding box center [784, 386] width 1568 height 772
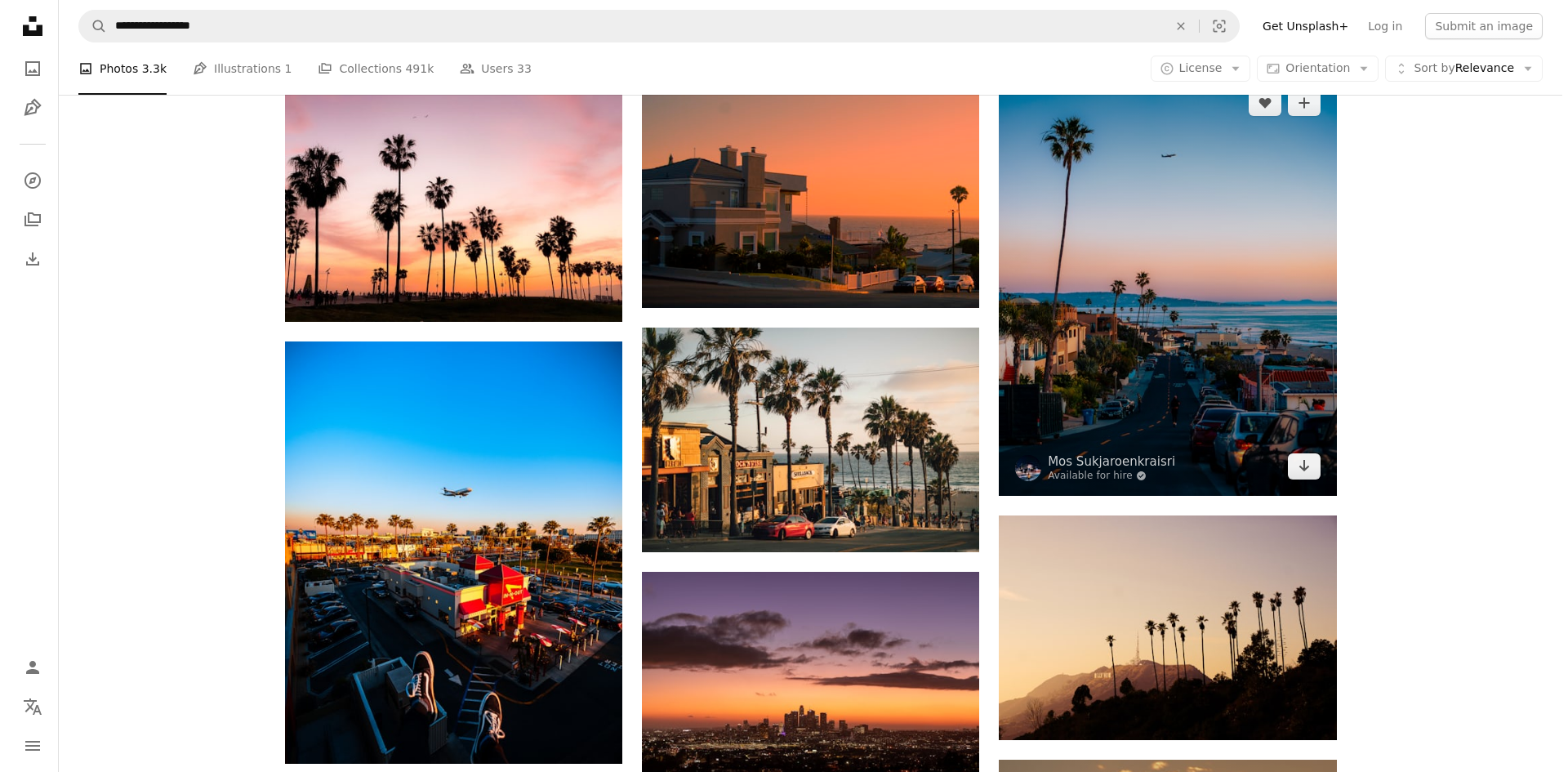
scroll to position [899, 0]
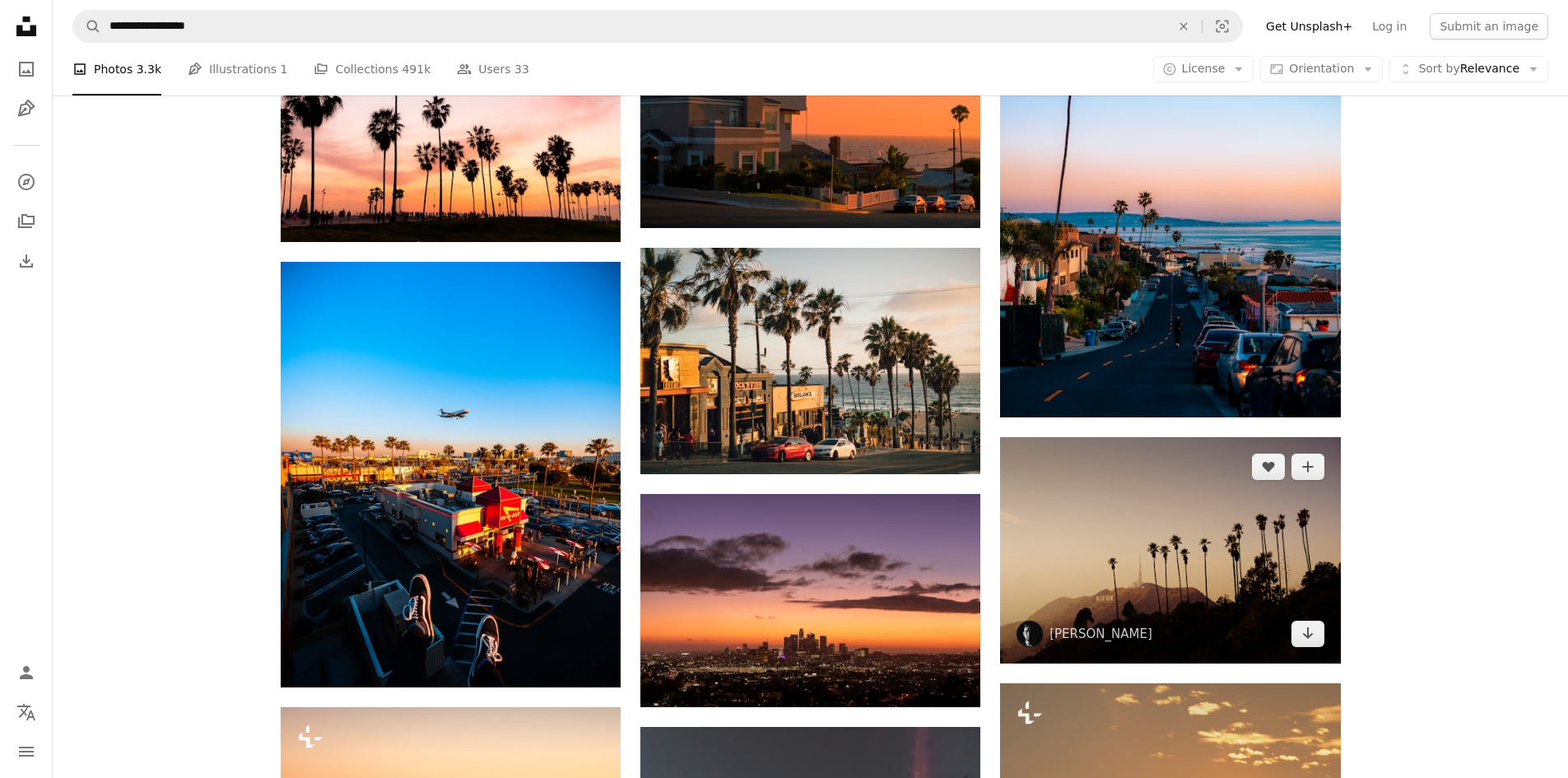
click at [1212, 522] on img at bounding box center [1170, 550] width 340 height 226
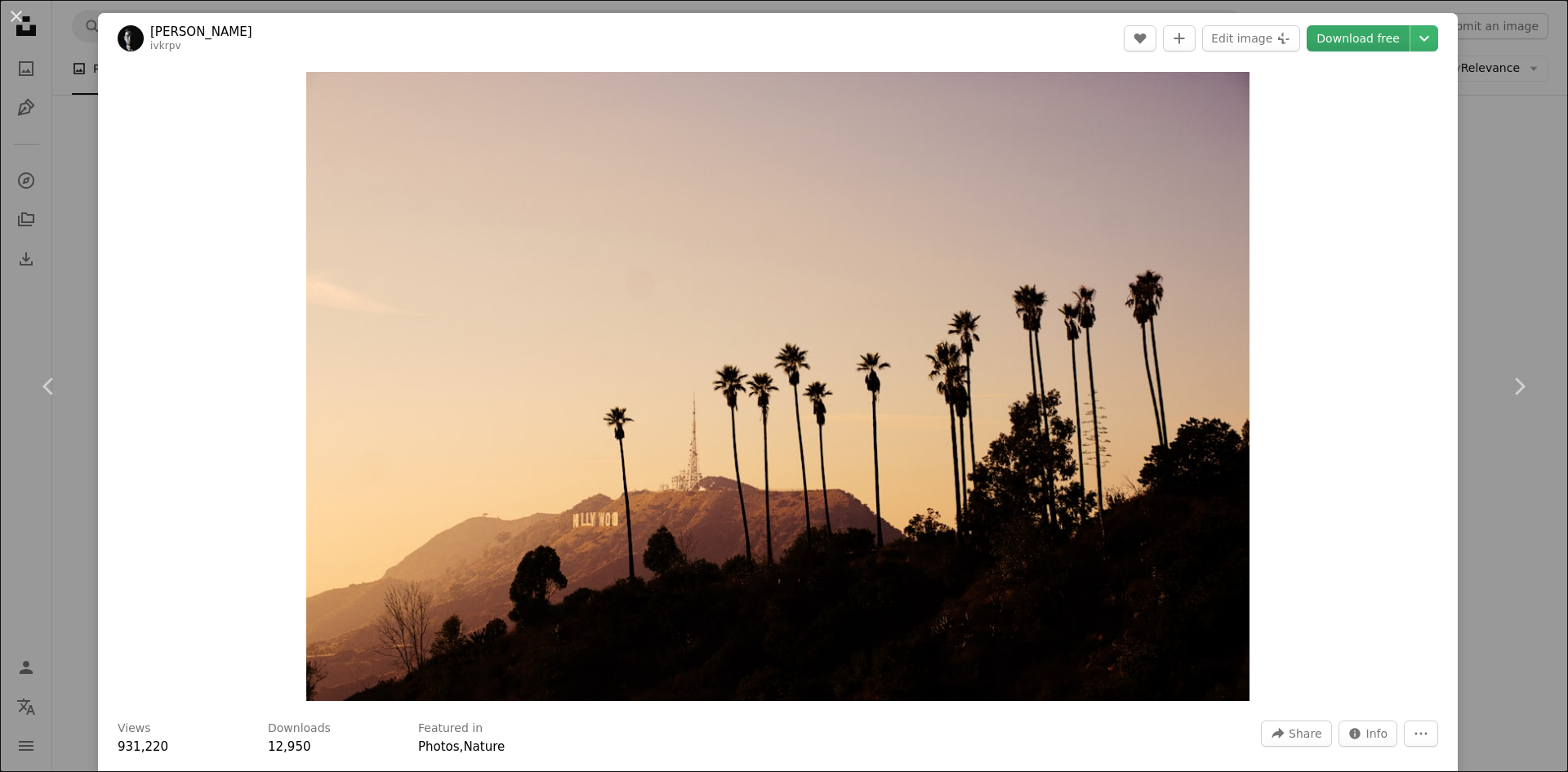
click at [1375, 38] on link "Download free" at bounding box center [1358, 39] width 103 height 27
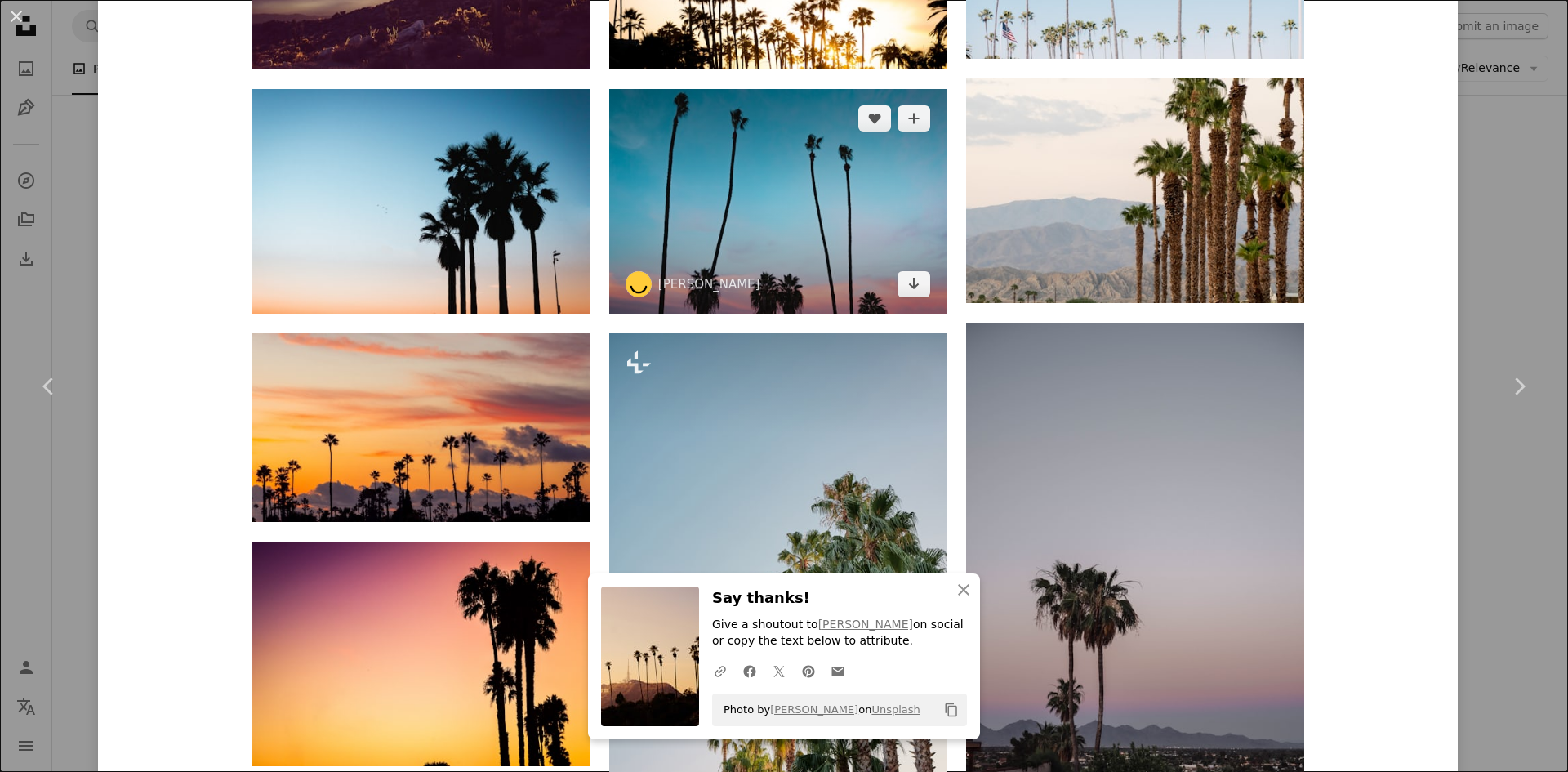
scroll to position [1879, 0]
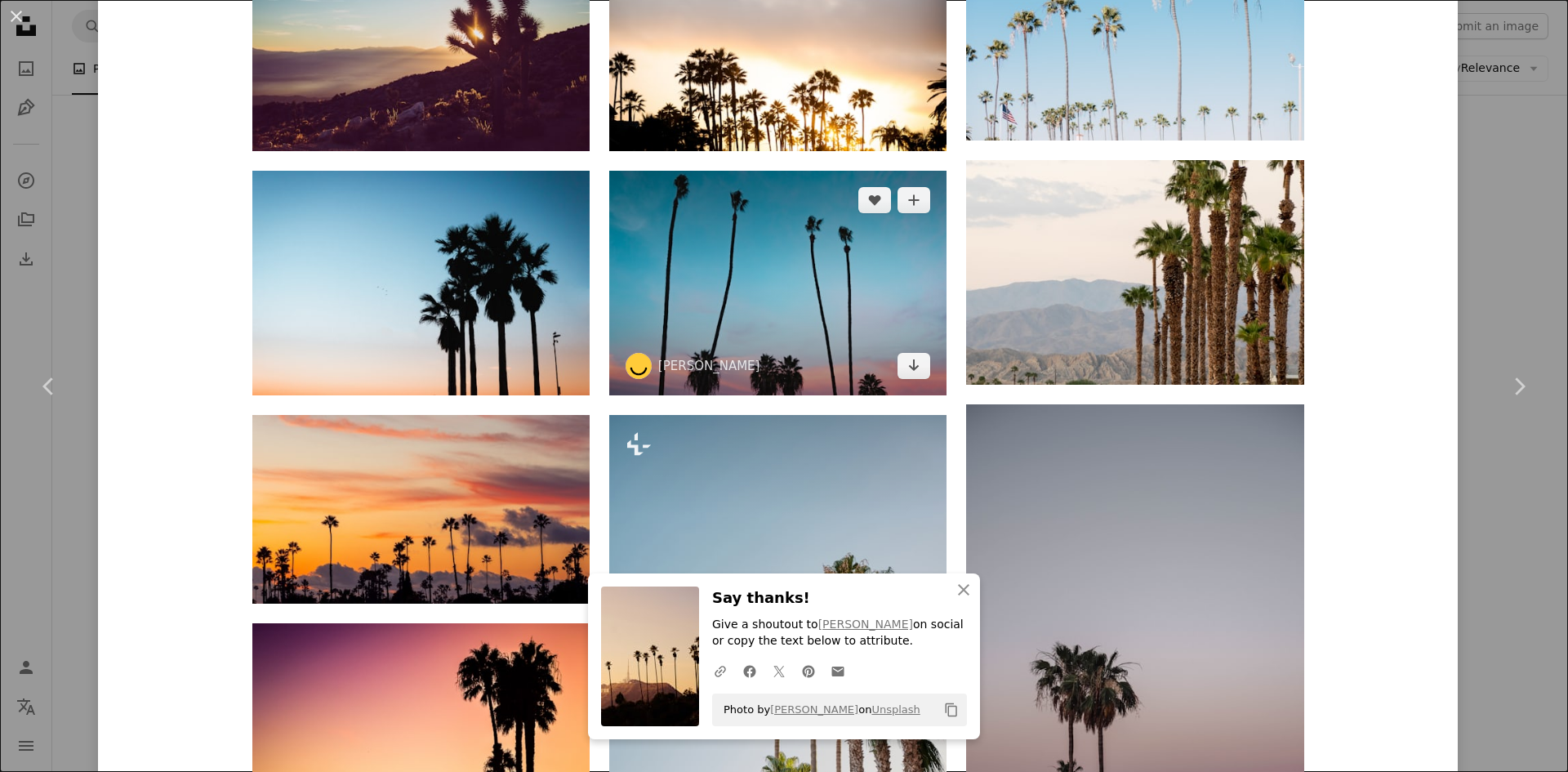
click at [807, 302] on img at bounding box center [778, 282] width 337 height 224
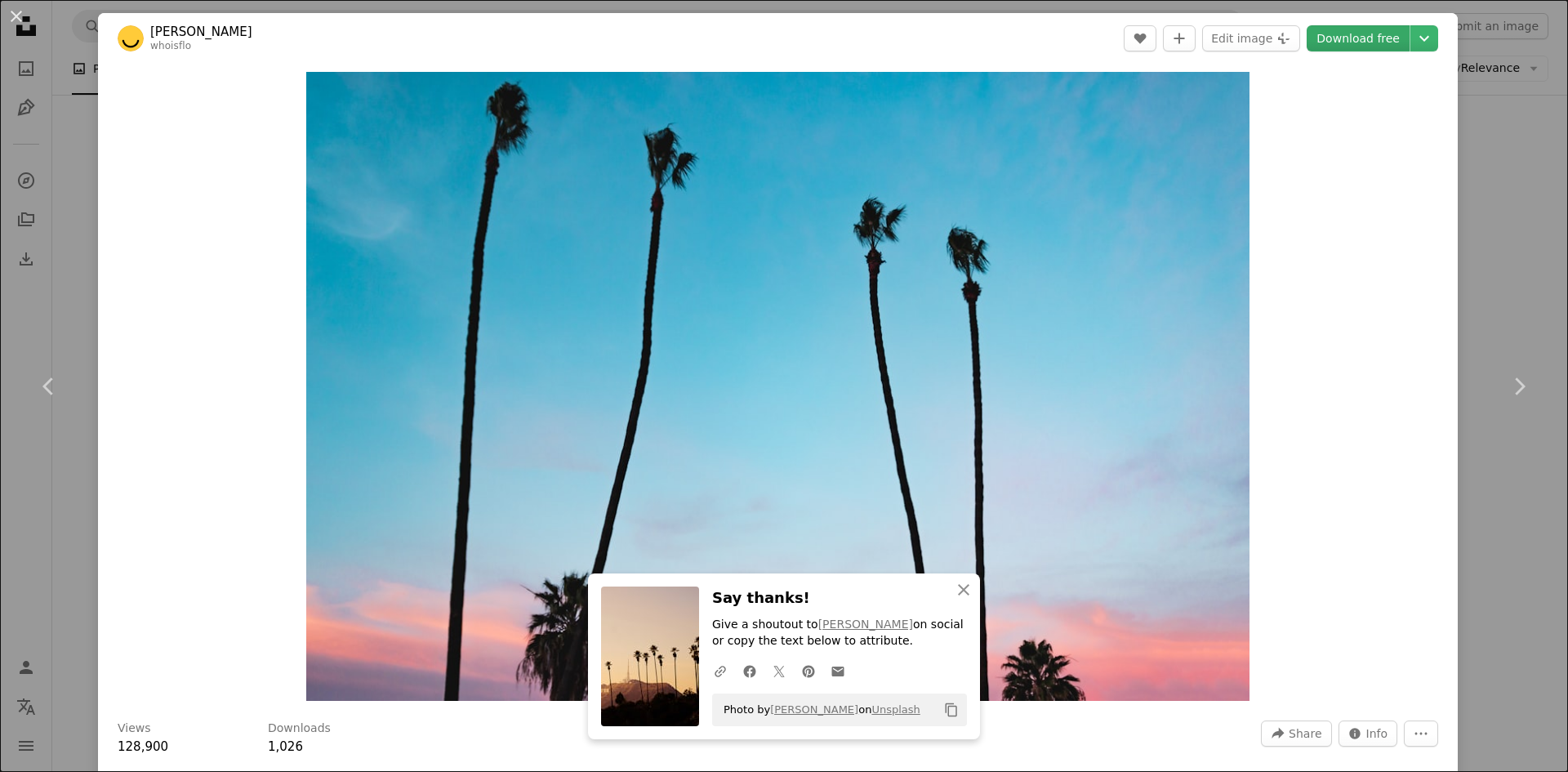
click at [1365, 37] on link "Download free" at bounding box center [1358, 39] width 103 height 27
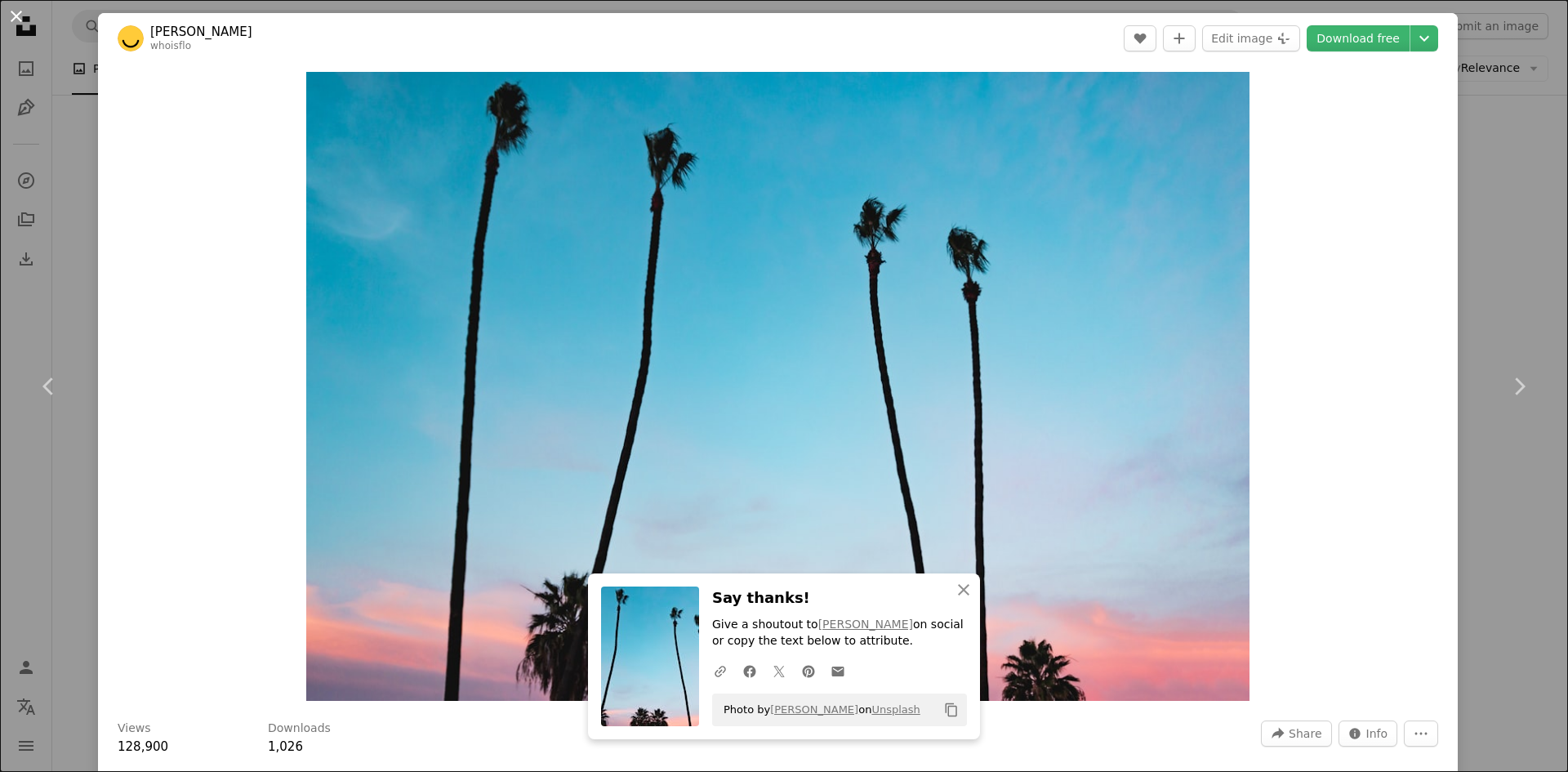
click at [22, 10] on button "An X shape" at bounding box center [16, 16] width 20 height 20
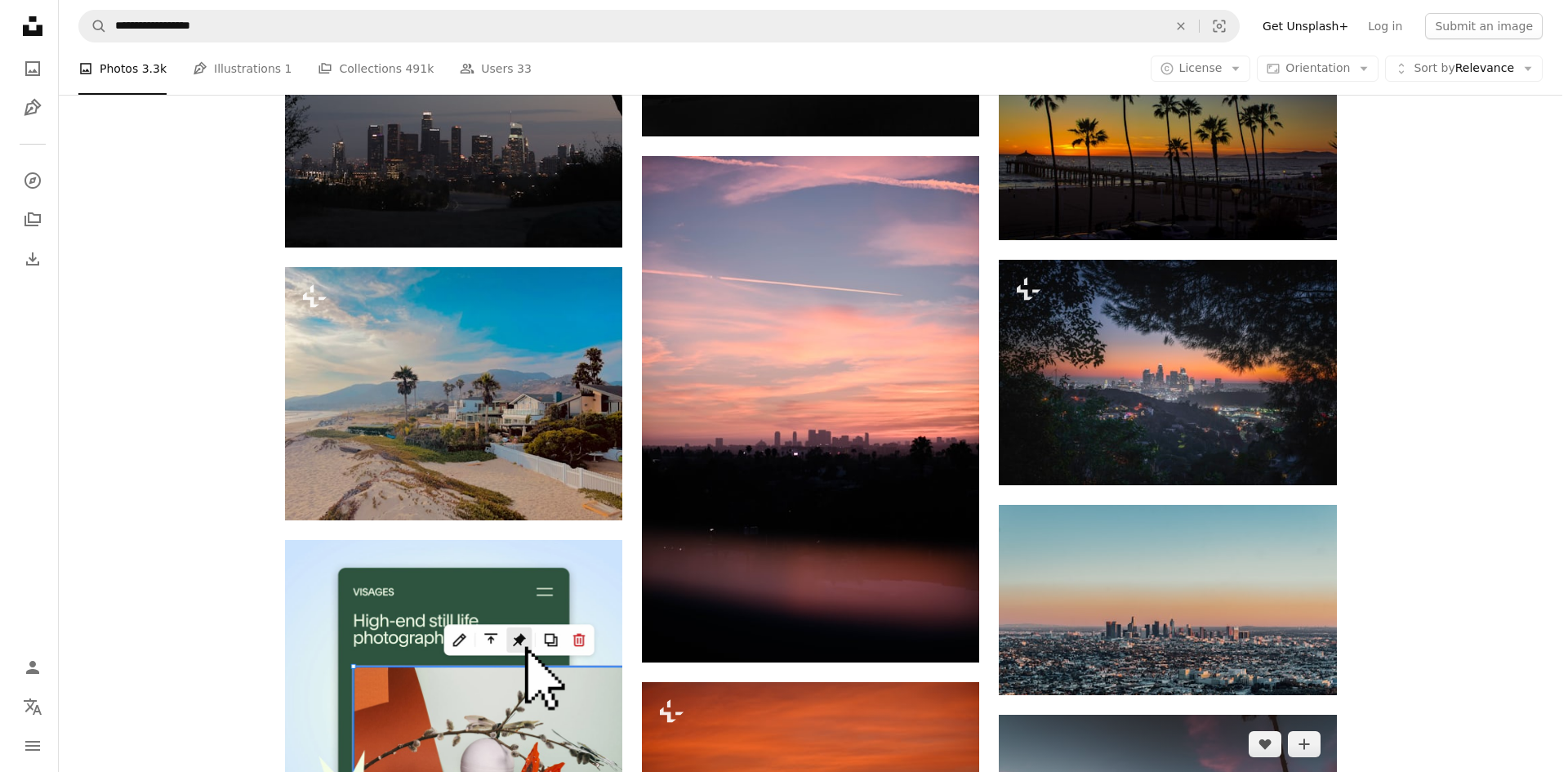
scroll to position [2778, 0]
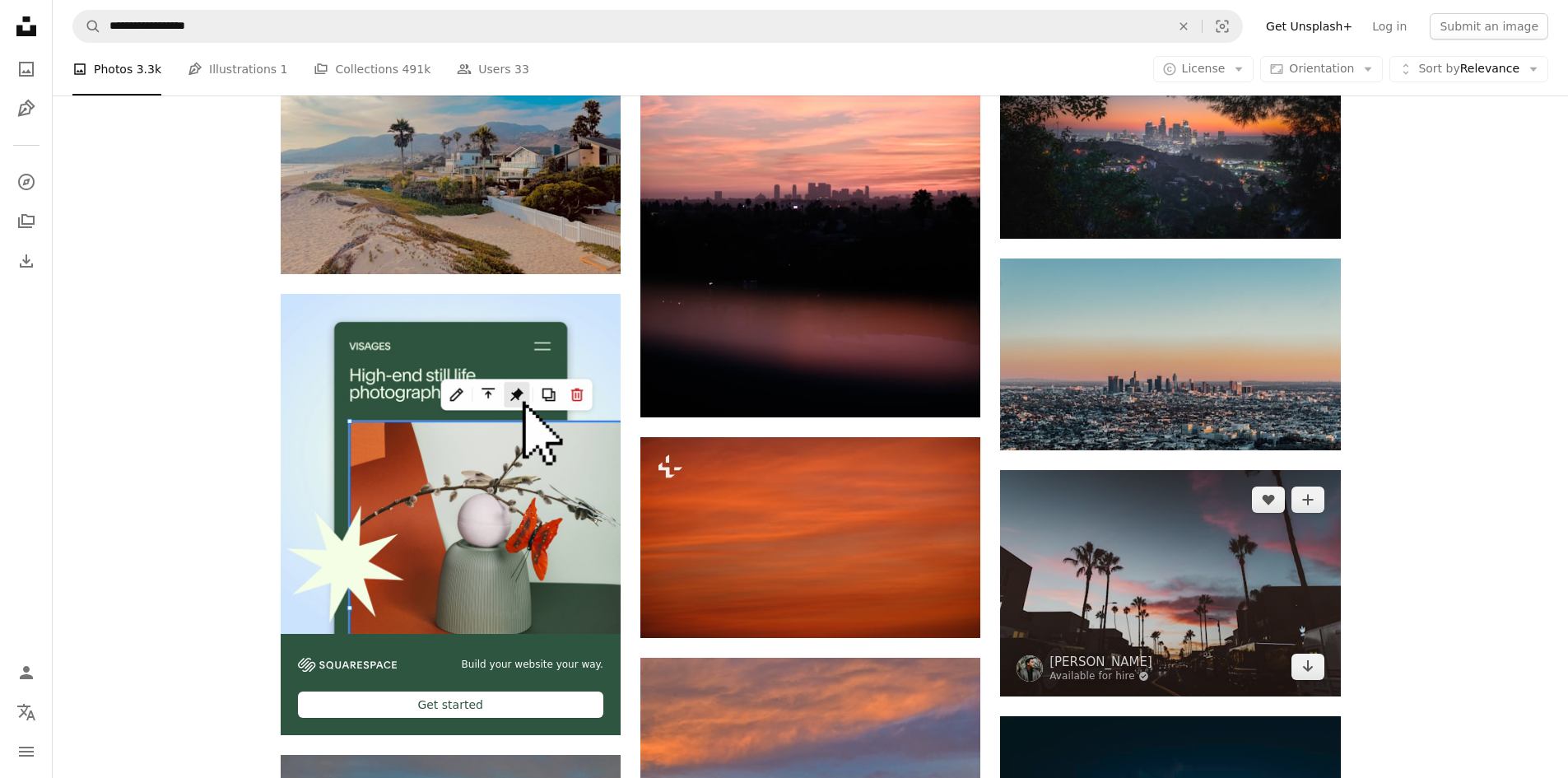
click at [1202, 644] on img at bounding box center [1170, 583] width 340 height 226
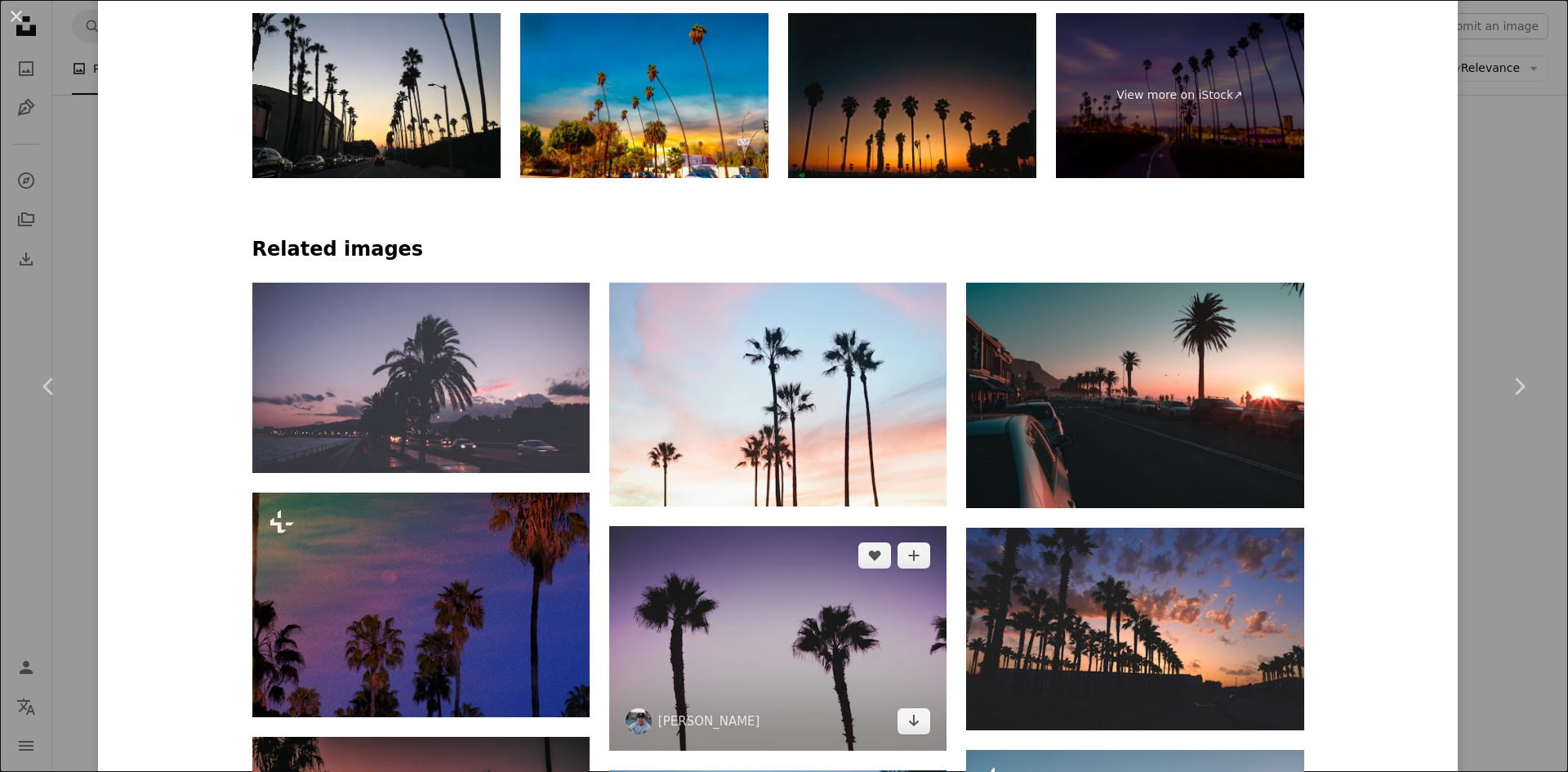
scroll to position [1062, 0]
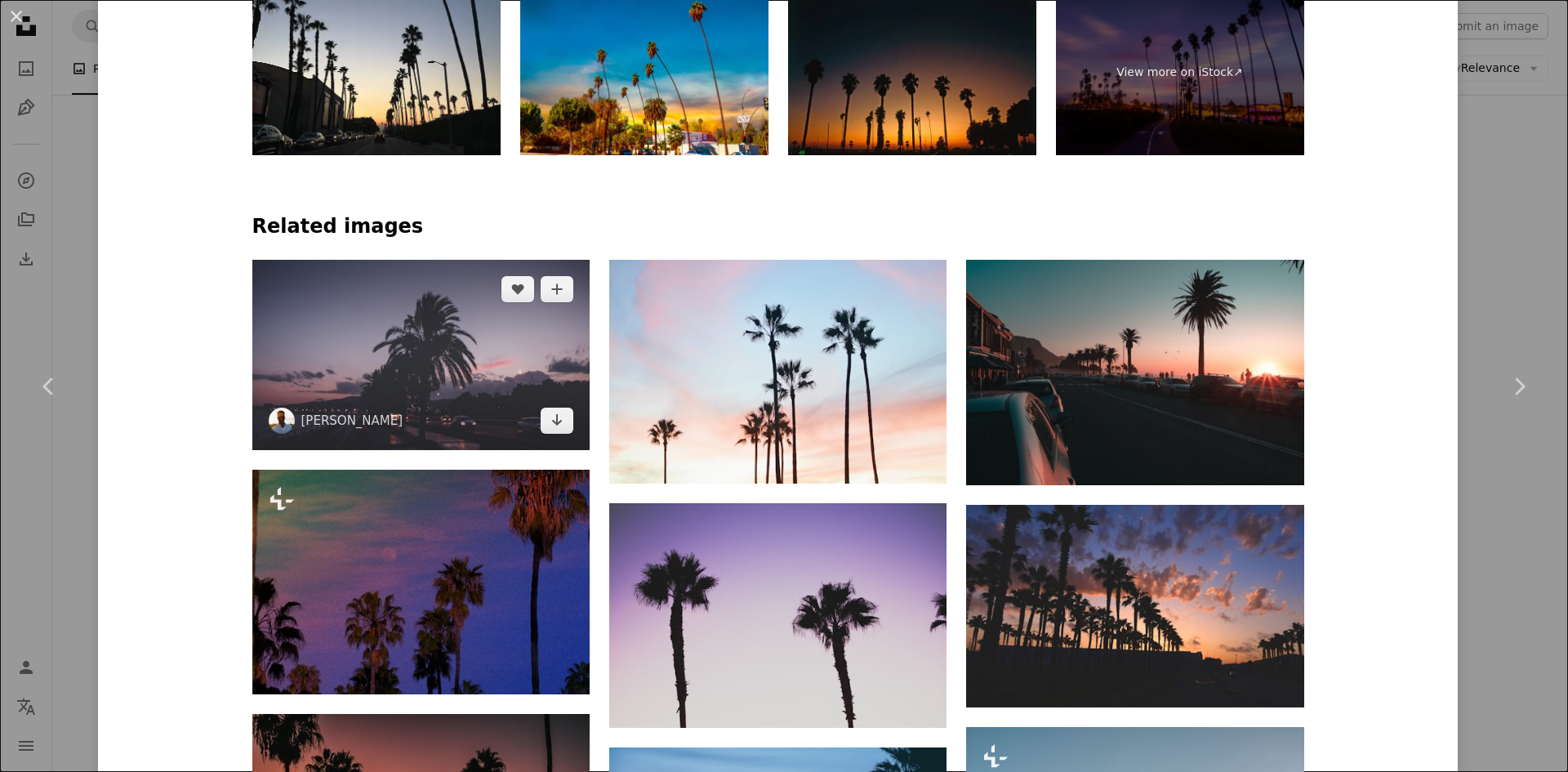
click at [519, 386] on img at bounding box center [421, 354] width 337 height 189
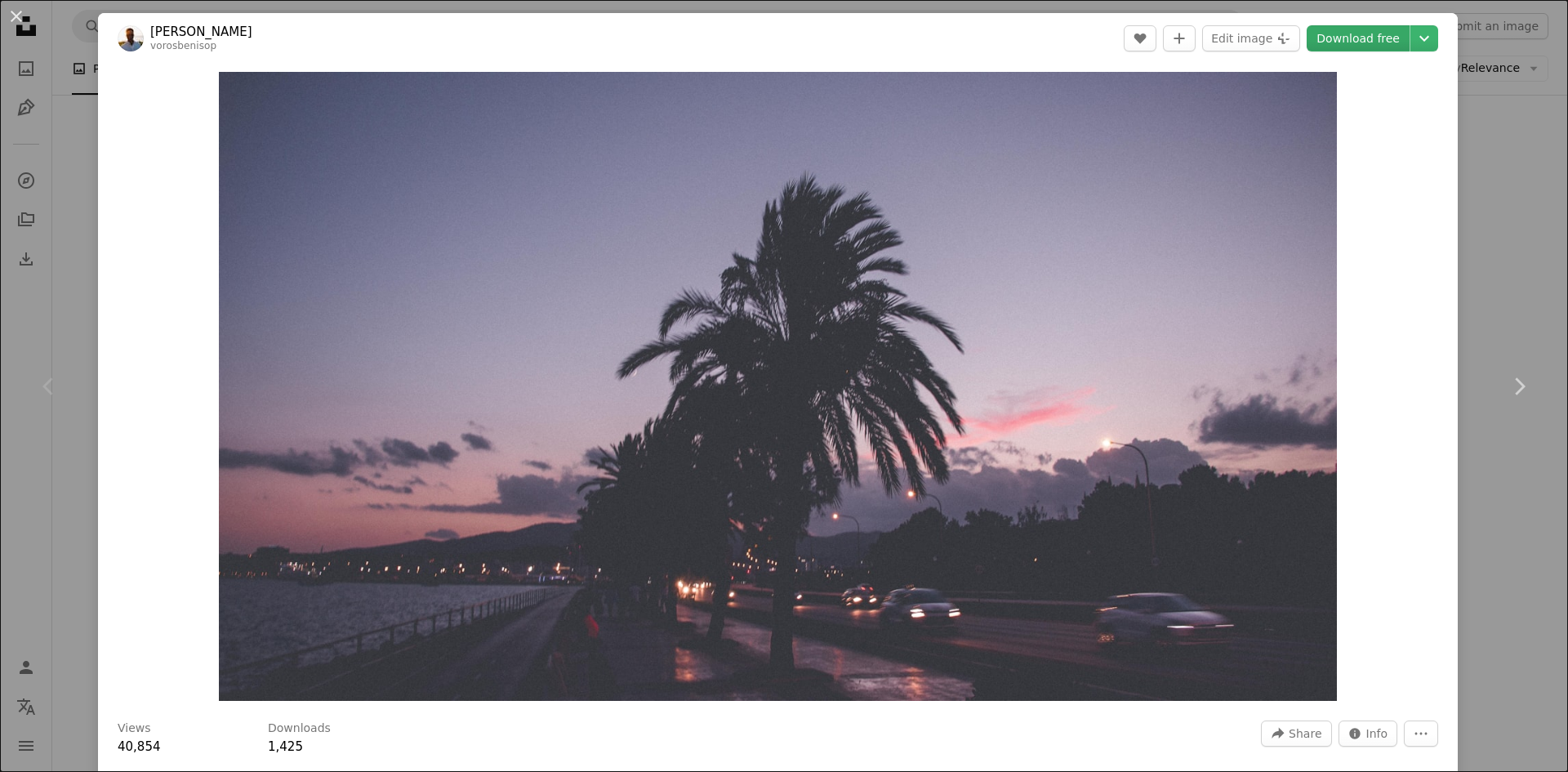
click at [1364, 43] on link "Download free" at bounding box center [1358, 39] width 103 height 27
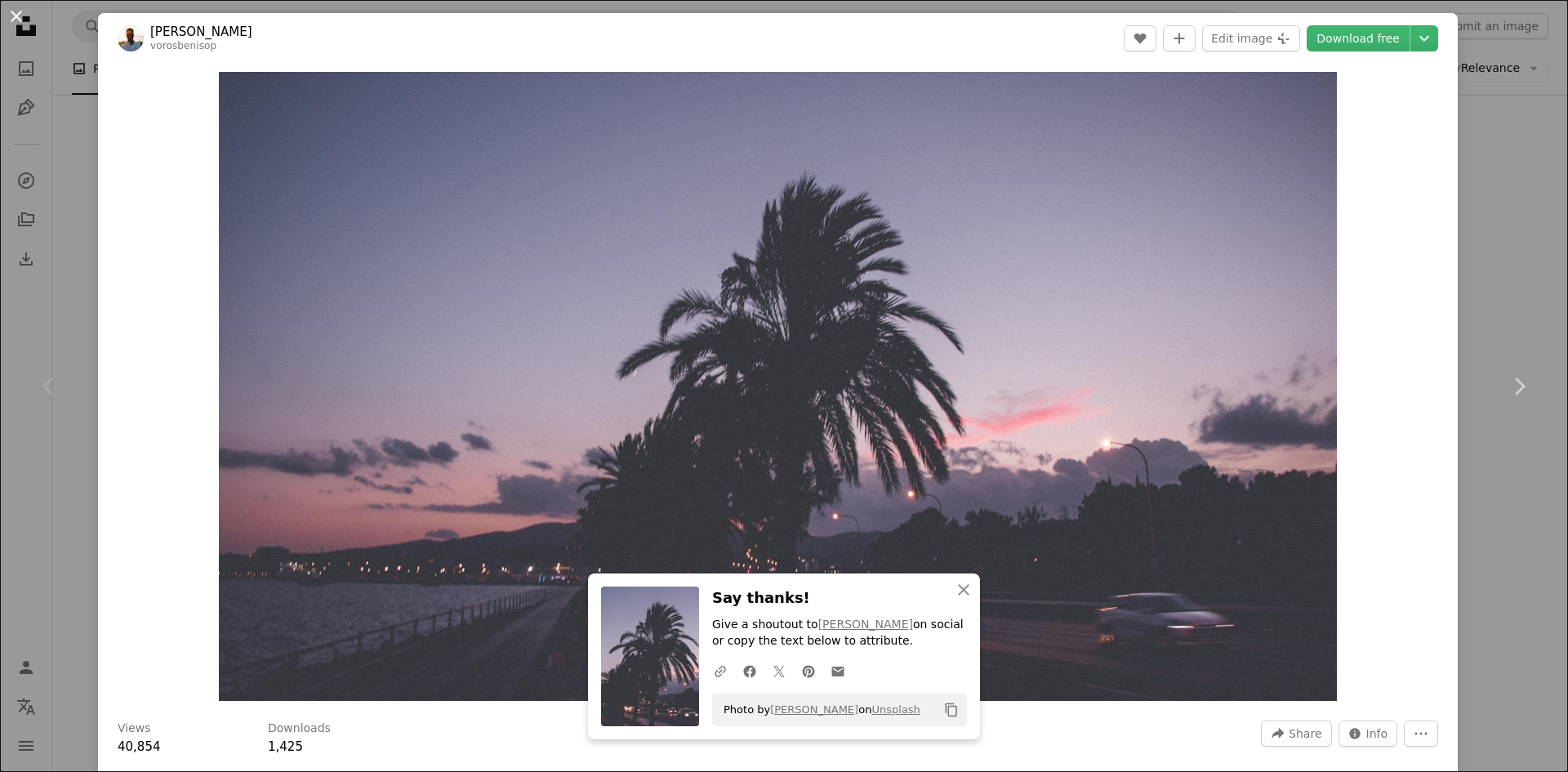
click at [24, 15] on button "An X shape" at bounding box center [16, 16] width 20 height 20
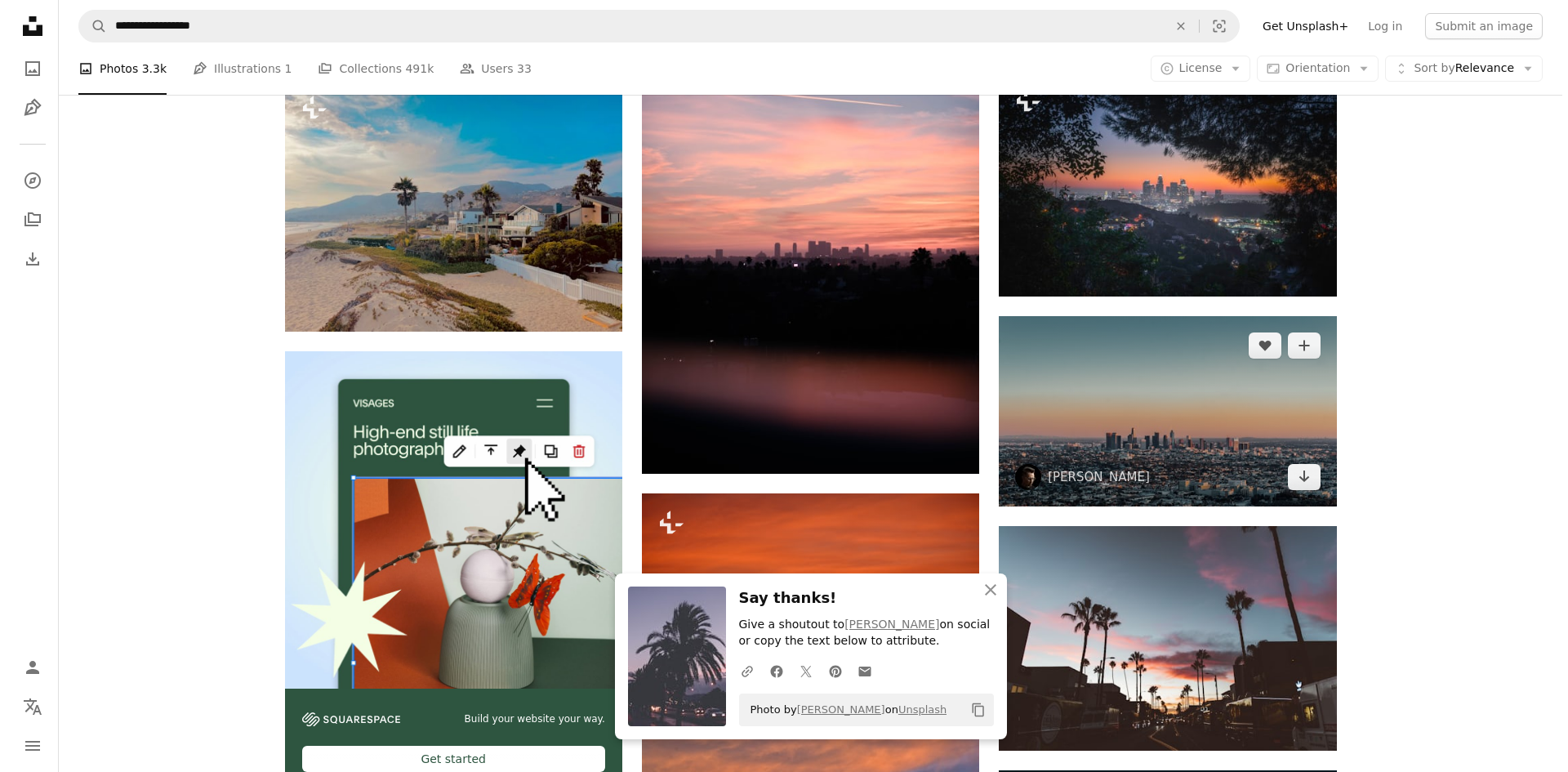
scroll to position [2697, 0]
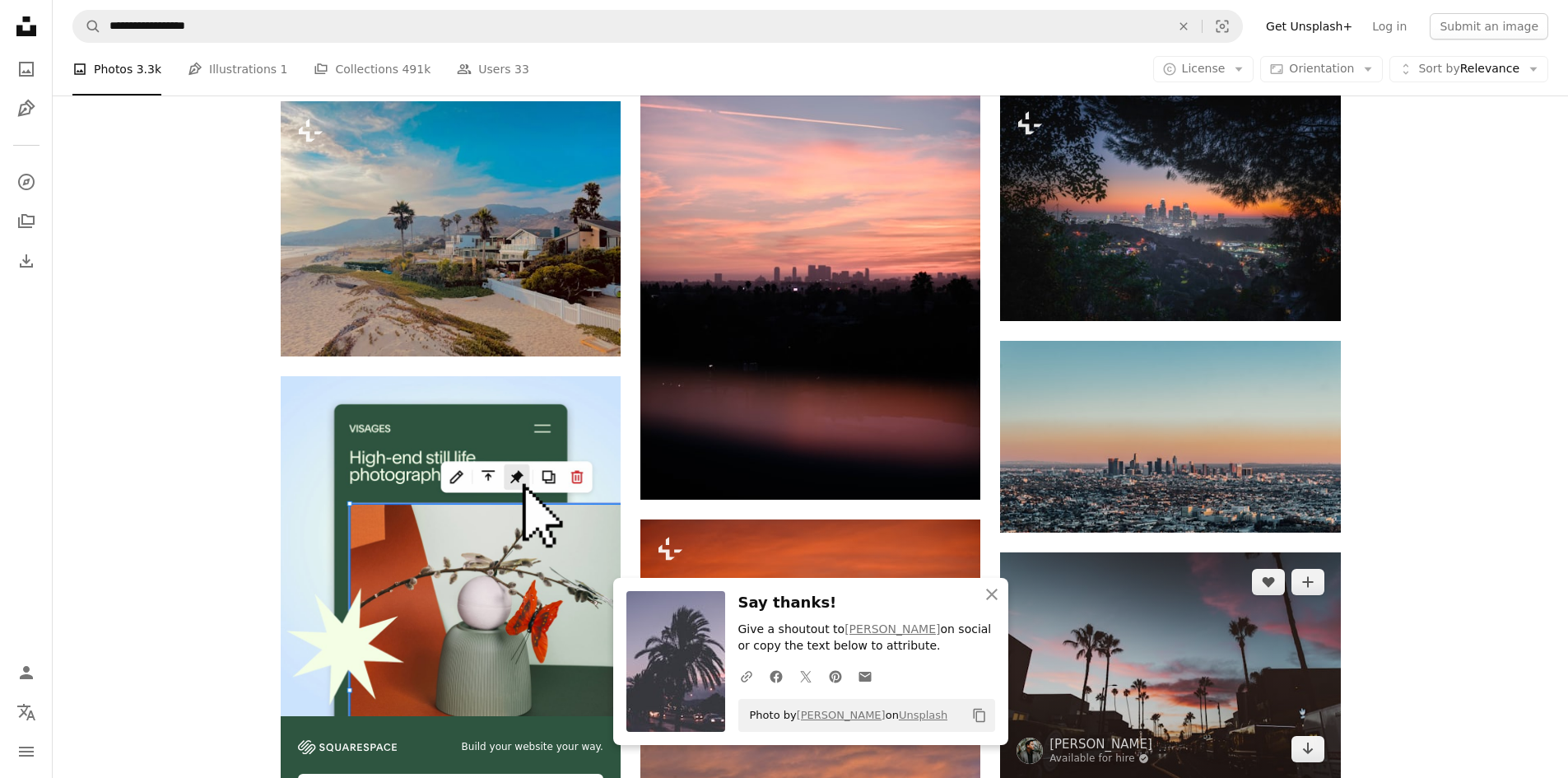
click at [1087, 615] on img at bounding box center [1170, 665] width 340 height 226
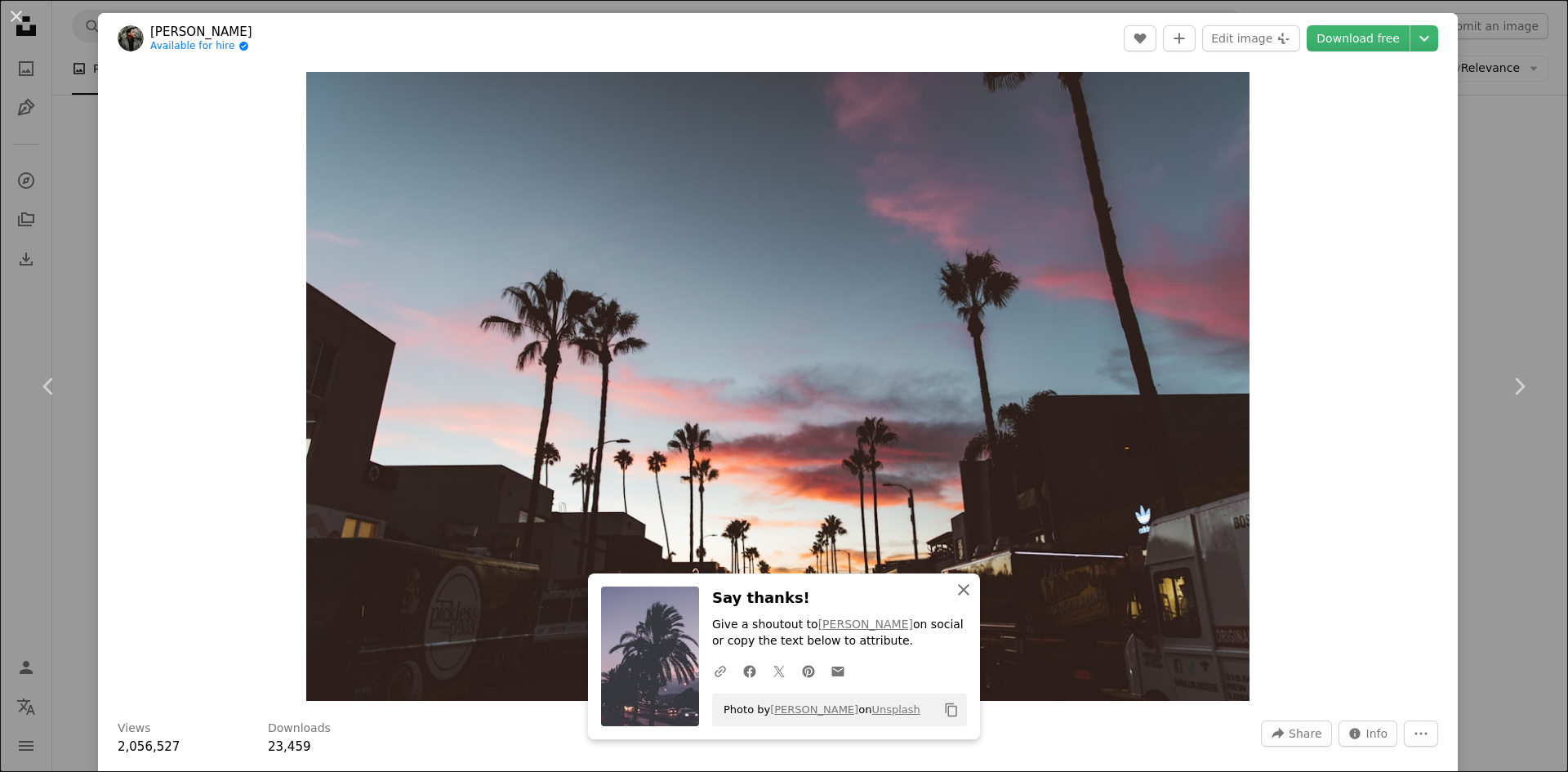
click at [966, 586] on icon "An X shape" at bounding box center [964, 589] width 20 height 20
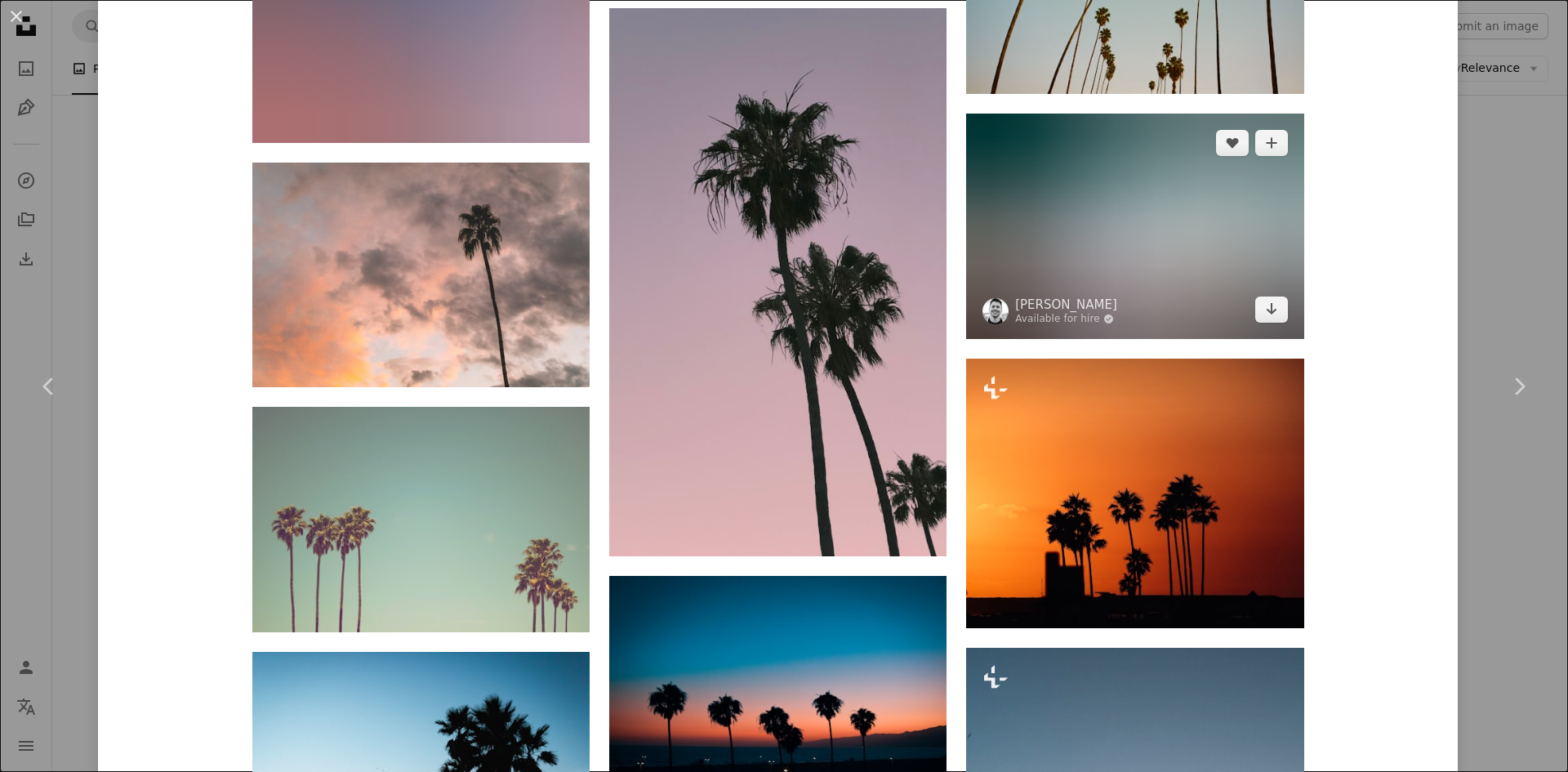
scroll to position [4167, 0]
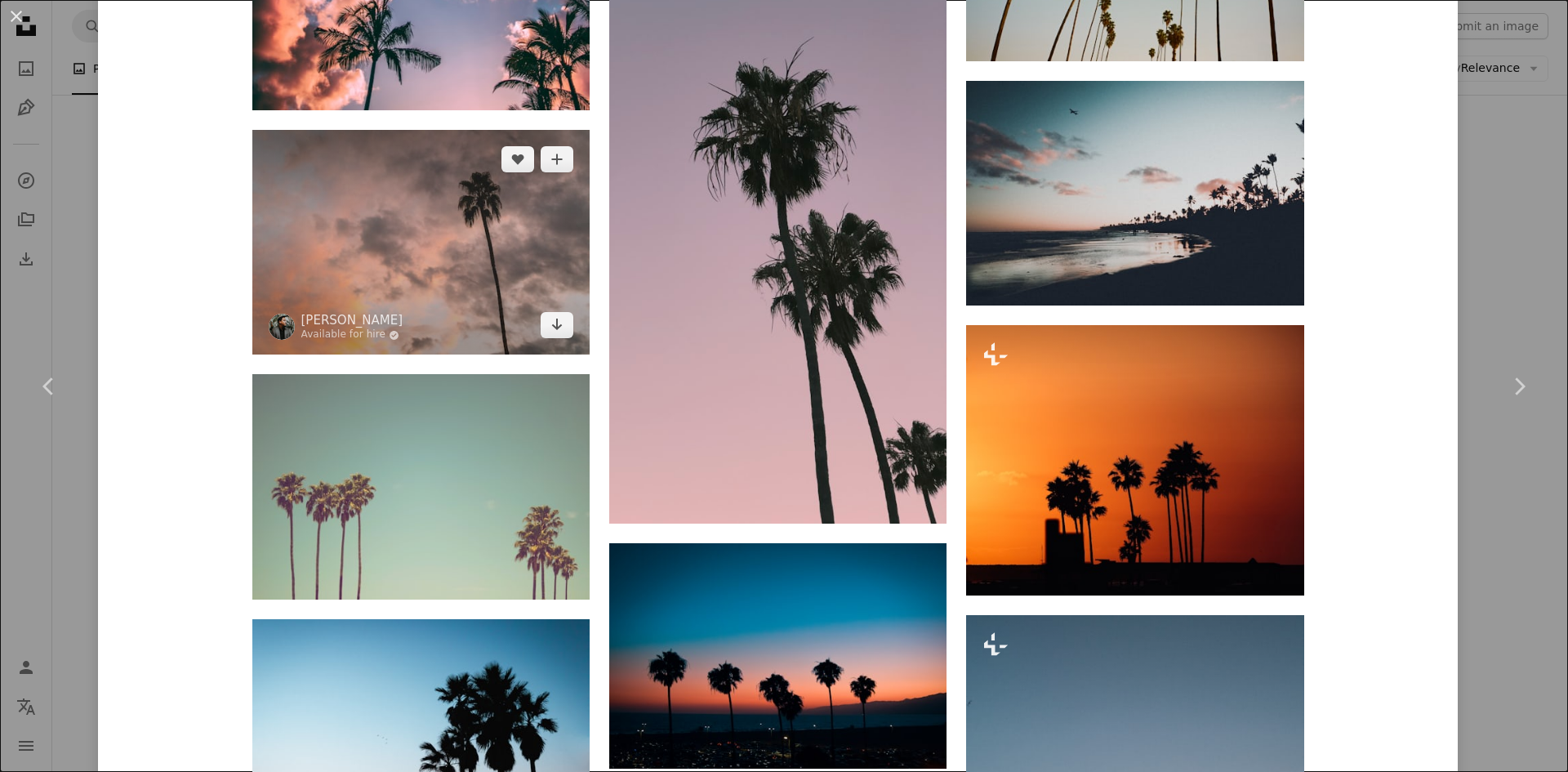
click at [399, 235] on img at bounding box center [421, 242] width 337 height 224
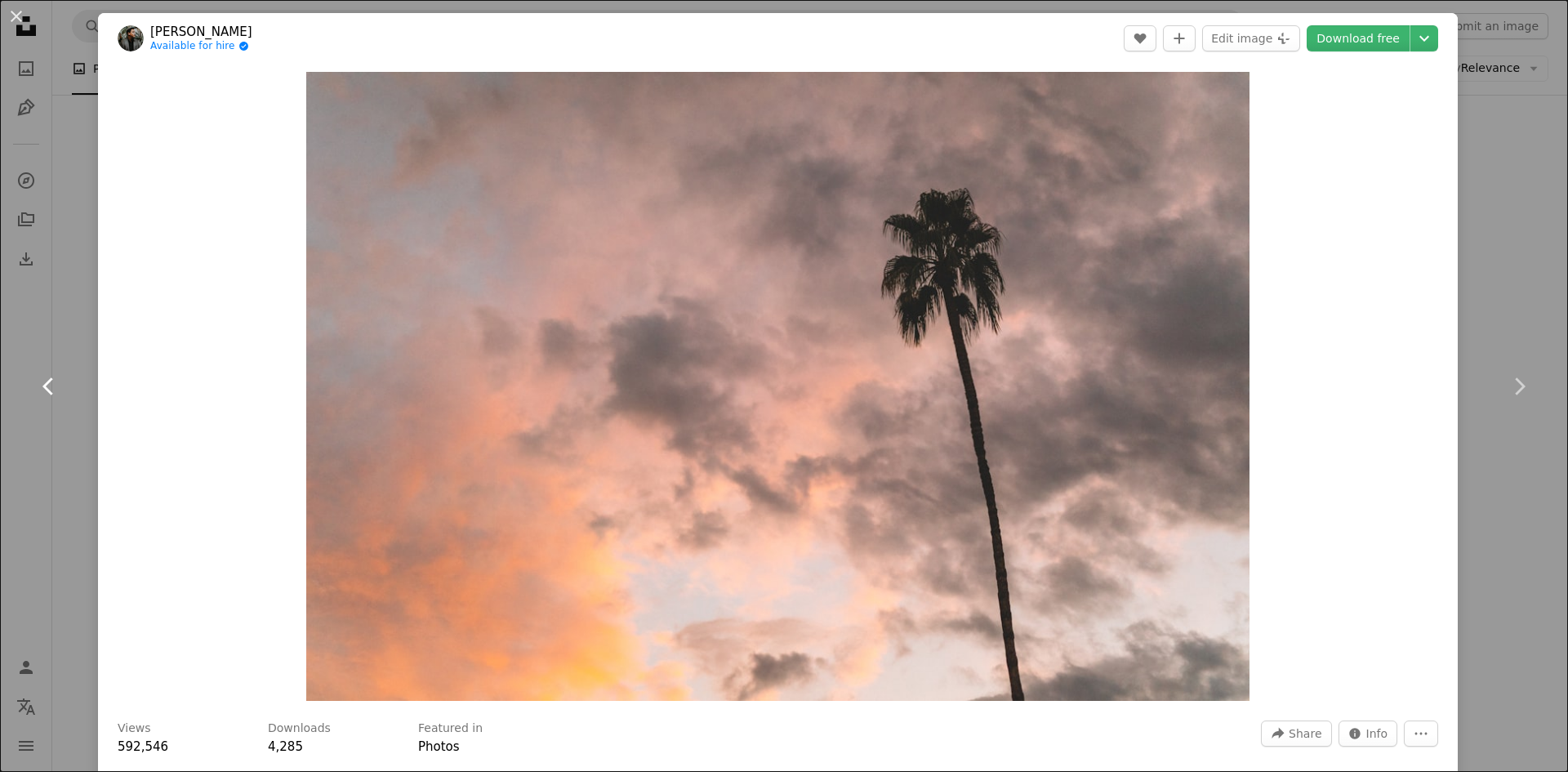
click at [50, 386] on icon "Chevron left" at bounding box center [49, 386] width 27 height 27
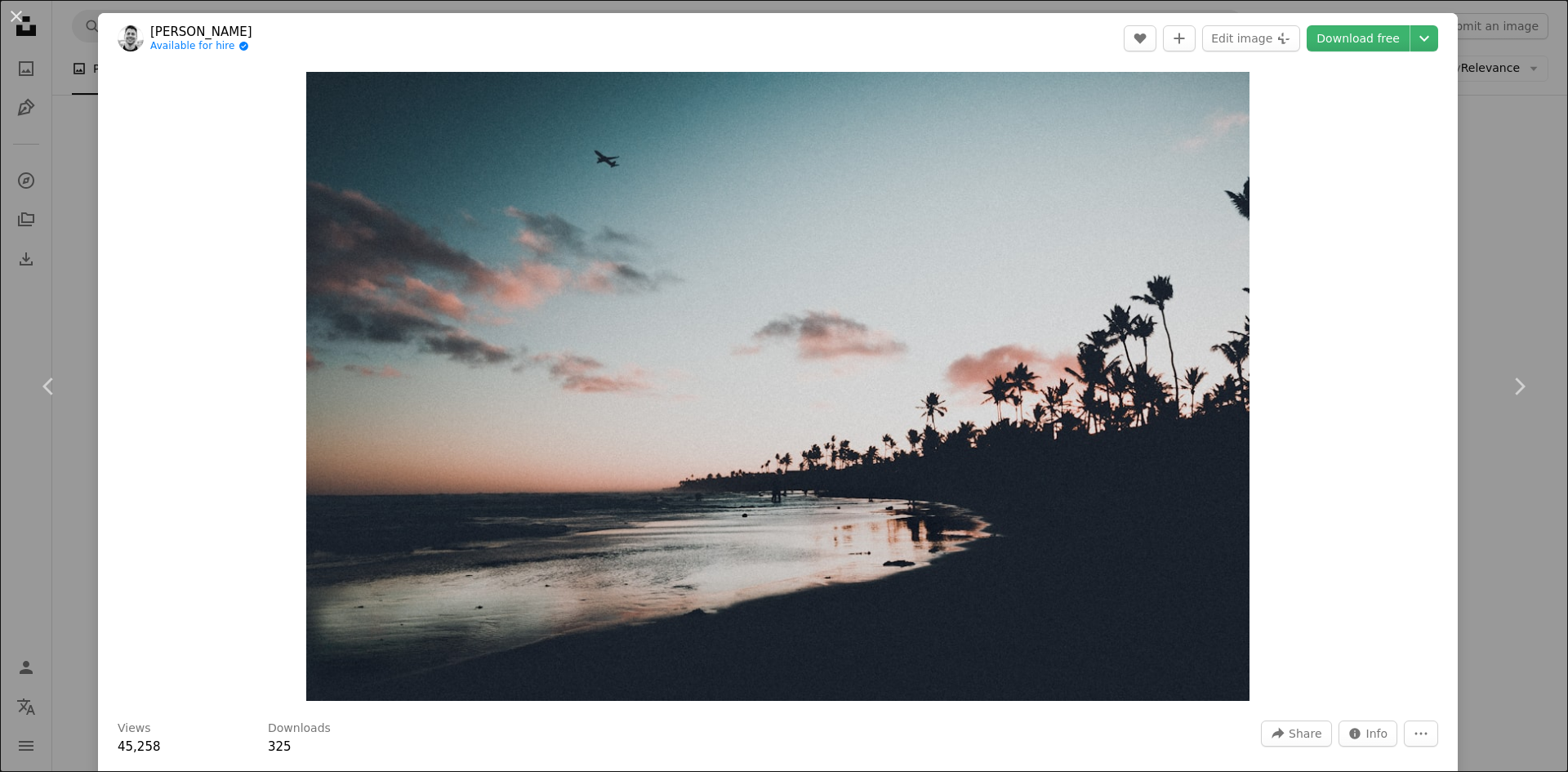
click at [96, 186] on div "An X shape Chevron left Chevron right [PERSON_NAME] Available for hire A checkm…" at bounding box center [784, 386] width 1568 height 772
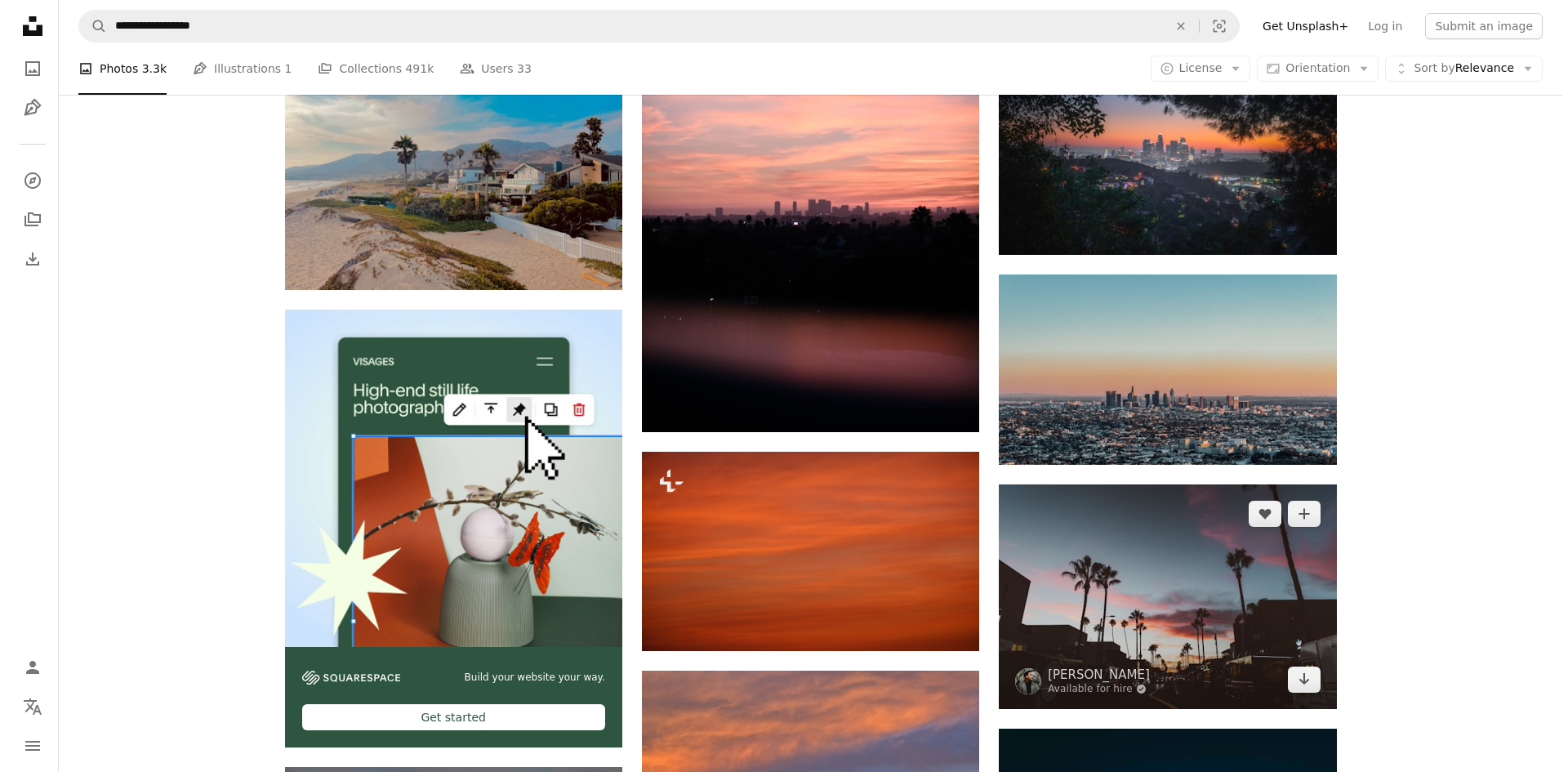
scroll to position [2941, 0]
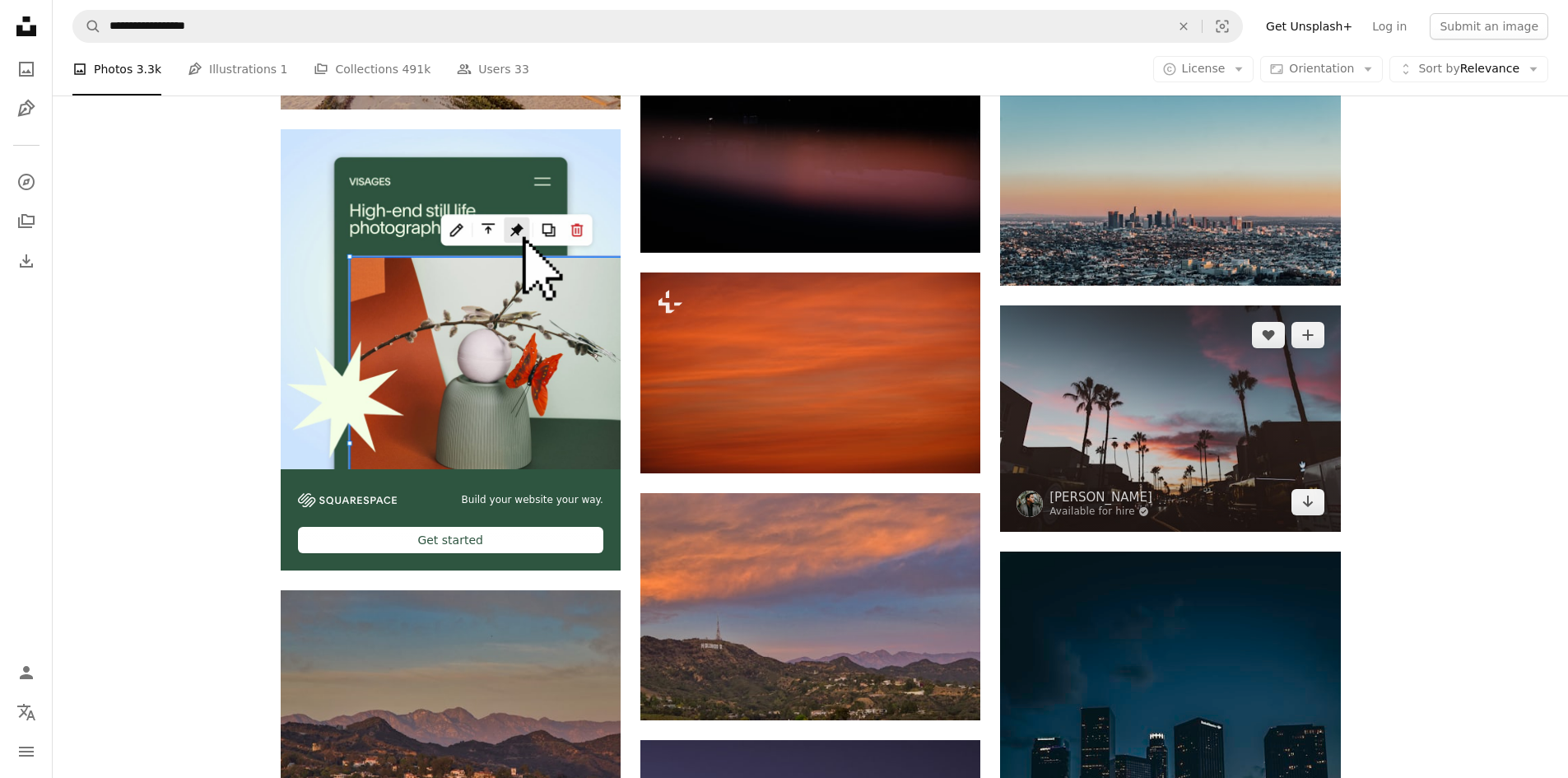
click at [1166, 458] on img at bounding box center [1170, 418] width 340 height 226
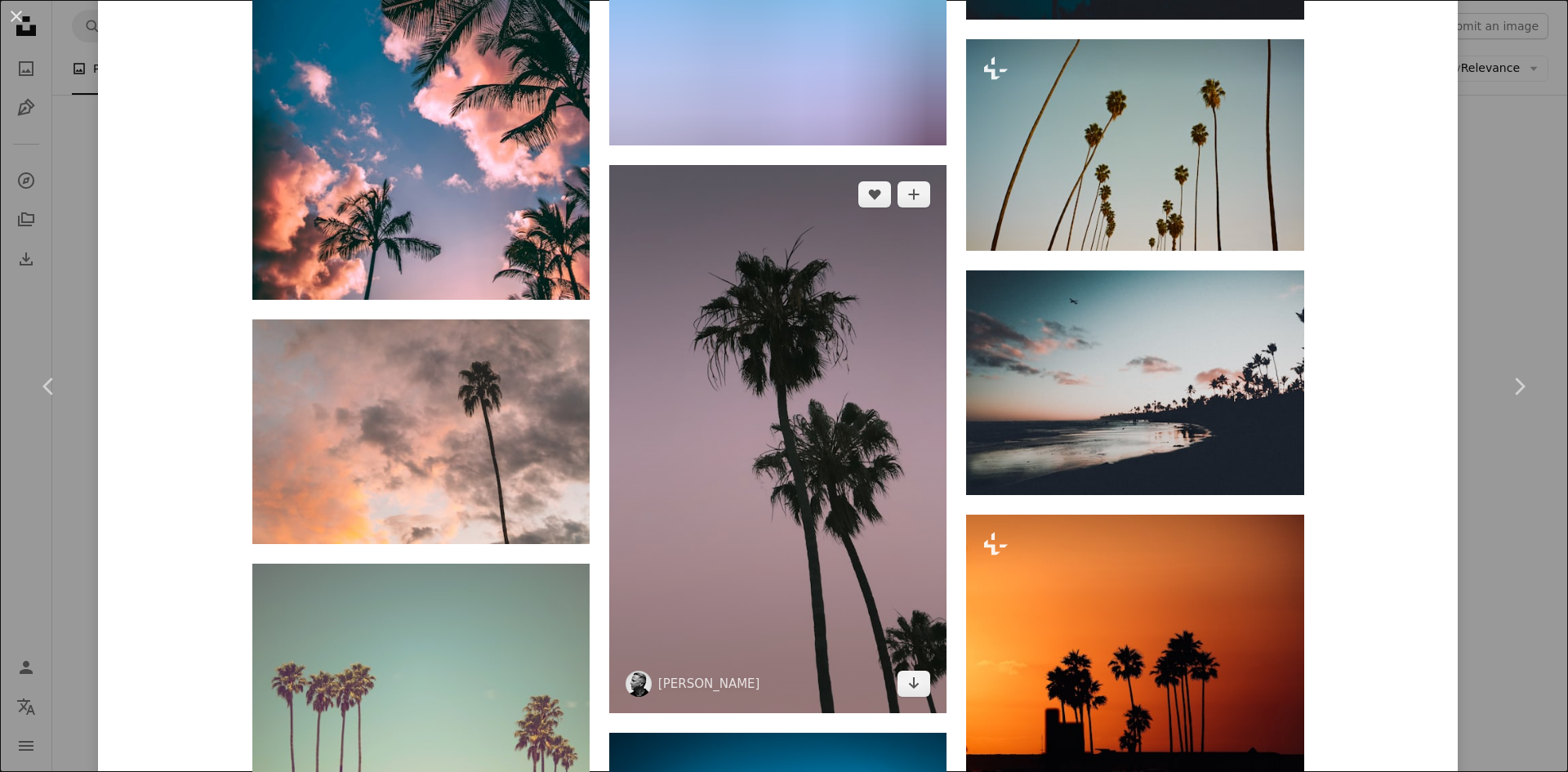
scroll to position [3923, 0]
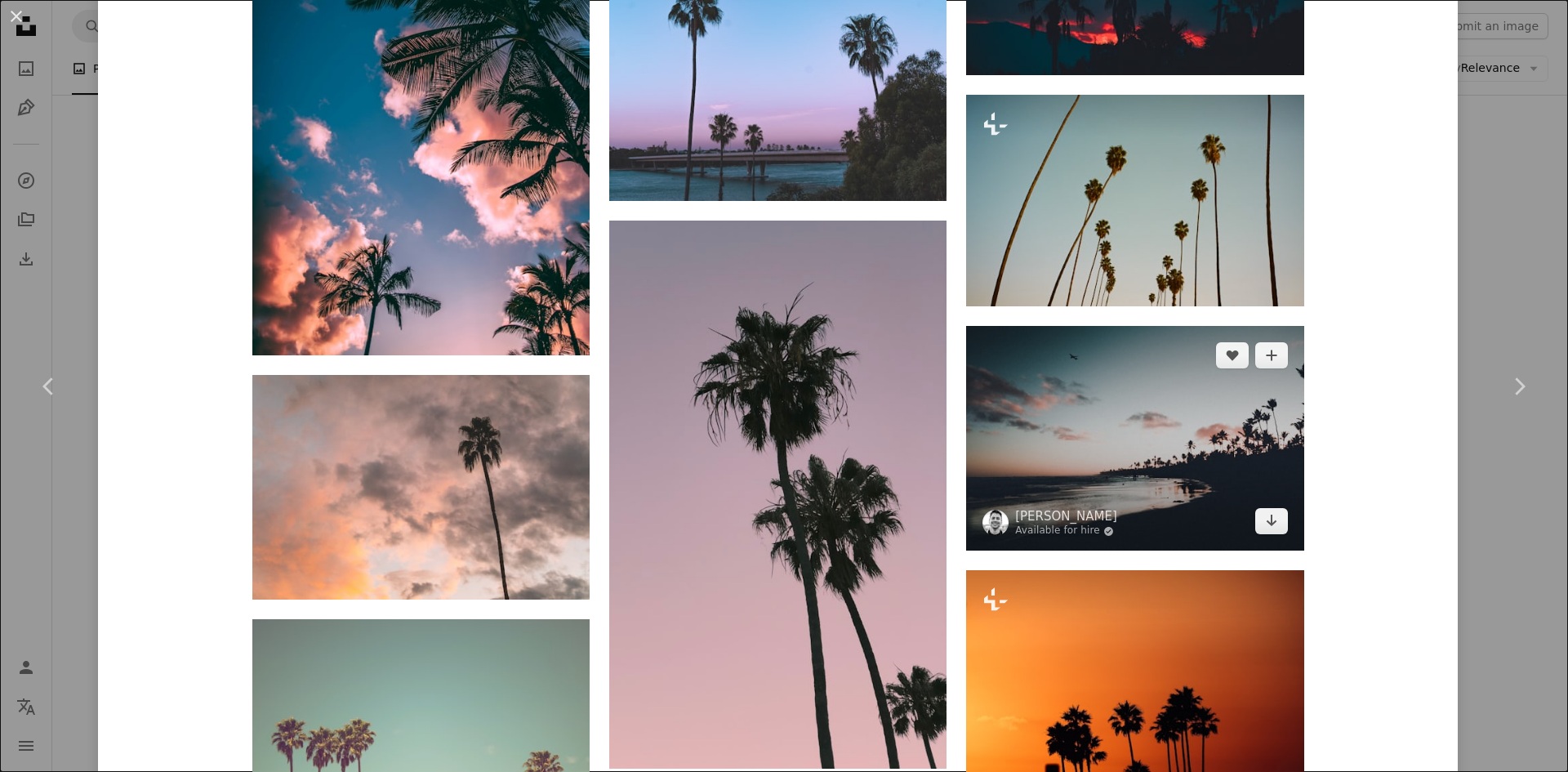
click at [1103, 462] on img at bounding box center [1134, 438] width 337 height 224
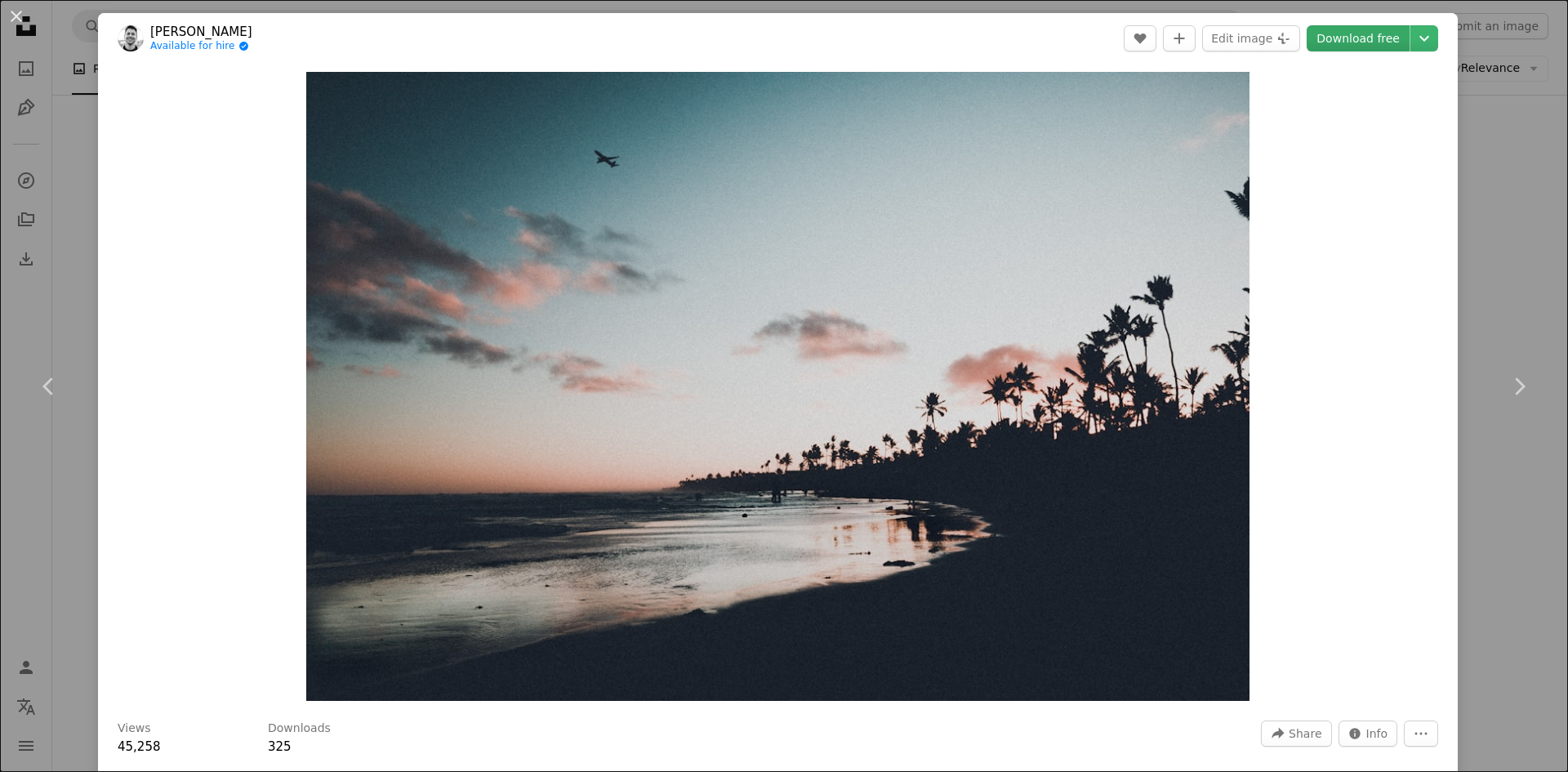
click at [1381, 39] on link "Download free" at bounding box center [1358, 39] width 103 height 27
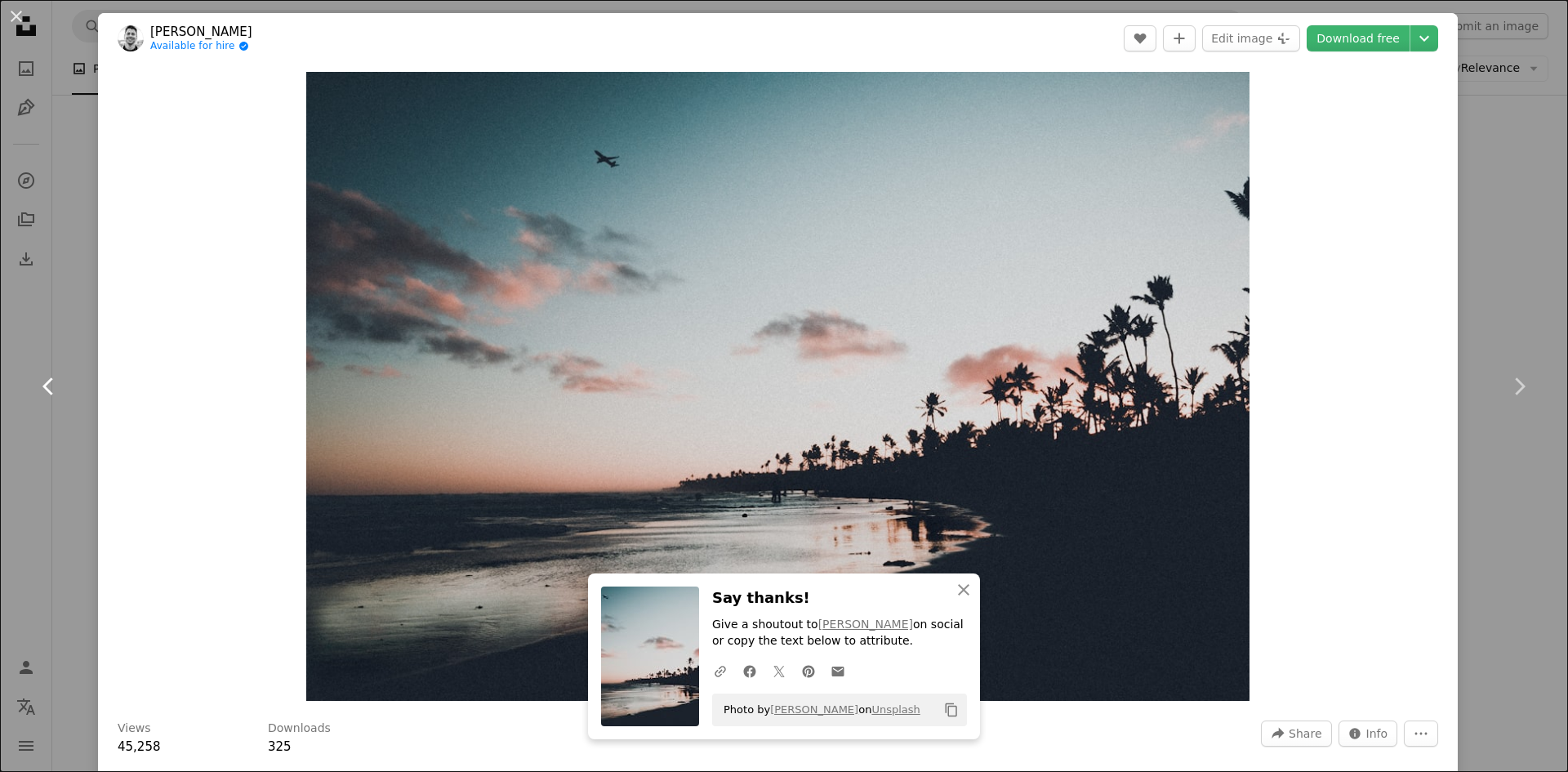
click at [39, 384] on icon "Chevron left" at bounding box center [49, 386] width 27 height 27
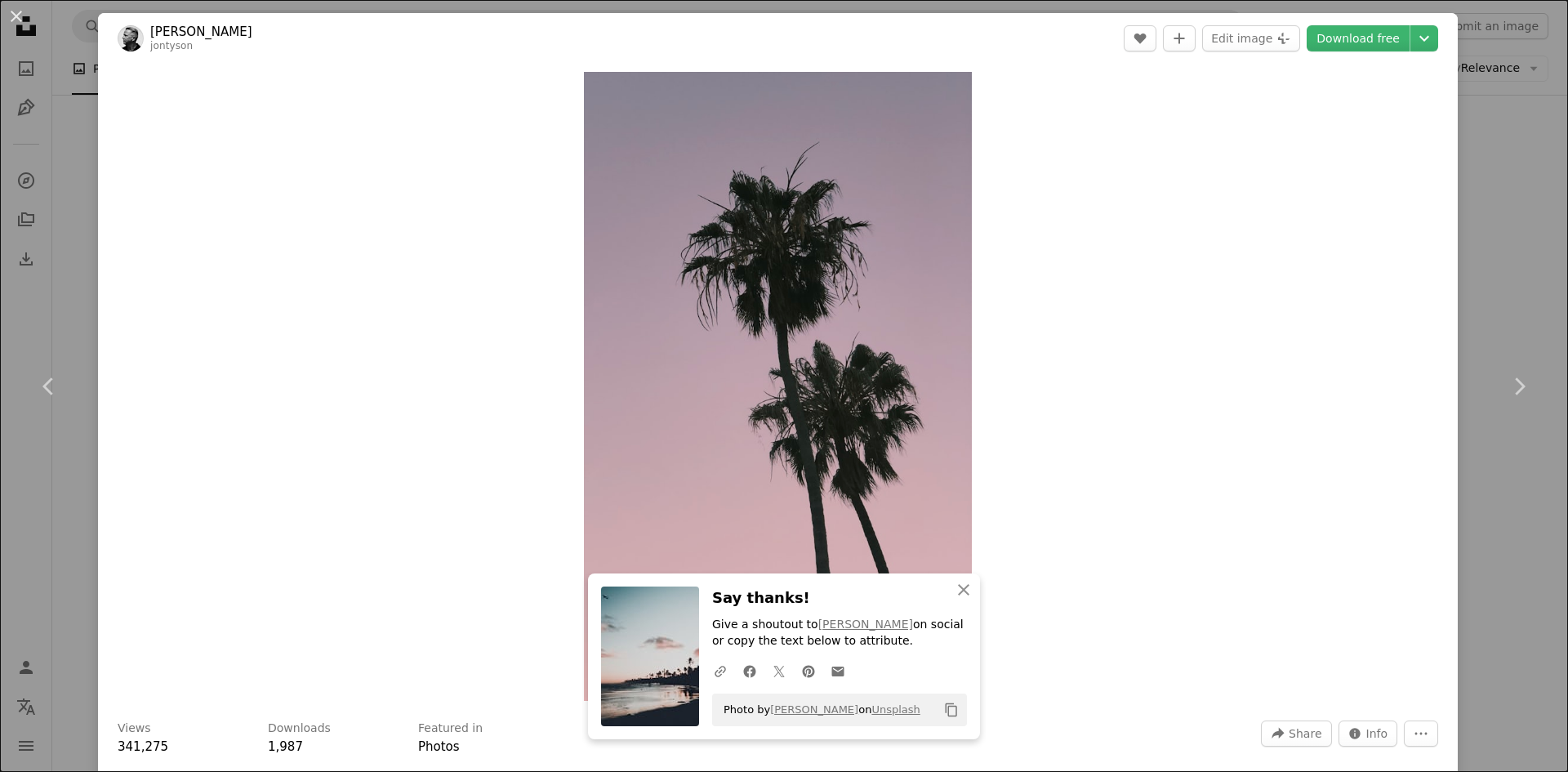
click at [80, 49] on div "An X shape Chevron left Chevron right An X shape Close Say thanks! Give a shout…" at bounding box center [784, 386] width 1568 height 772
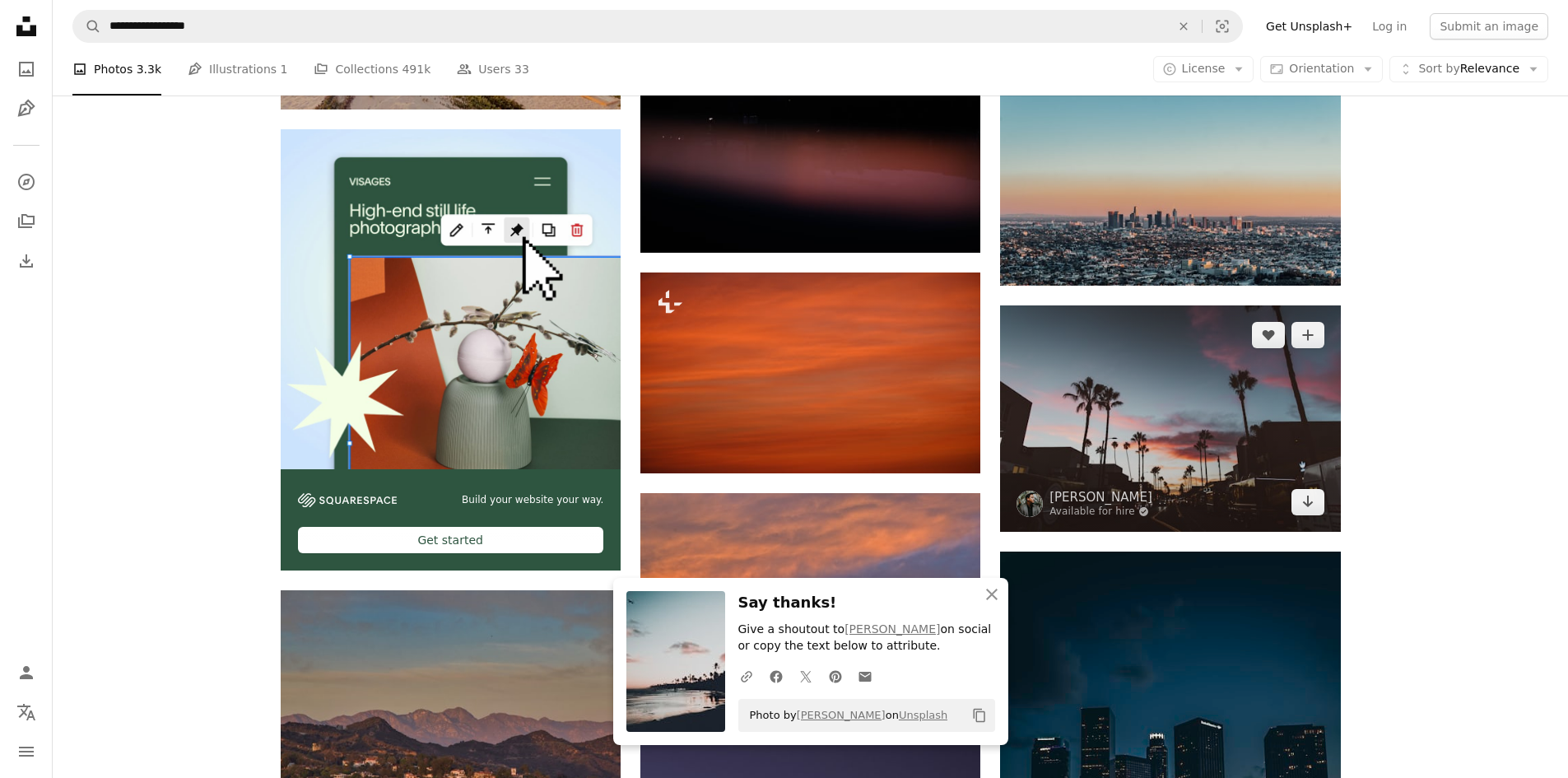
click at [1198, 428] on img at bounding box center [1170, 418] width 340 height 226
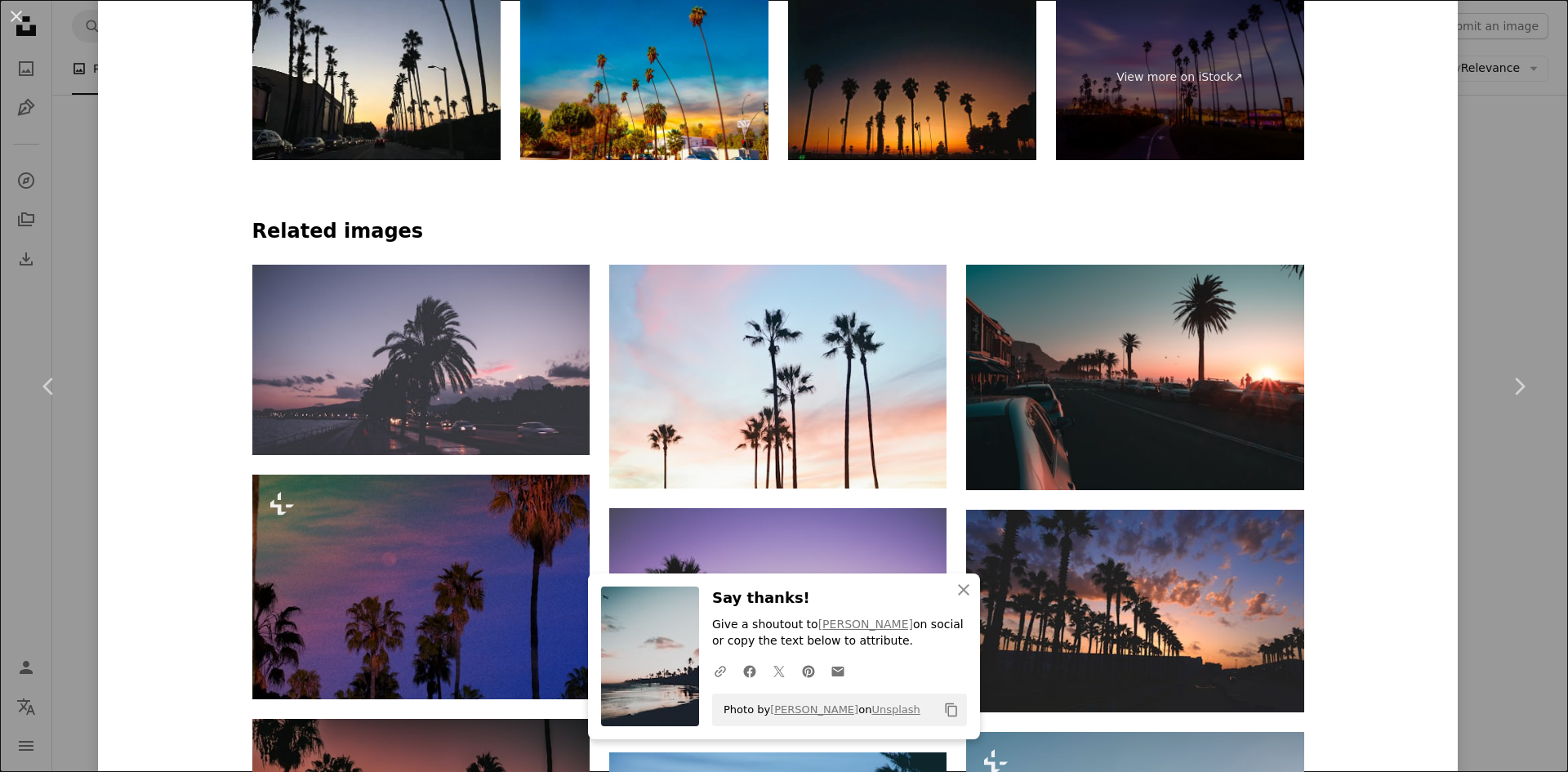
scroll to position [1062, 0]
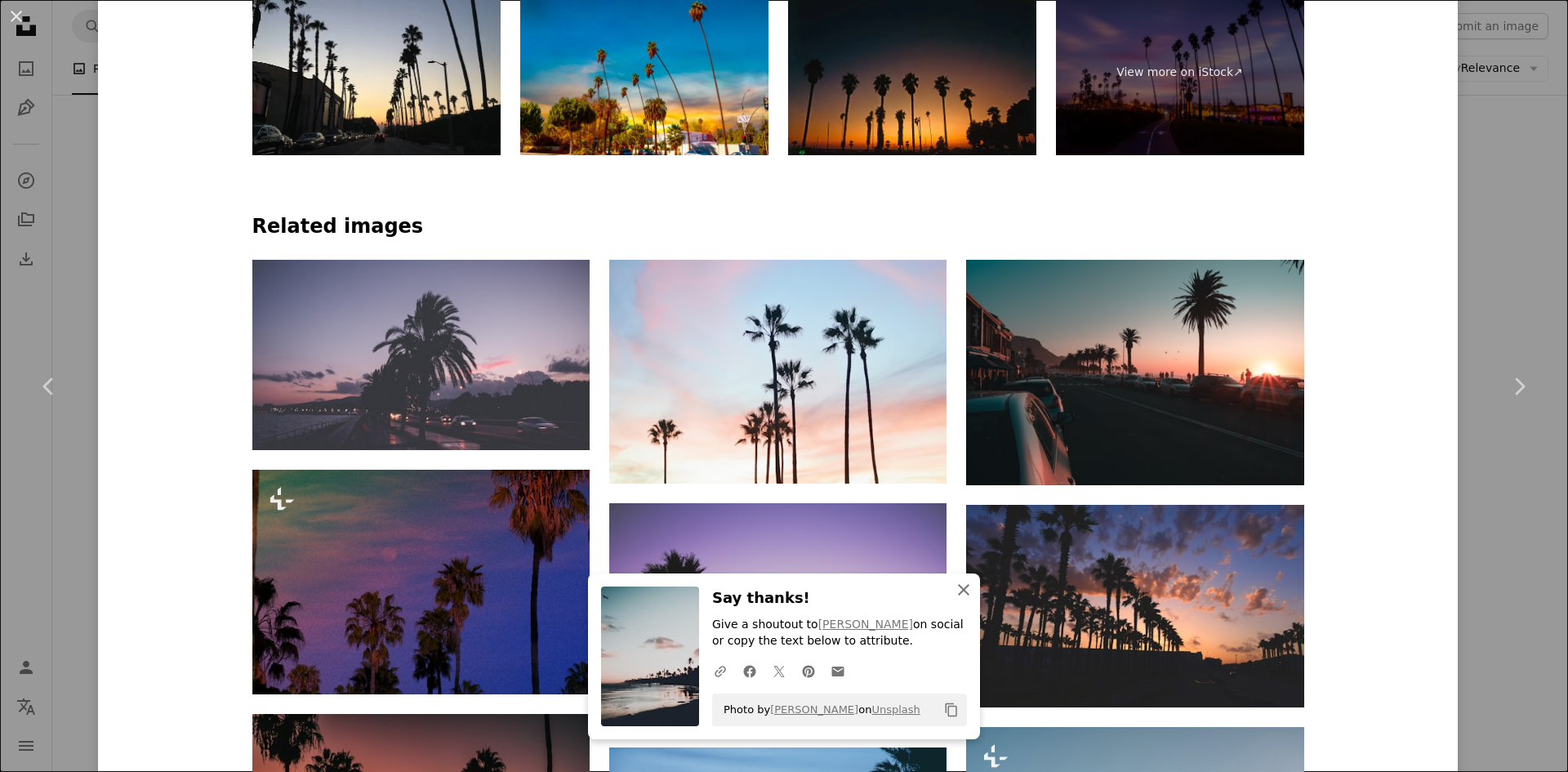
click at [961, 591] on icon "An X shape" at bounding box center [964, 589] width 20 height 20
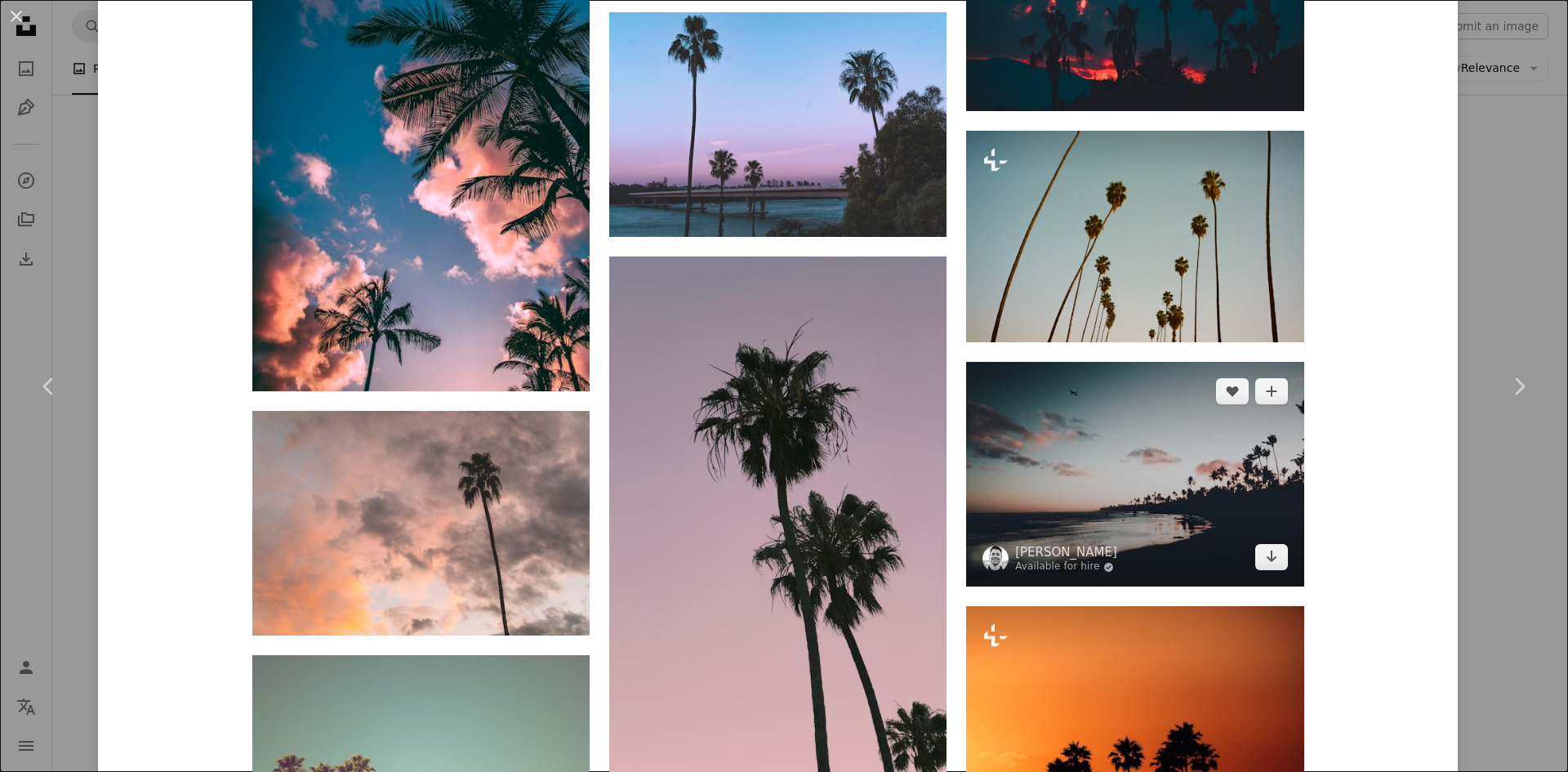
scroll to position [3923, 0]
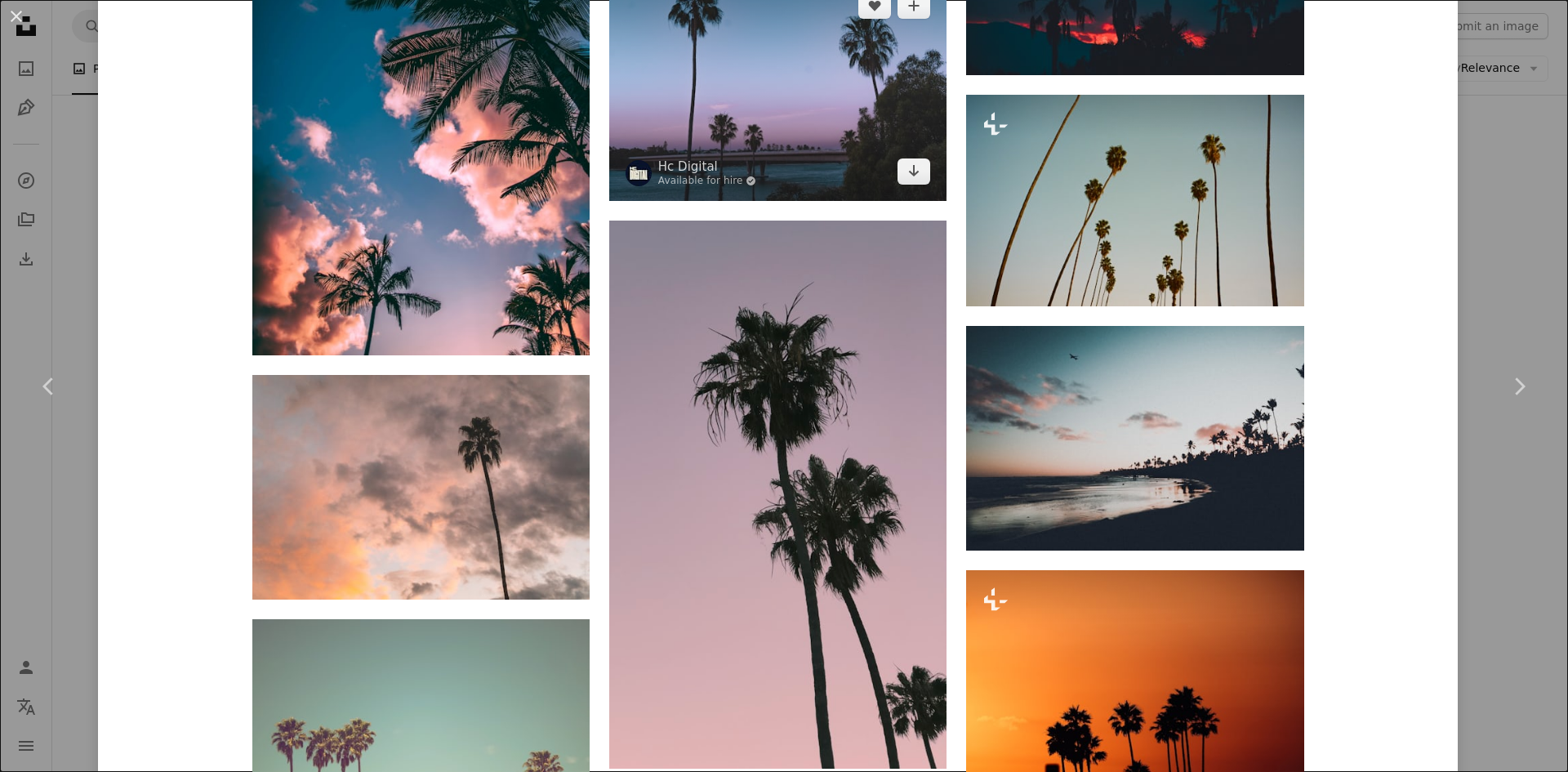
click at [826, 142] on img at bounding box center [778, 88] width 337 height 224
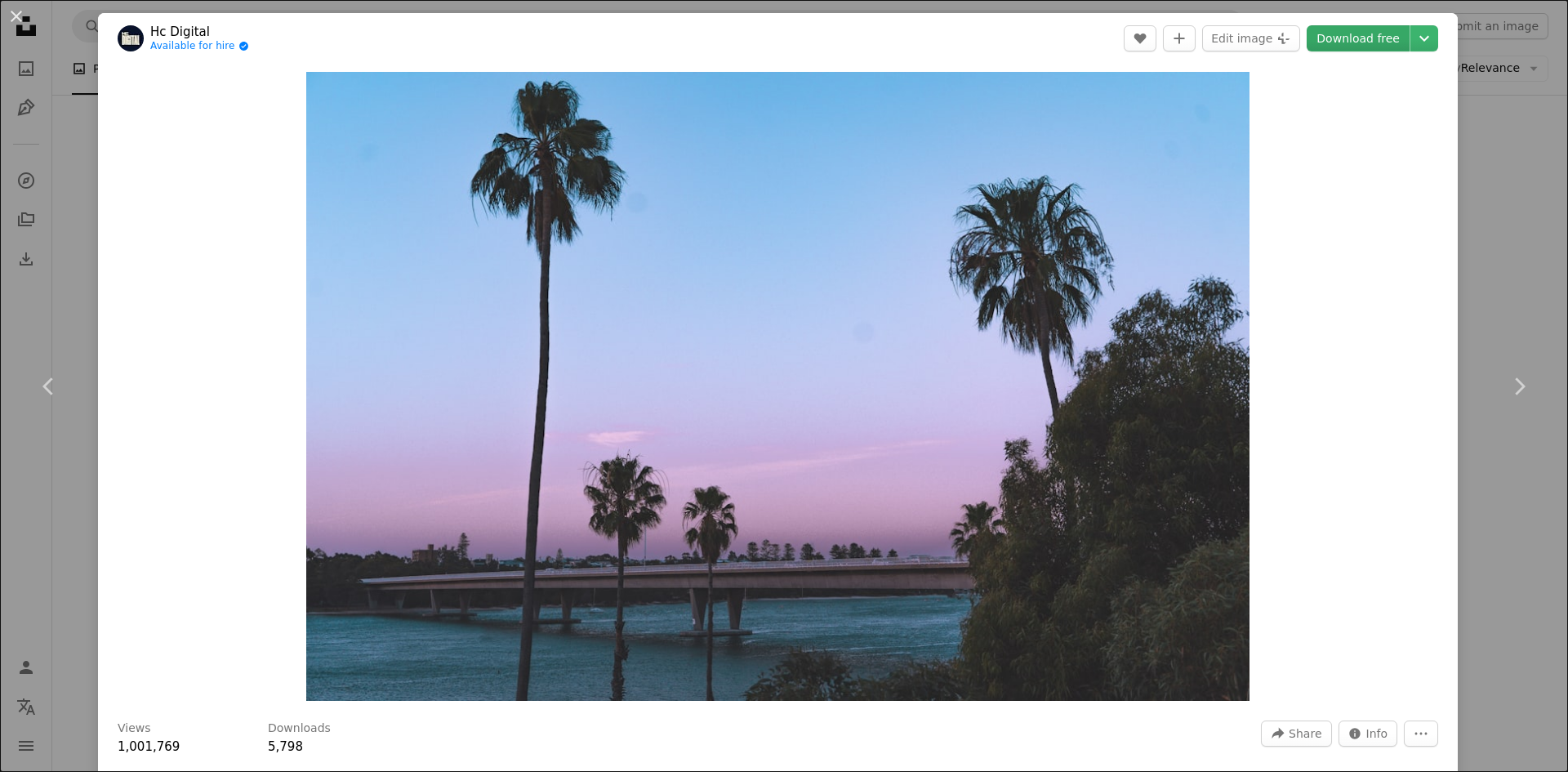
click at [1352, 38] on link "Download free" at bounding box center [1358, 39] width 103 height 27
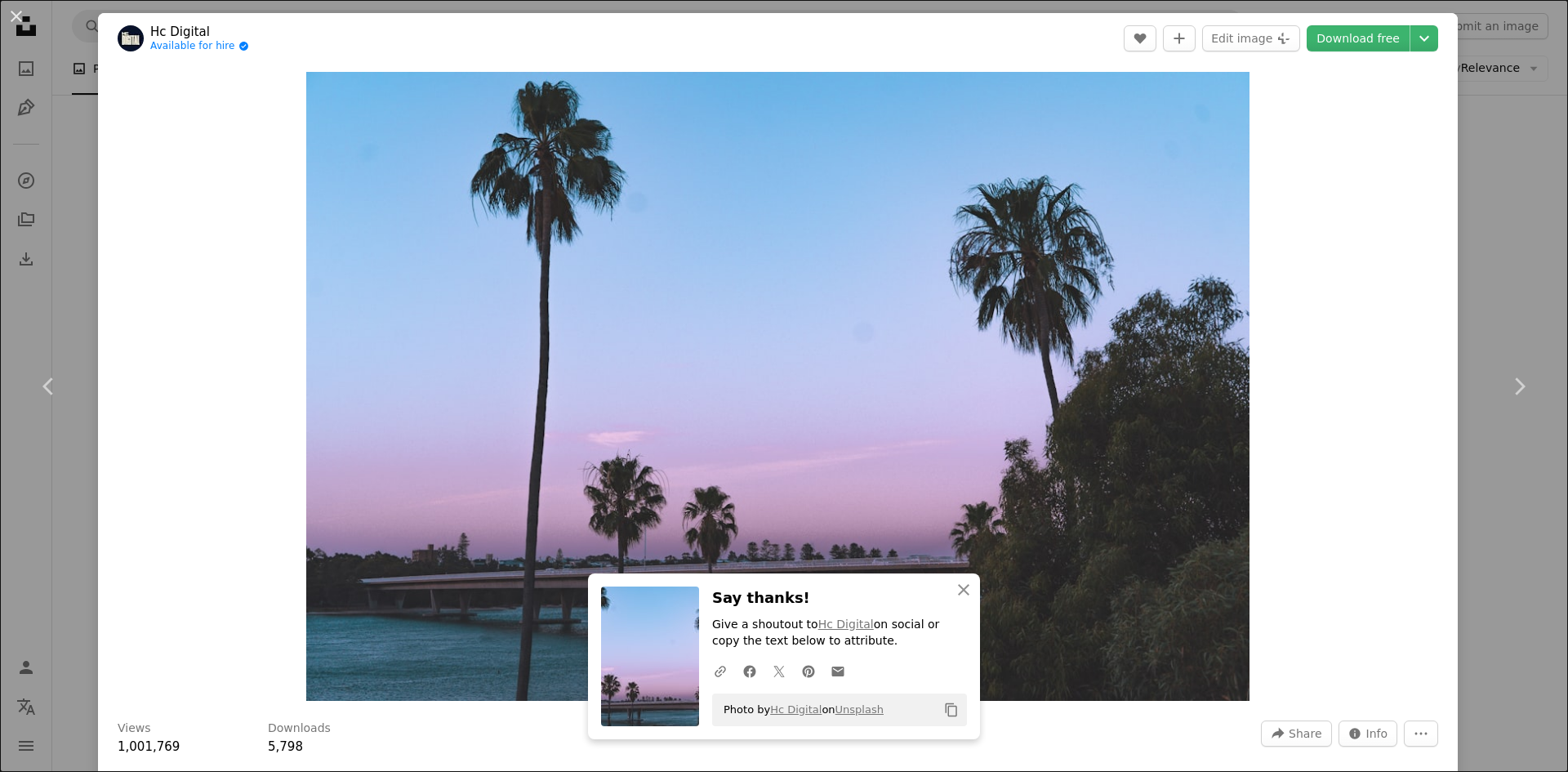
click at [65, 285] on div "An X shape Chevron left Chevron right An X shape Close Say thanks! Give a shout…" at bounding box center [784, 386] width 1568 height 772
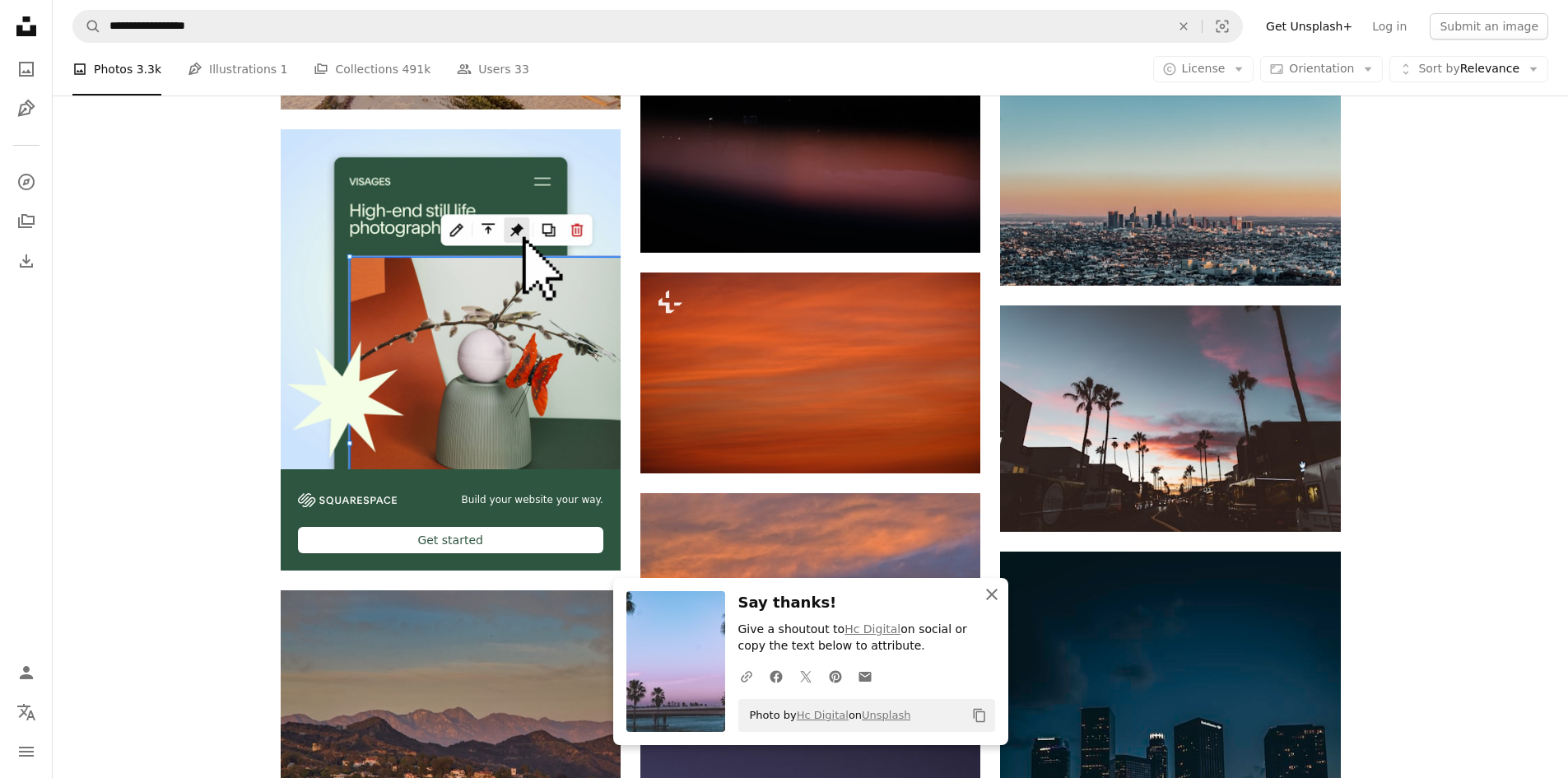
click at [993, 597] on icon "An X shape" at bounding box center [992, 594] width 20 height 20
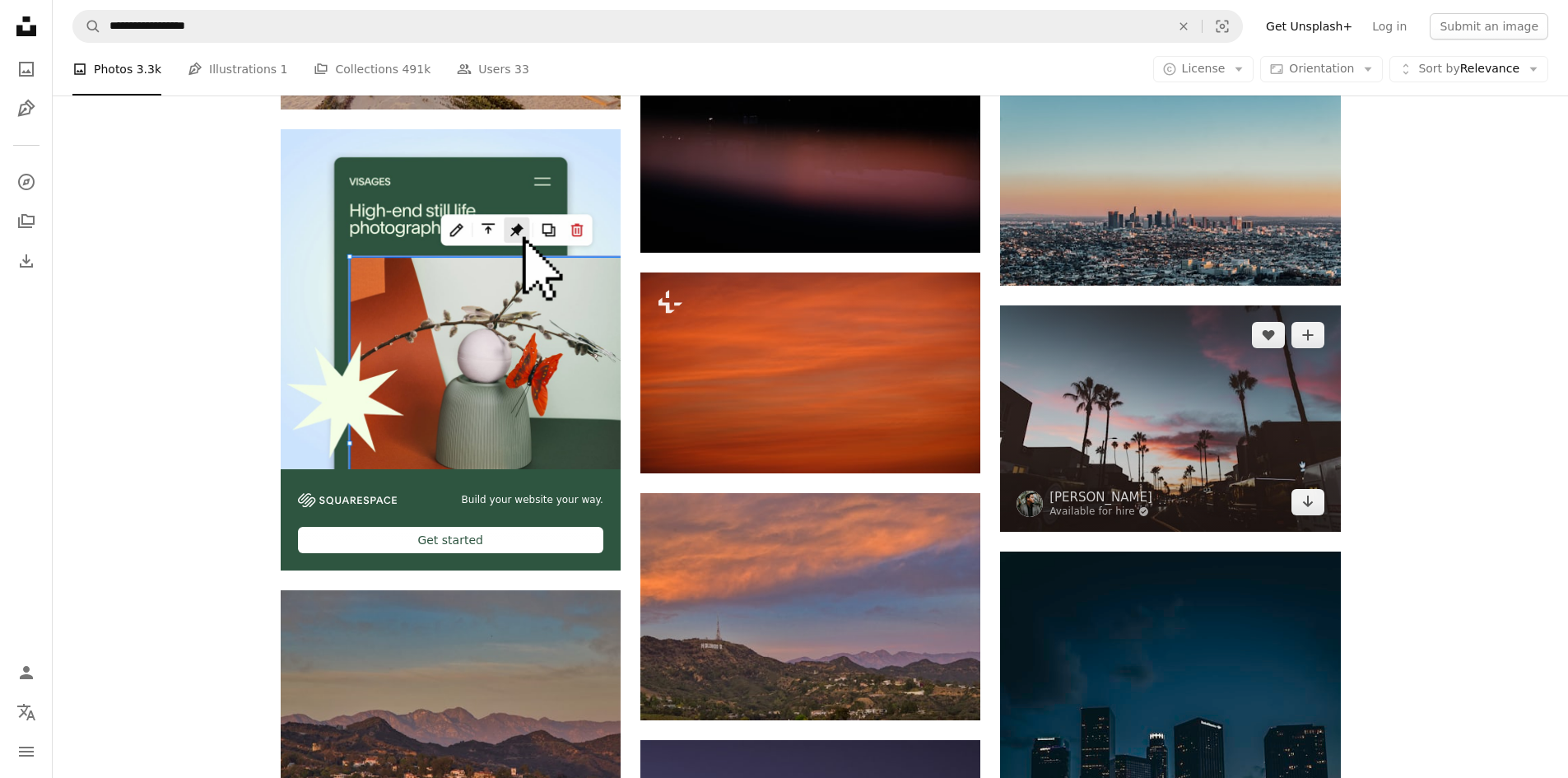
click at [1178, 442] on img at bounding box center [1170, 418] width 340 height 226
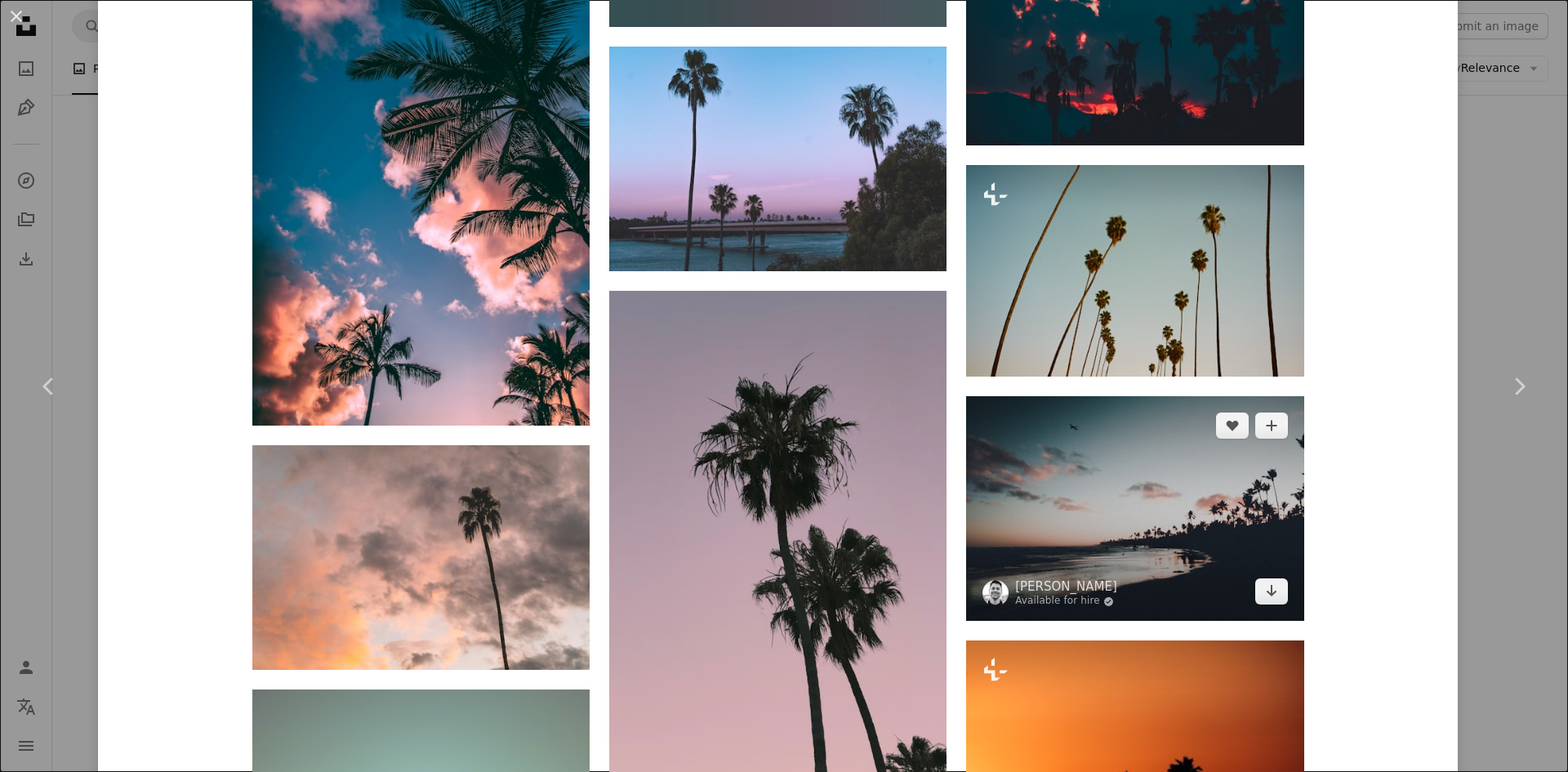
scroll to position [4004, 0]
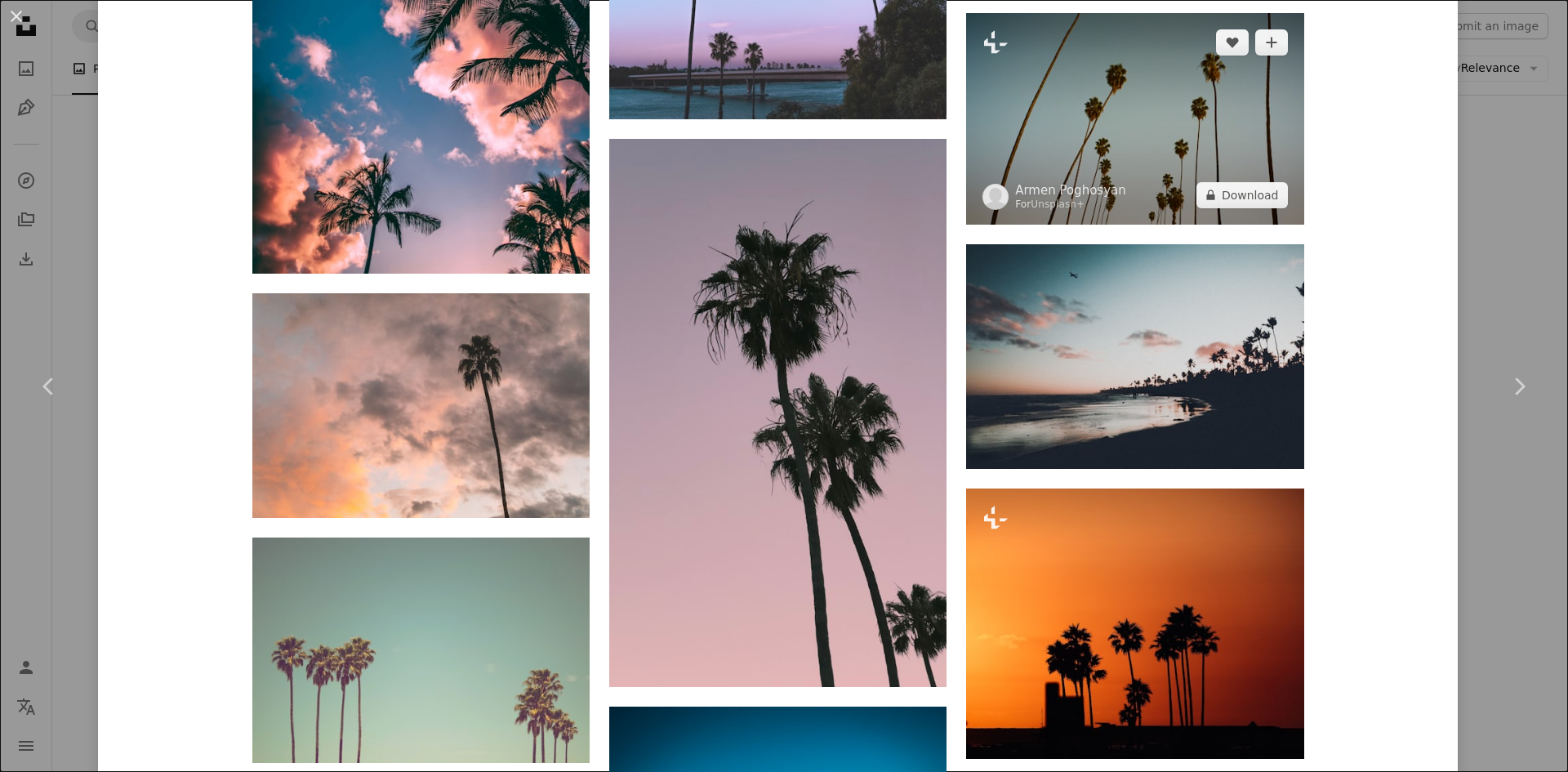
click at [1073, 113] on img at bounding box center [1134, 118] width 337 height 211
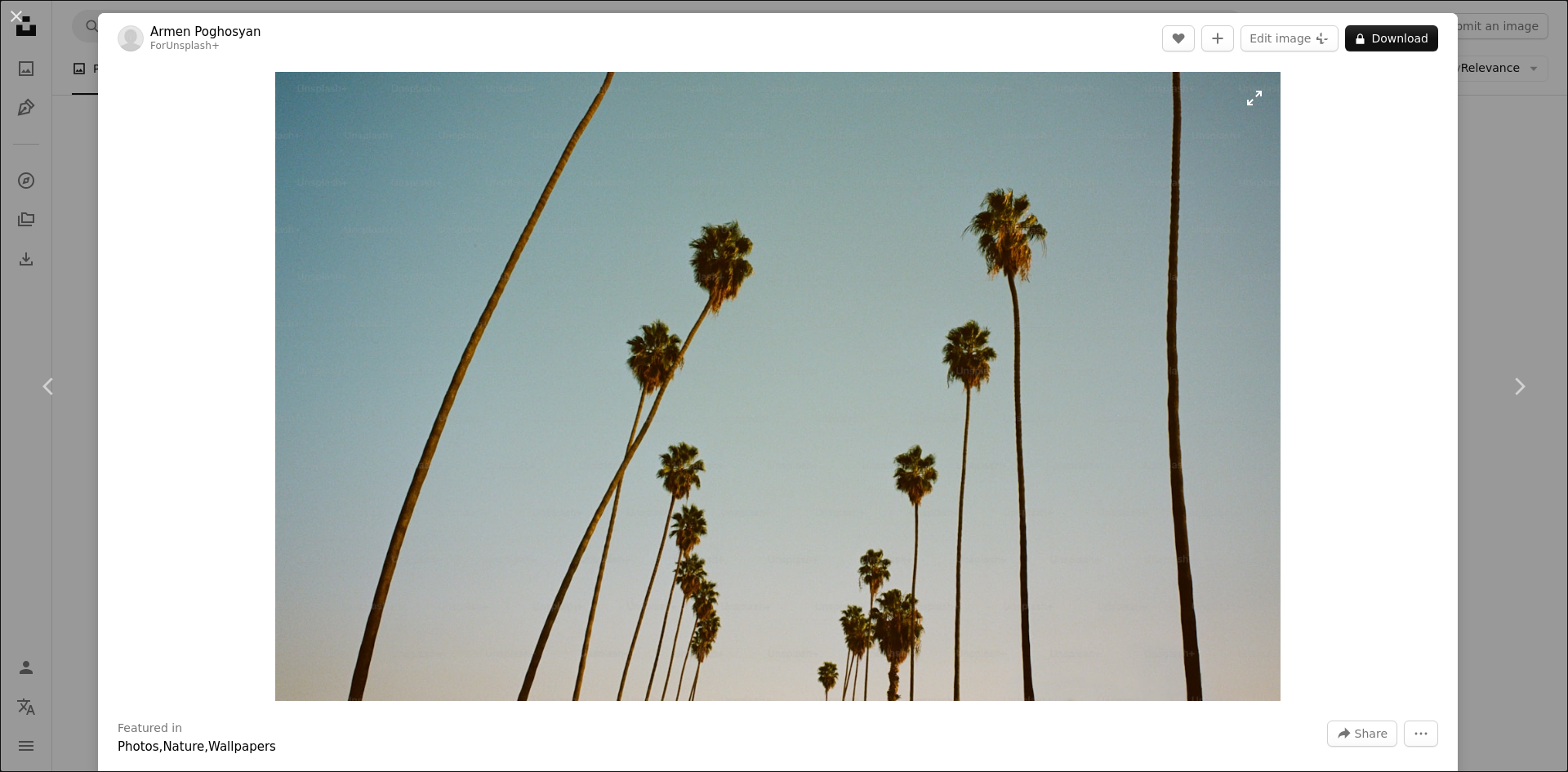
click at [1257, 100] on img "Zoom in on this image" at bounding box center [777, 386] width 1005 height 629
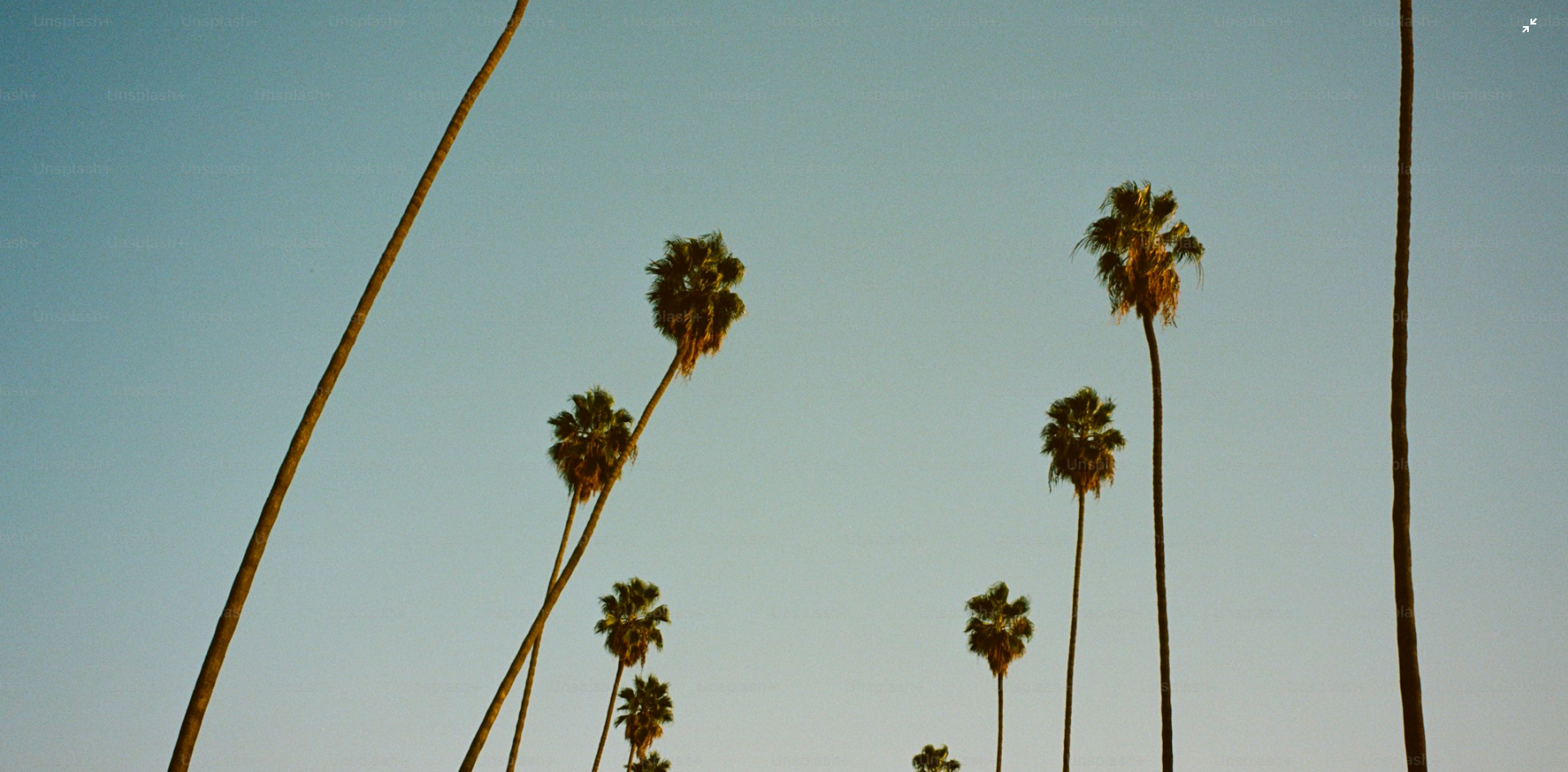
click at [1525, 30] on img "Zoom out on this image" at bounding box center [784, 491] width 1570 height 983
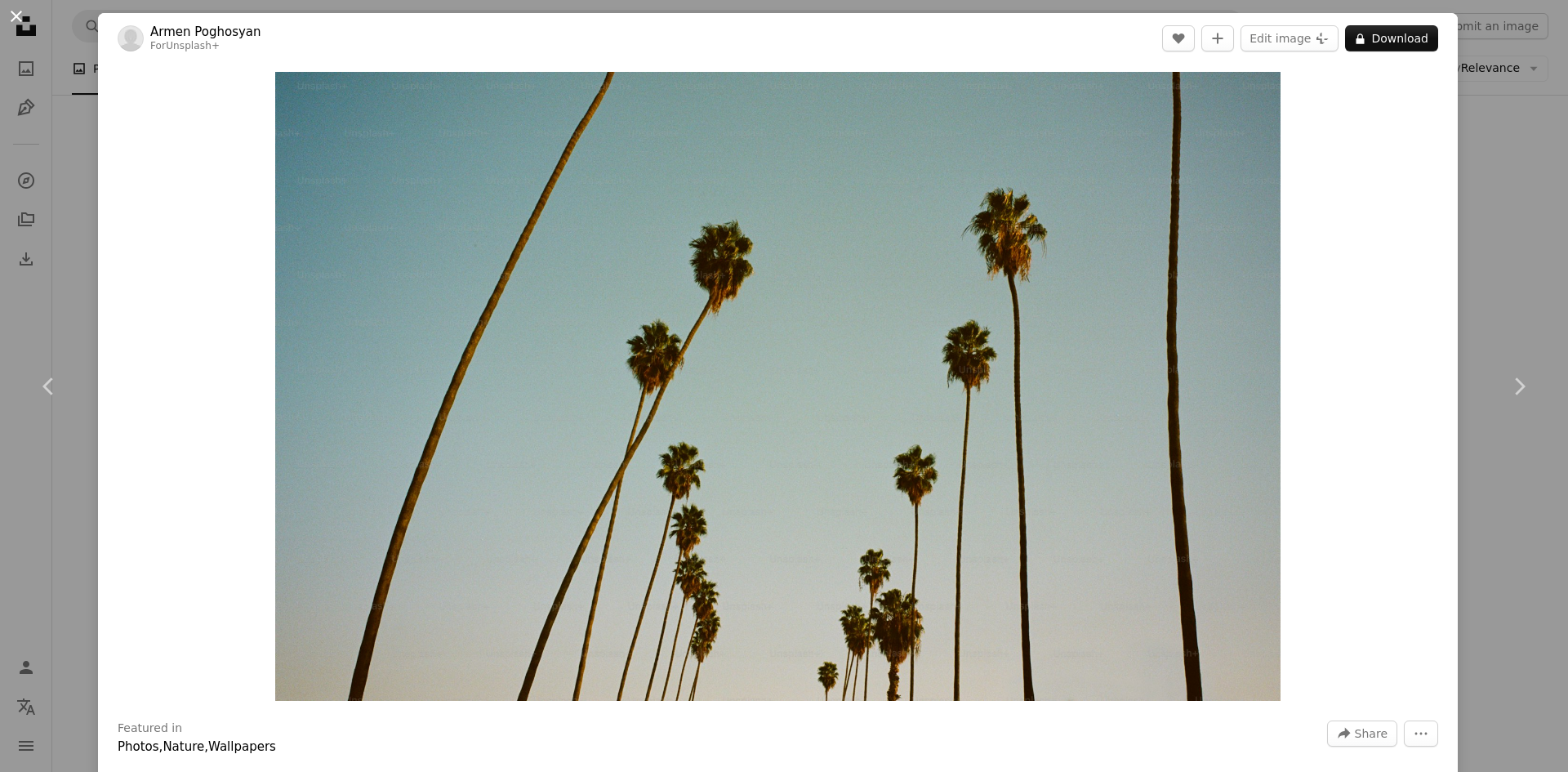
click at [19, 15] on button "An X shape" at bounding box center [16, 16] width 20 height 20
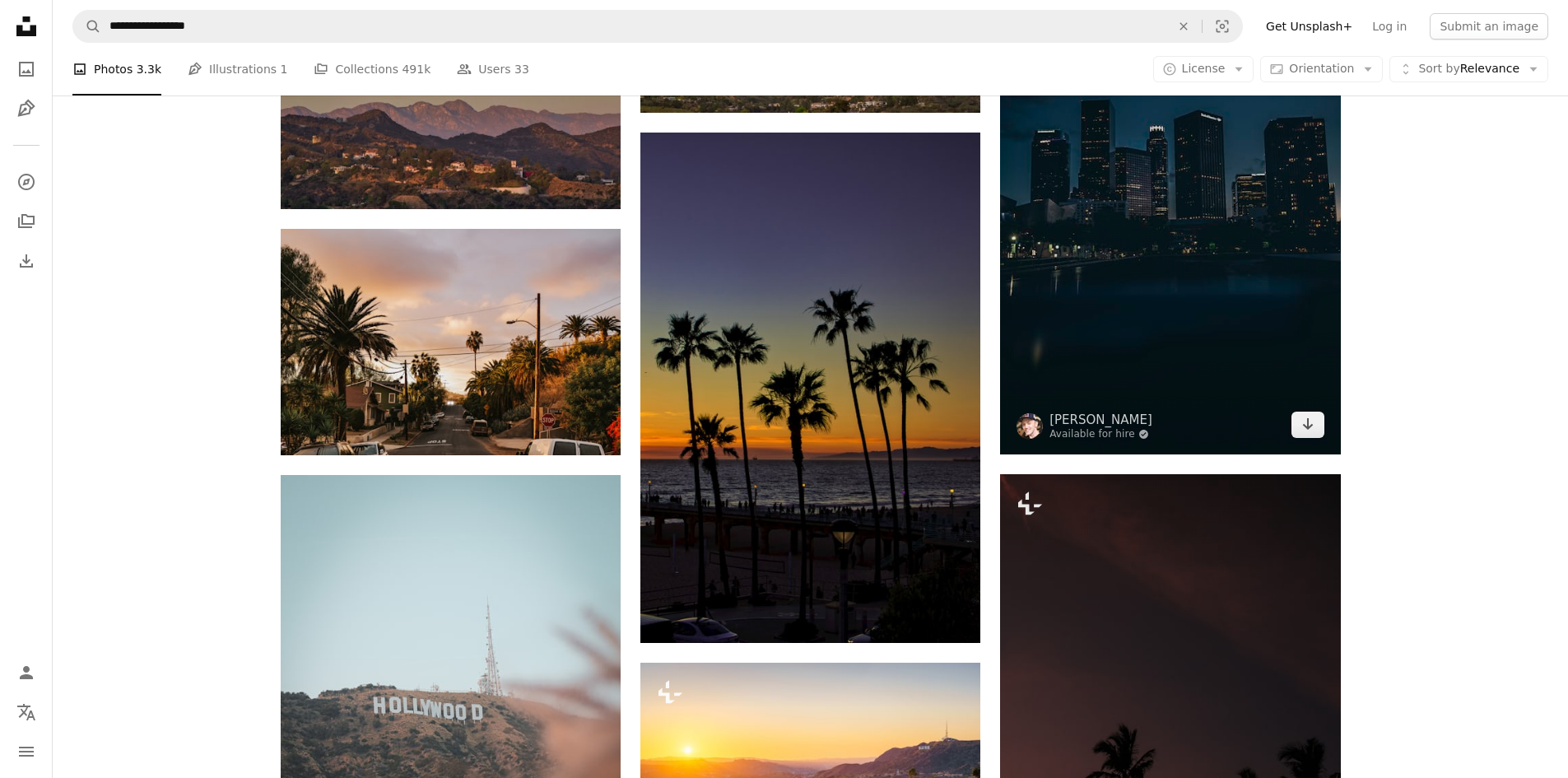
scroll to position [3706, 0]
